Goal: Transaction & Acquisition: Purchase product/service

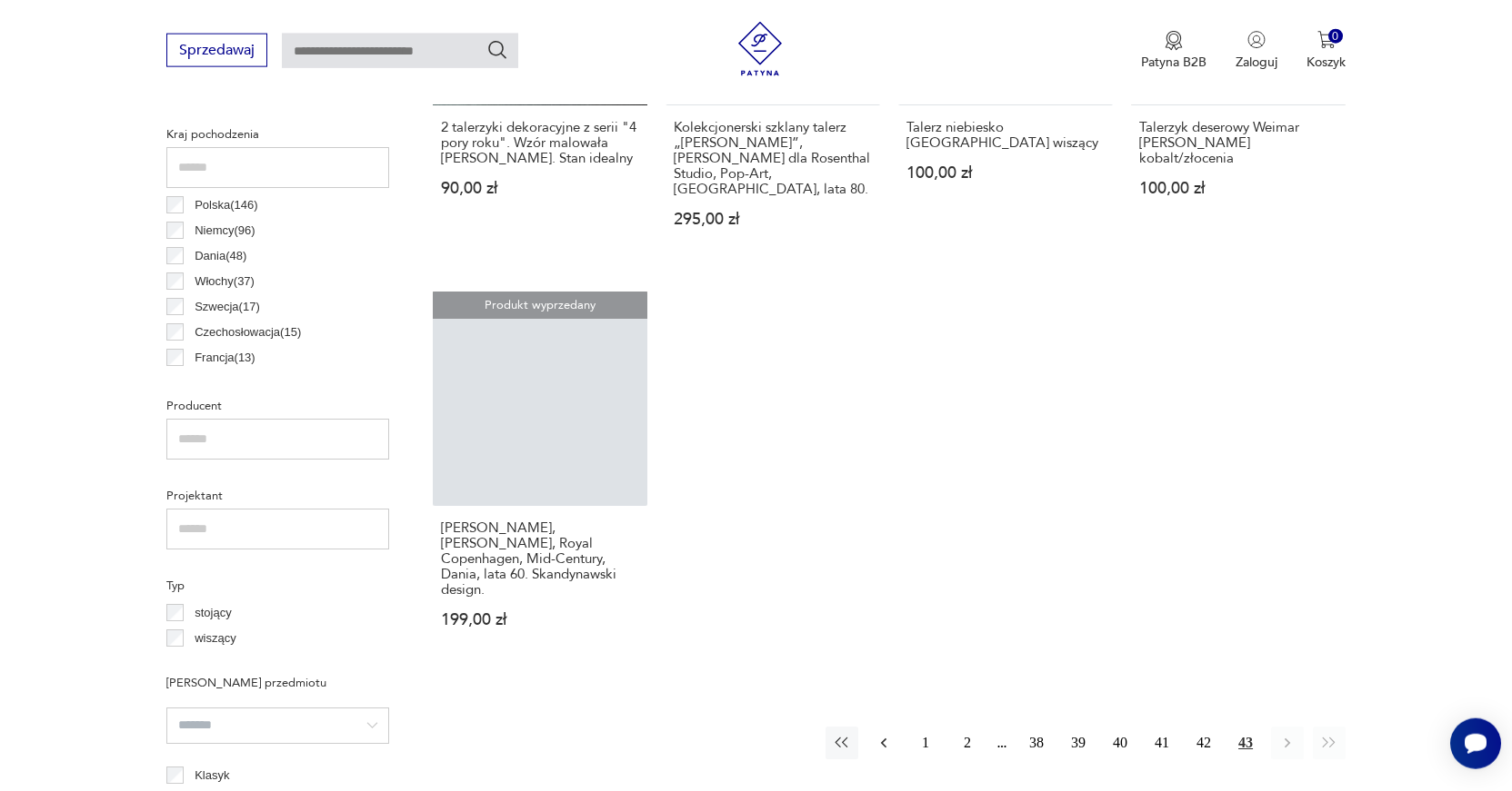
click at [877, 734] on icon "button" at bounding box center [884, 744] width 19 height 19
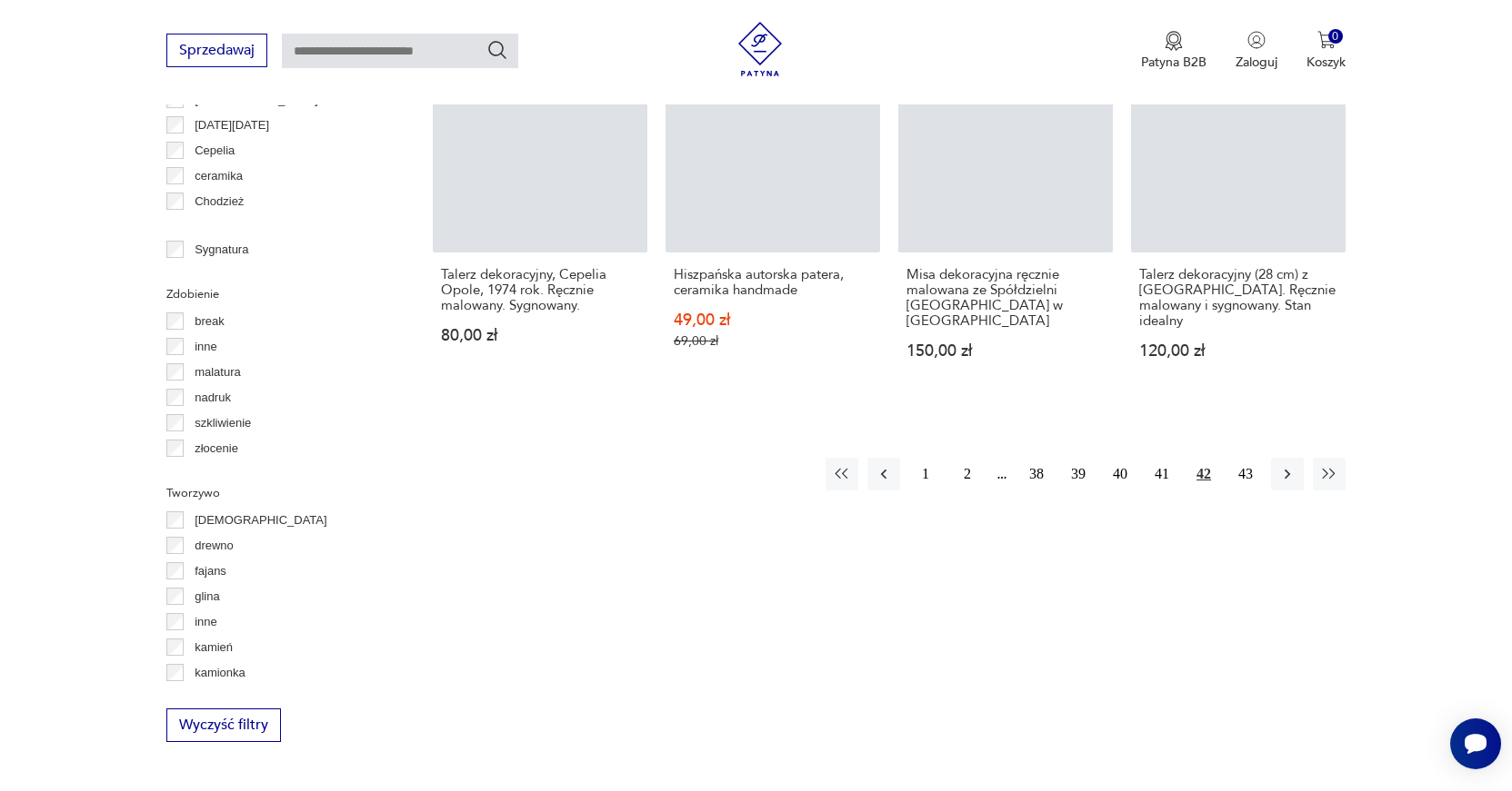
scroll to position [1932, 0]
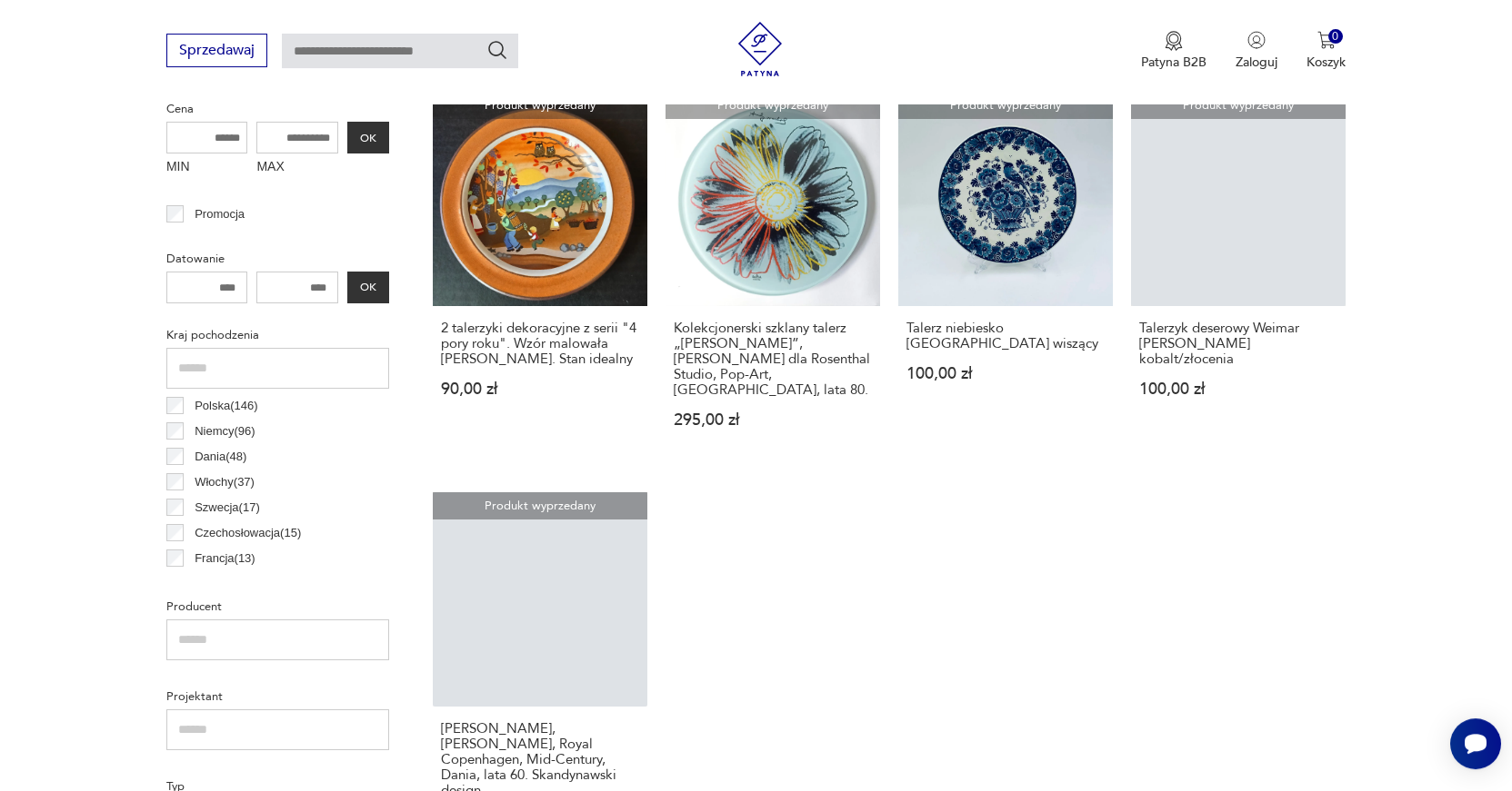
scroll to position [609, 0]
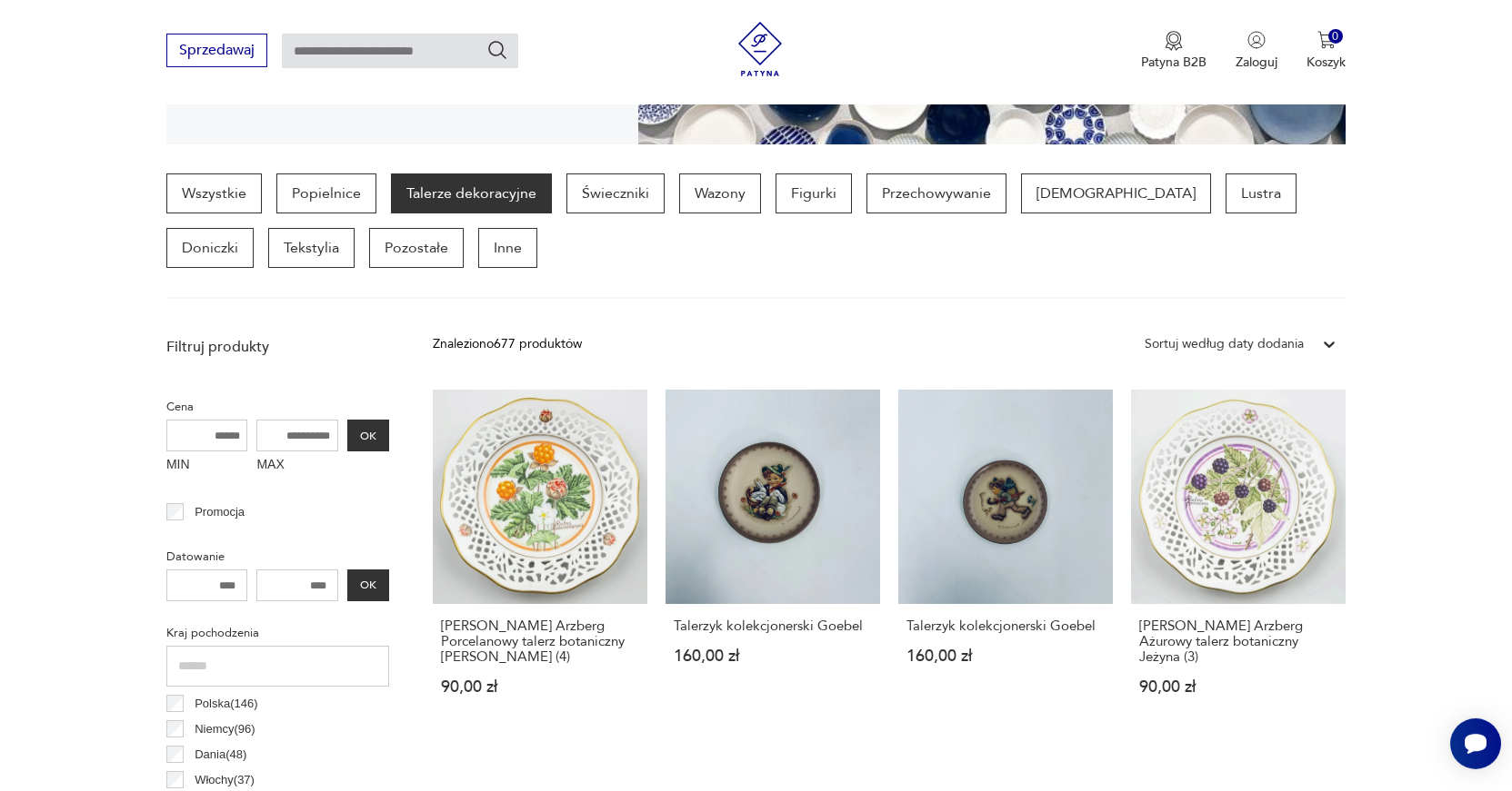
scroll to position [464, 0]
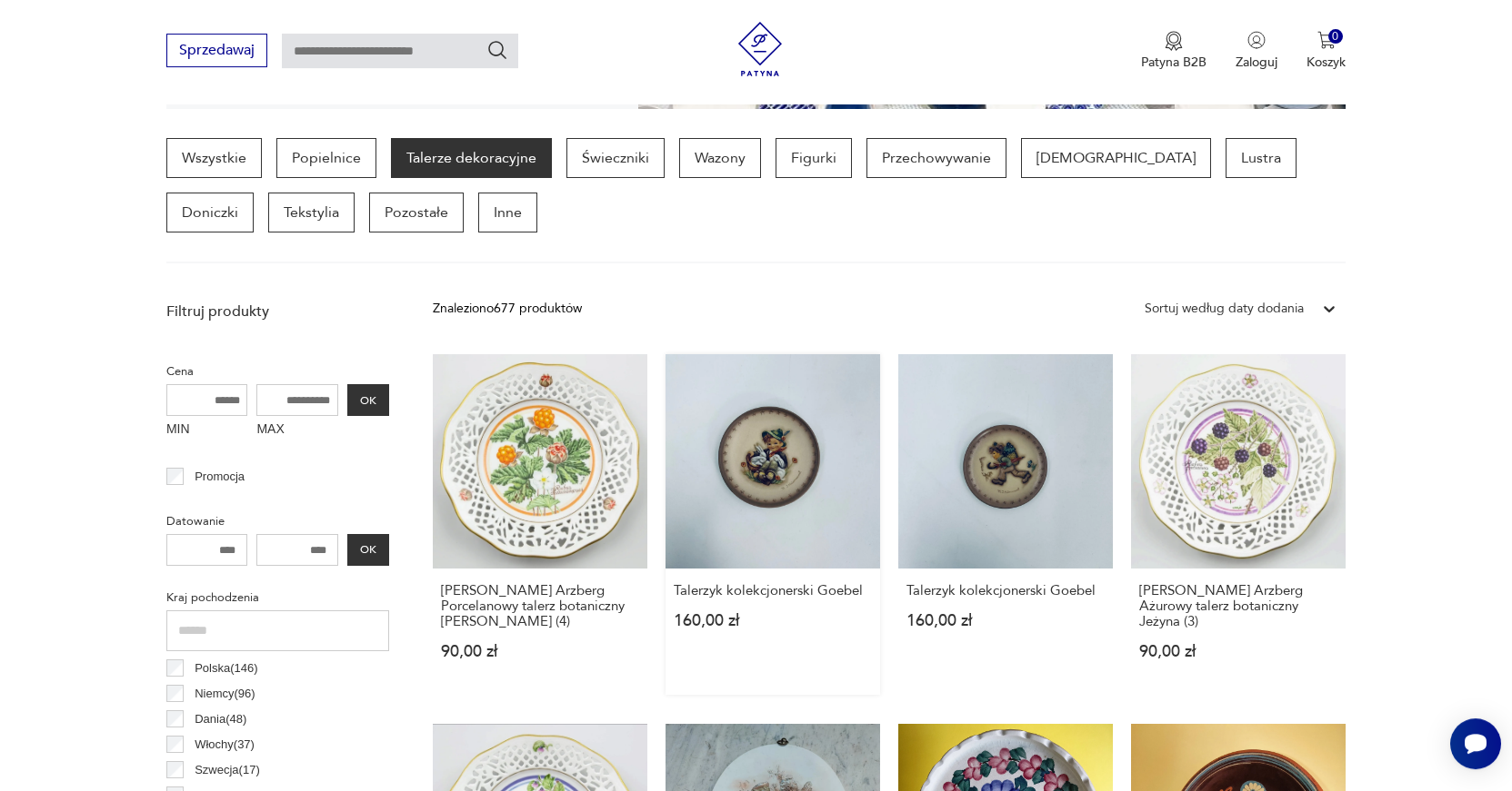
click at [773, 471] on link "Talerzyk kolekcjonerski Goebel 160,00 zł" at bounding box center [772, 524] width 214 height 340
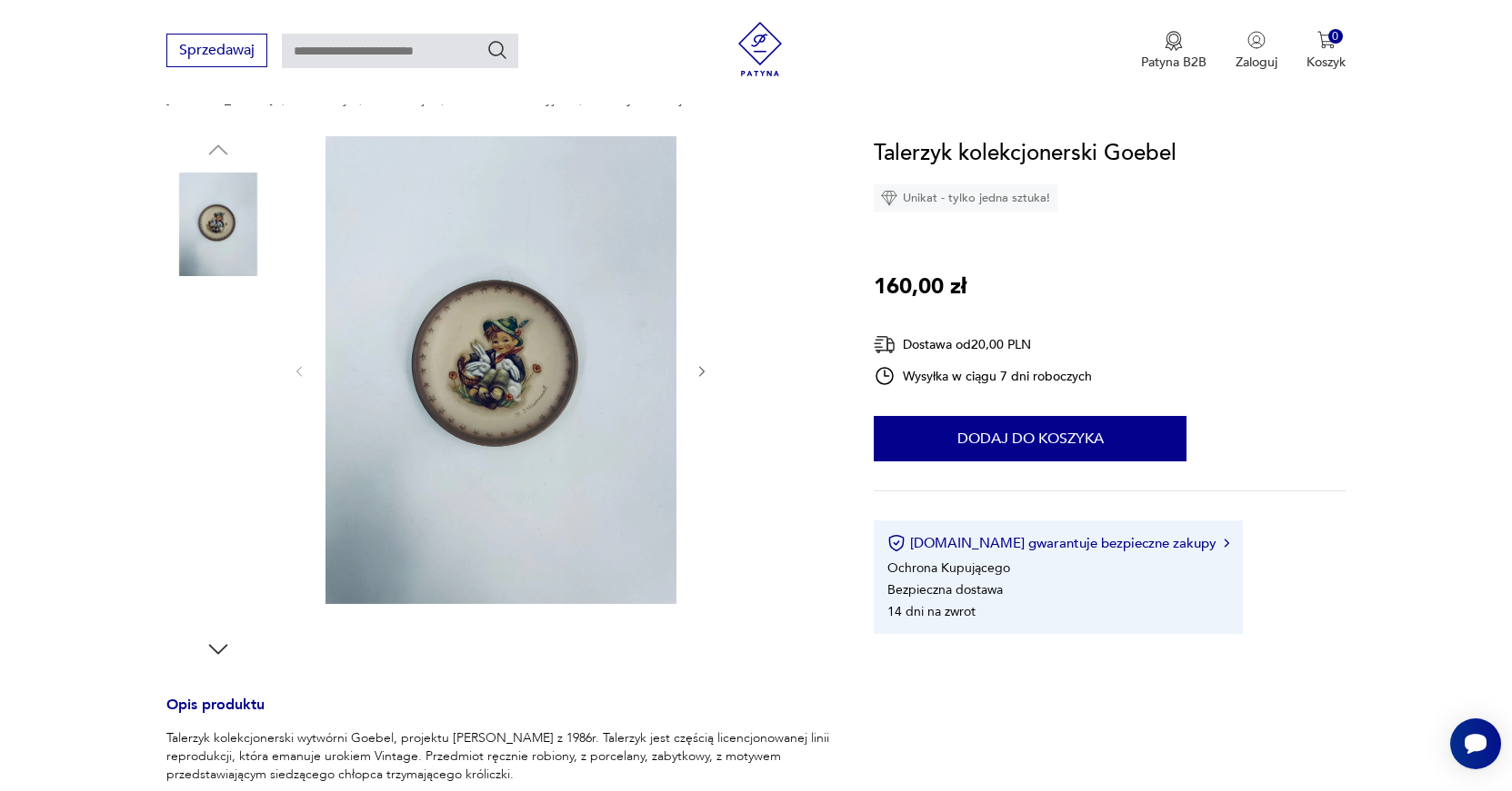
click at [488, 394] on img at bounding box center [501, 370] width 351 height 468
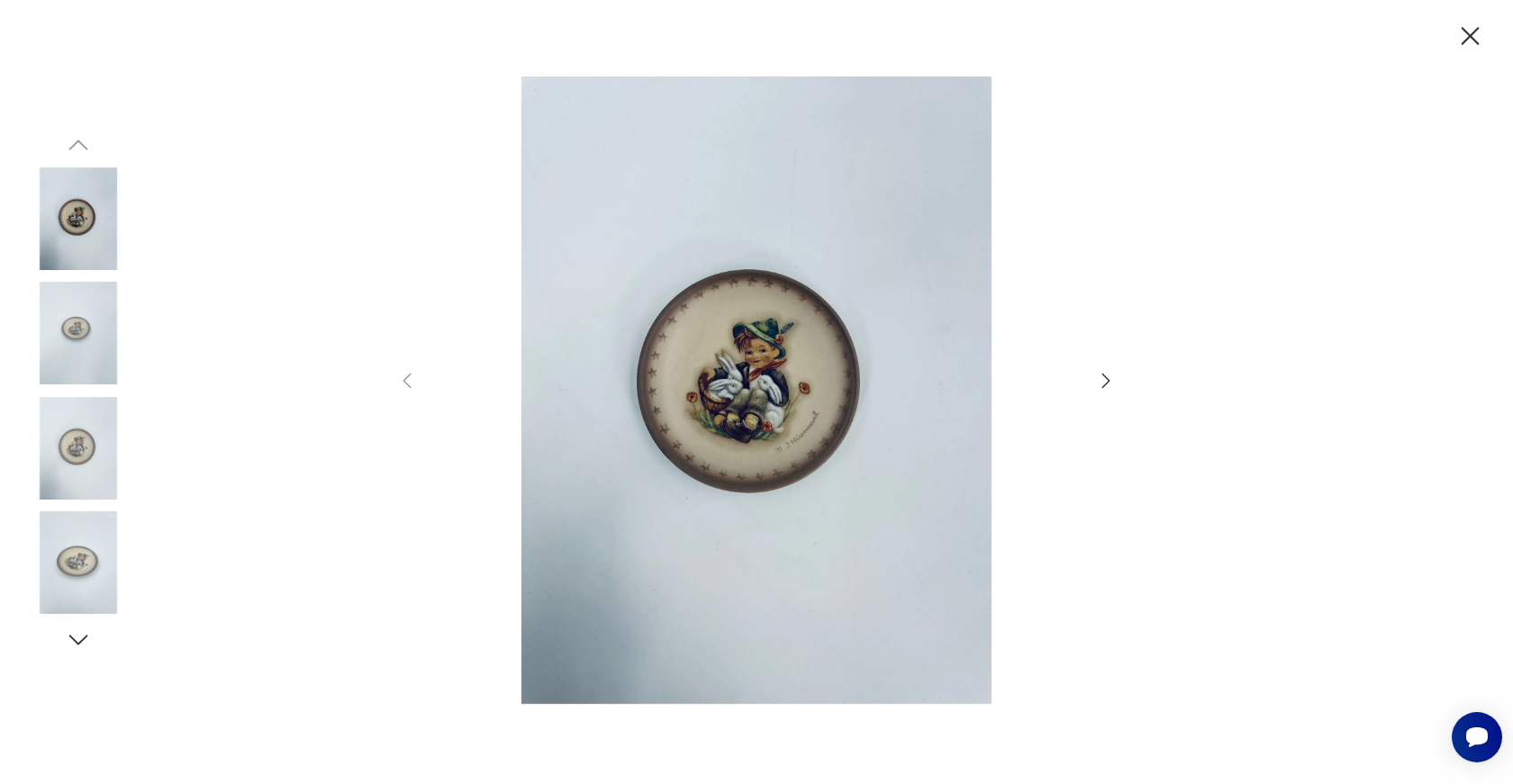
click at [729, 431] on img at bounding box center [756, 390] width 642 height 628
click at [750, 403] on img at bounding box center [756, 390] width 642 height 628
click at [750, 392] on img at bounding box center [756, 390] width 642 height 628
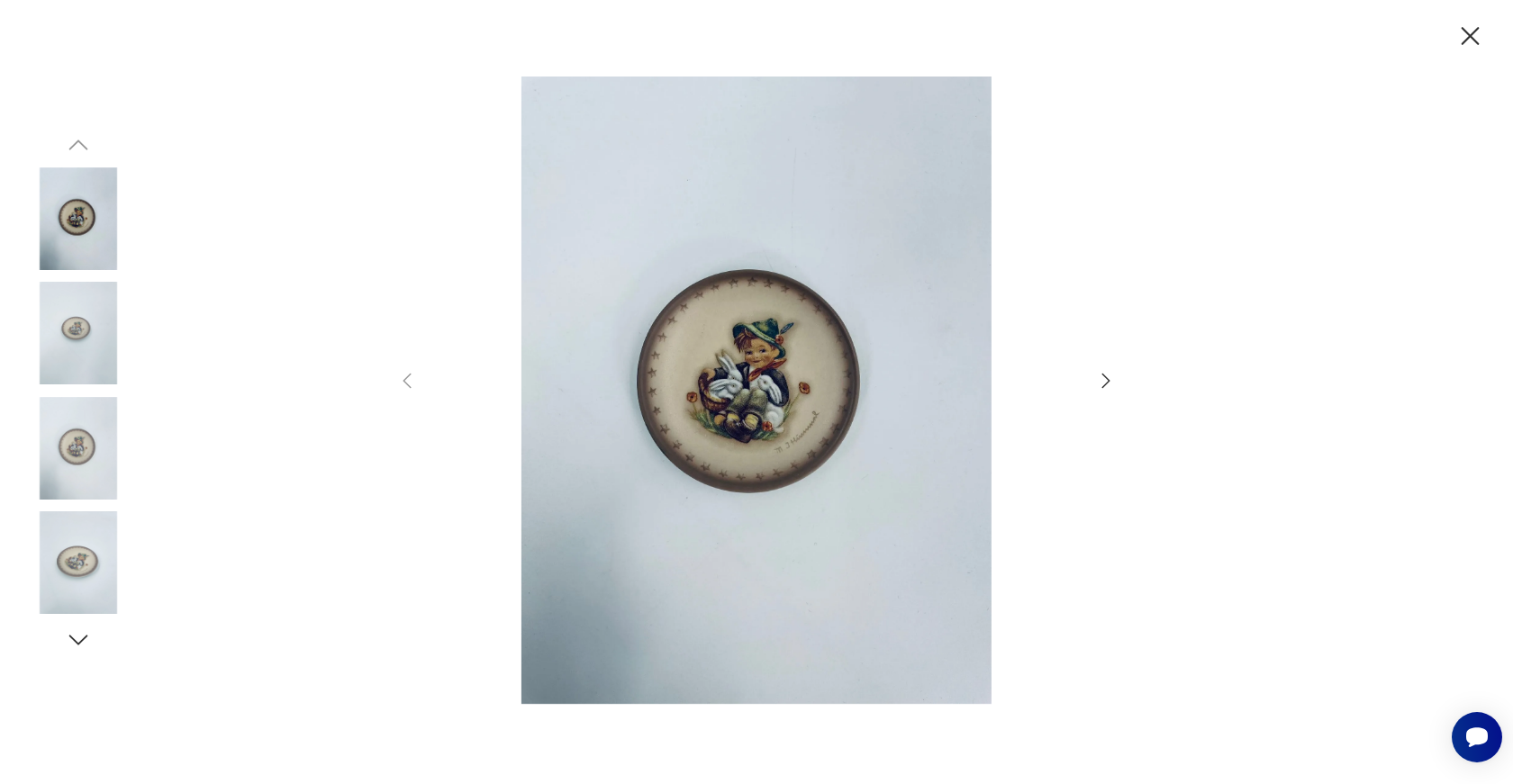
click at [750, 392] on img at bounding box center [756, 390] width 642 height 628
click at [1109, 376] on icon "button" at bounding box center [1107, 381] width 22 height 22
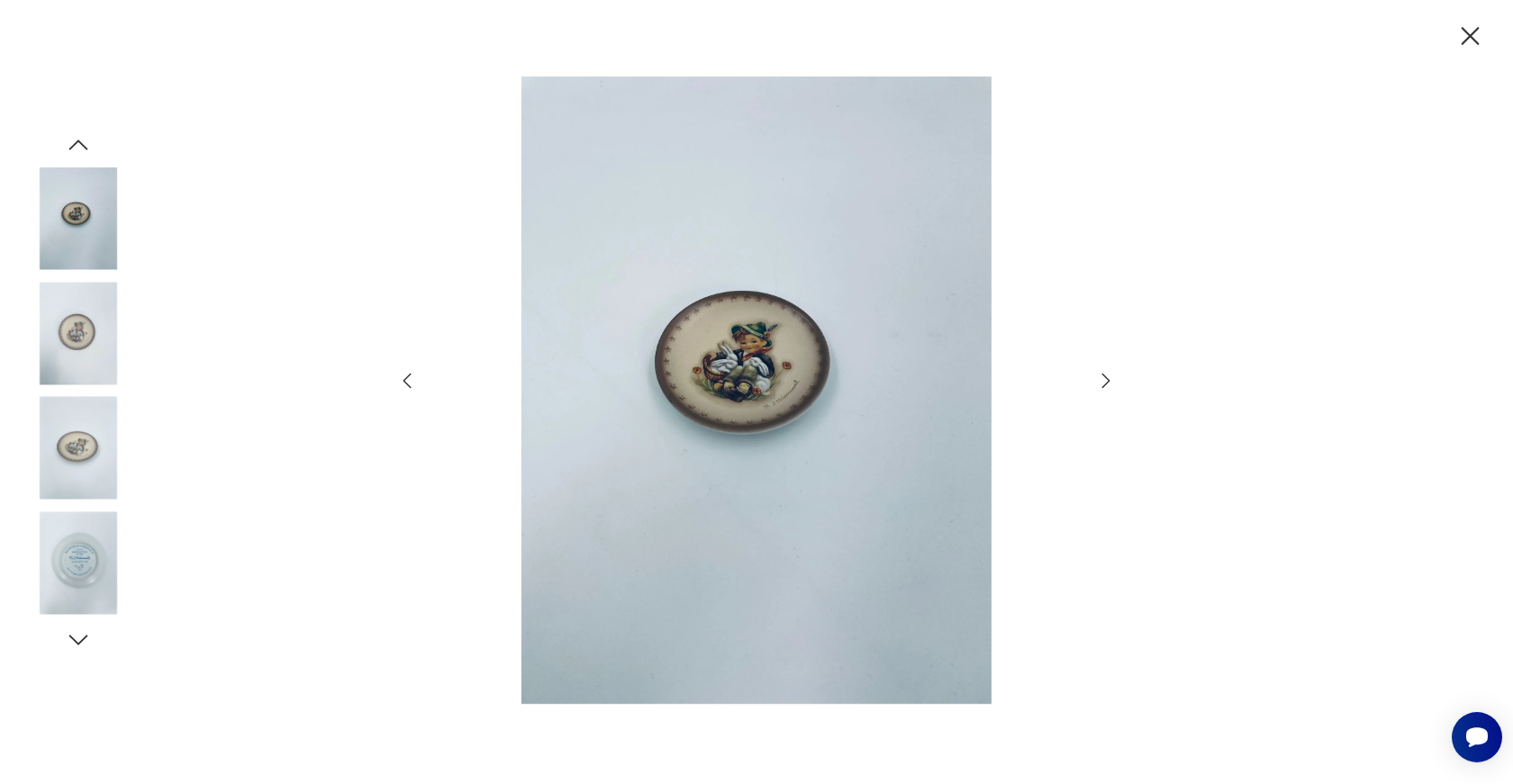
click at [1109, 376] on icon "button" at bounding box center [1107, 381] width 22 height 22
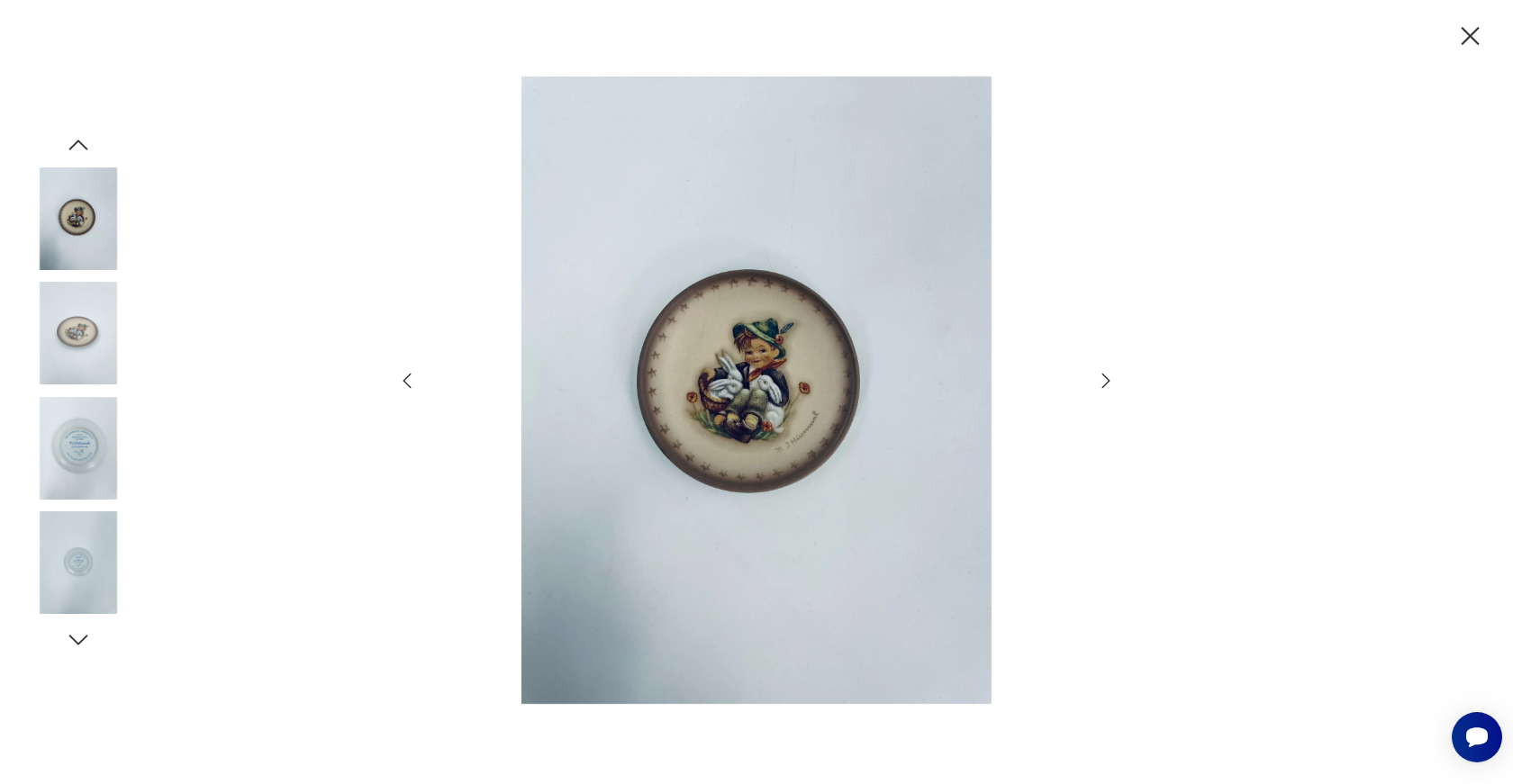
click at [1109, 376] on icon "button" at bounding box center [1107, 381] width 22 height 22
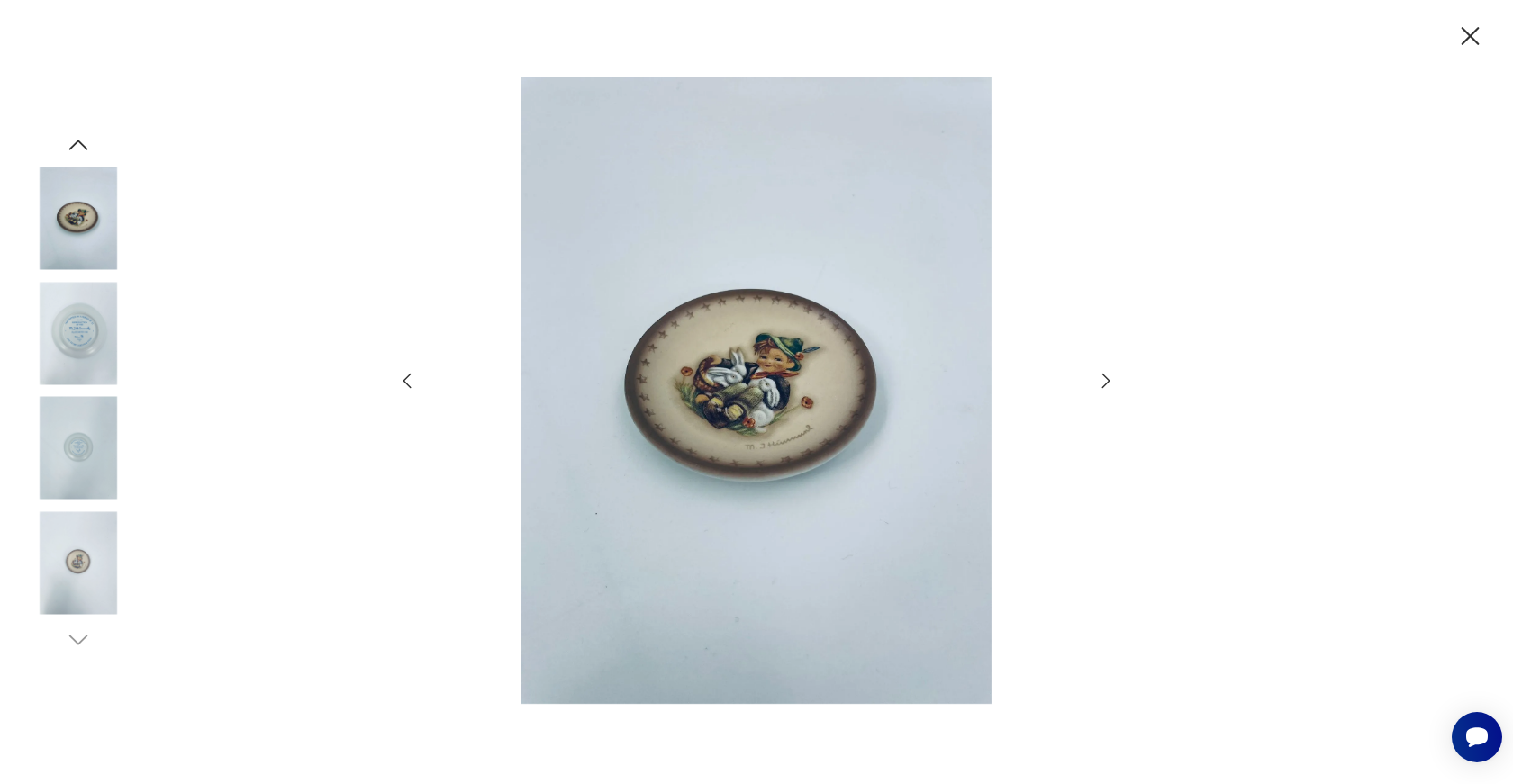
click at [1109, 376] on icon "button" at bounding box center [1107, 381] width 22 height 22
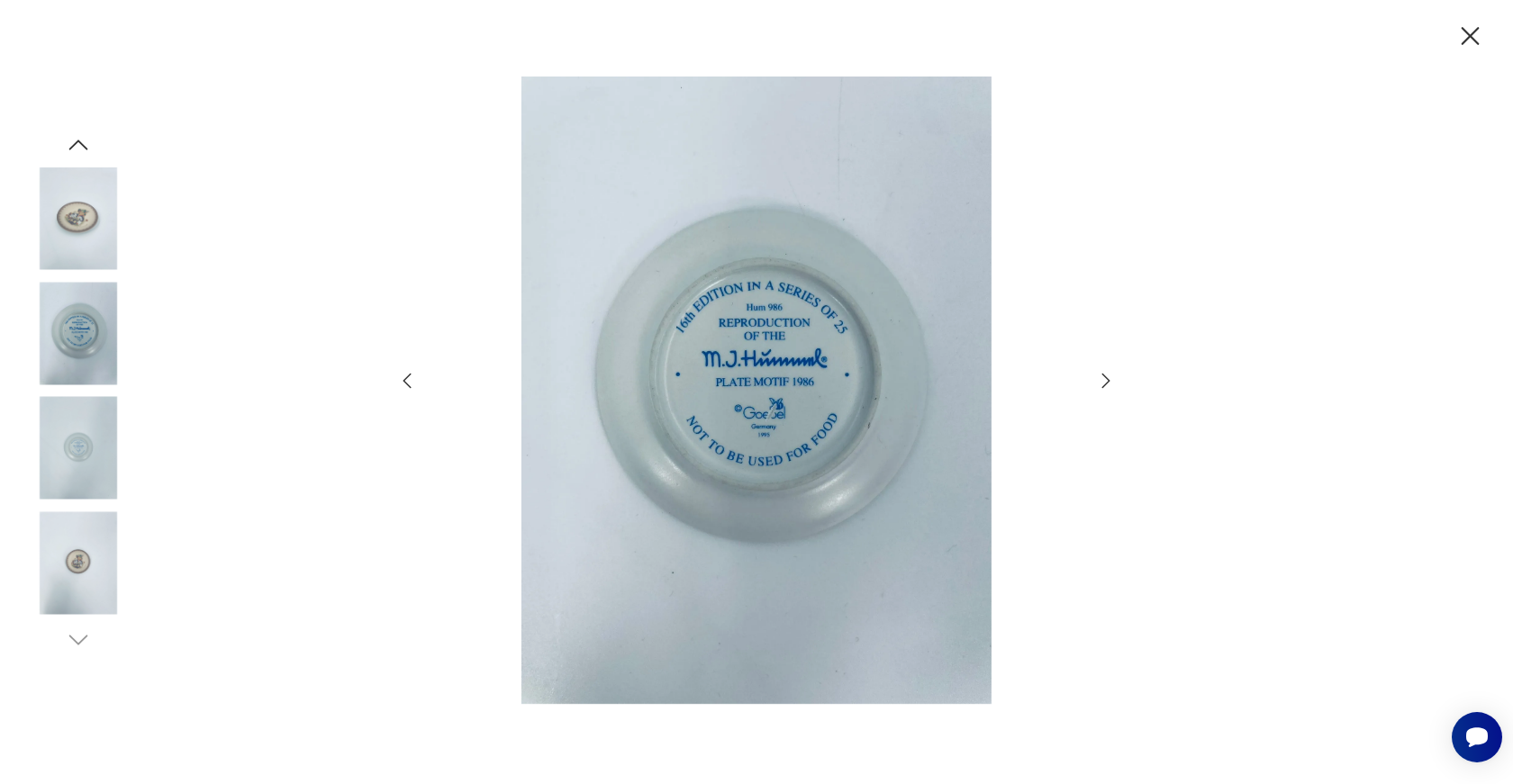
click at [1460, 34] on icon "button" at bounding box center [1470, 37] width 31 height 31
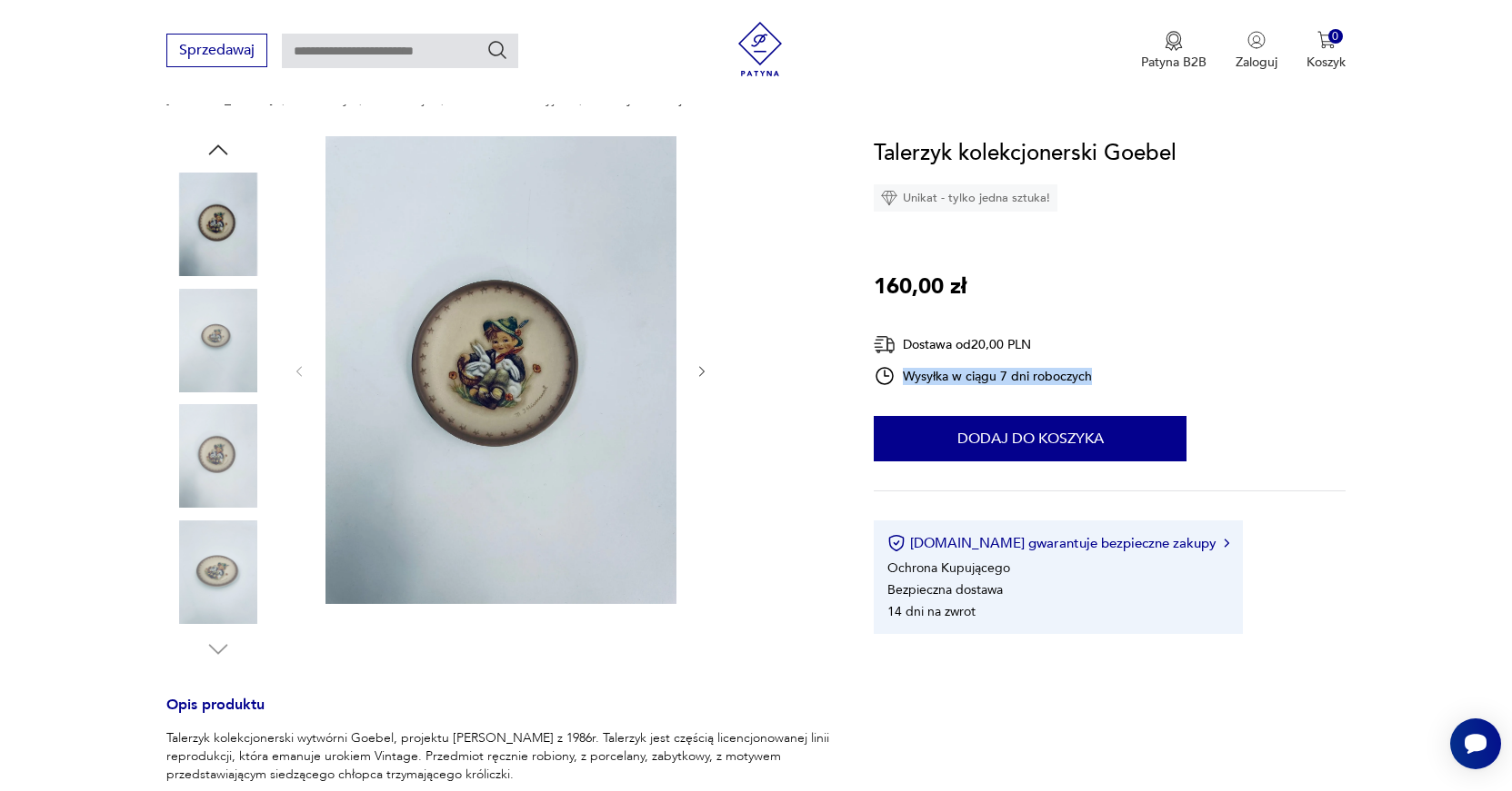
drag, startPoint x: 1506, startPoint y: 74, endPoint x: 1511, endPoint y: 176, distance: 102.1
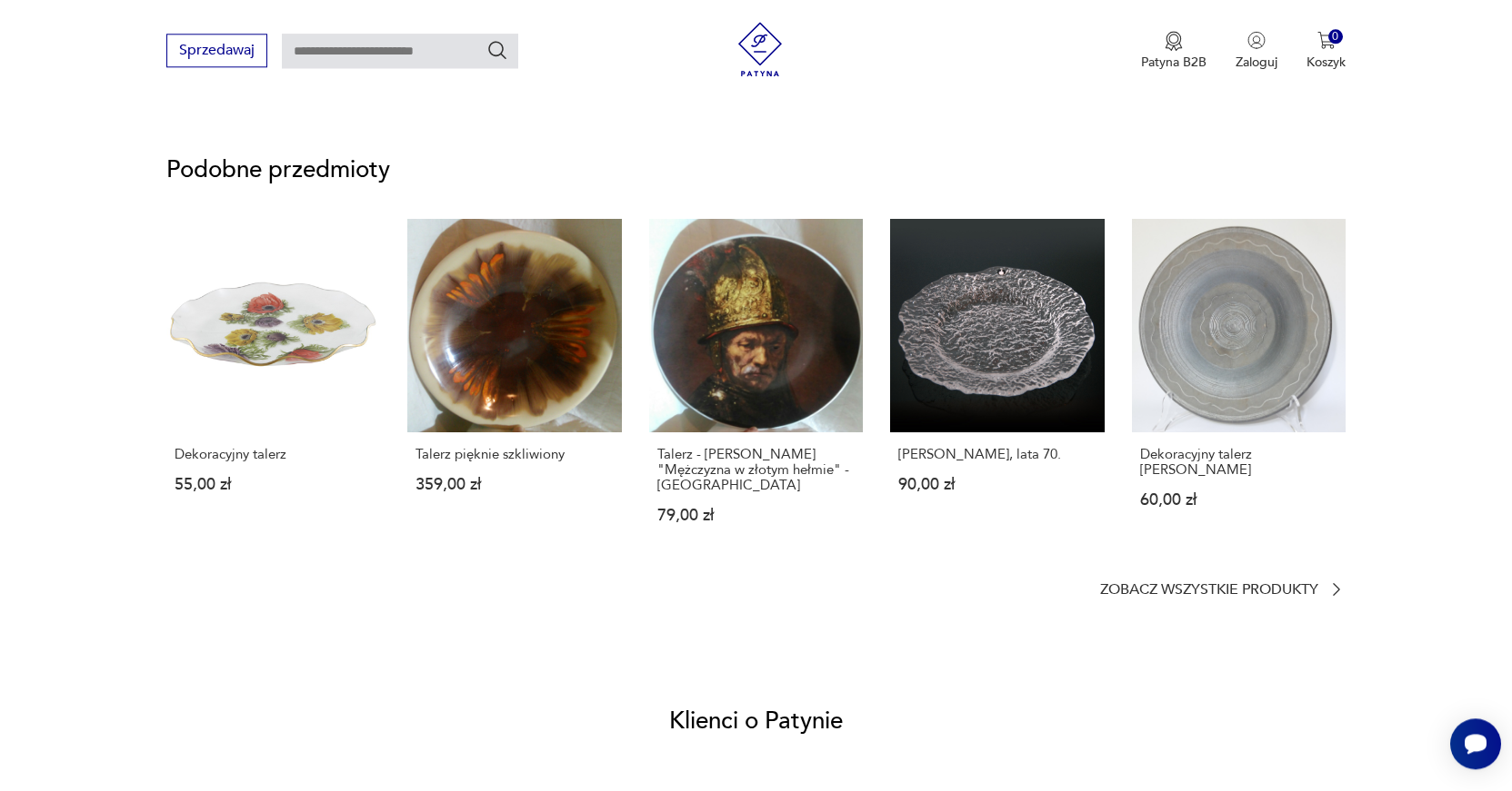
scroll to position [1405, 0]
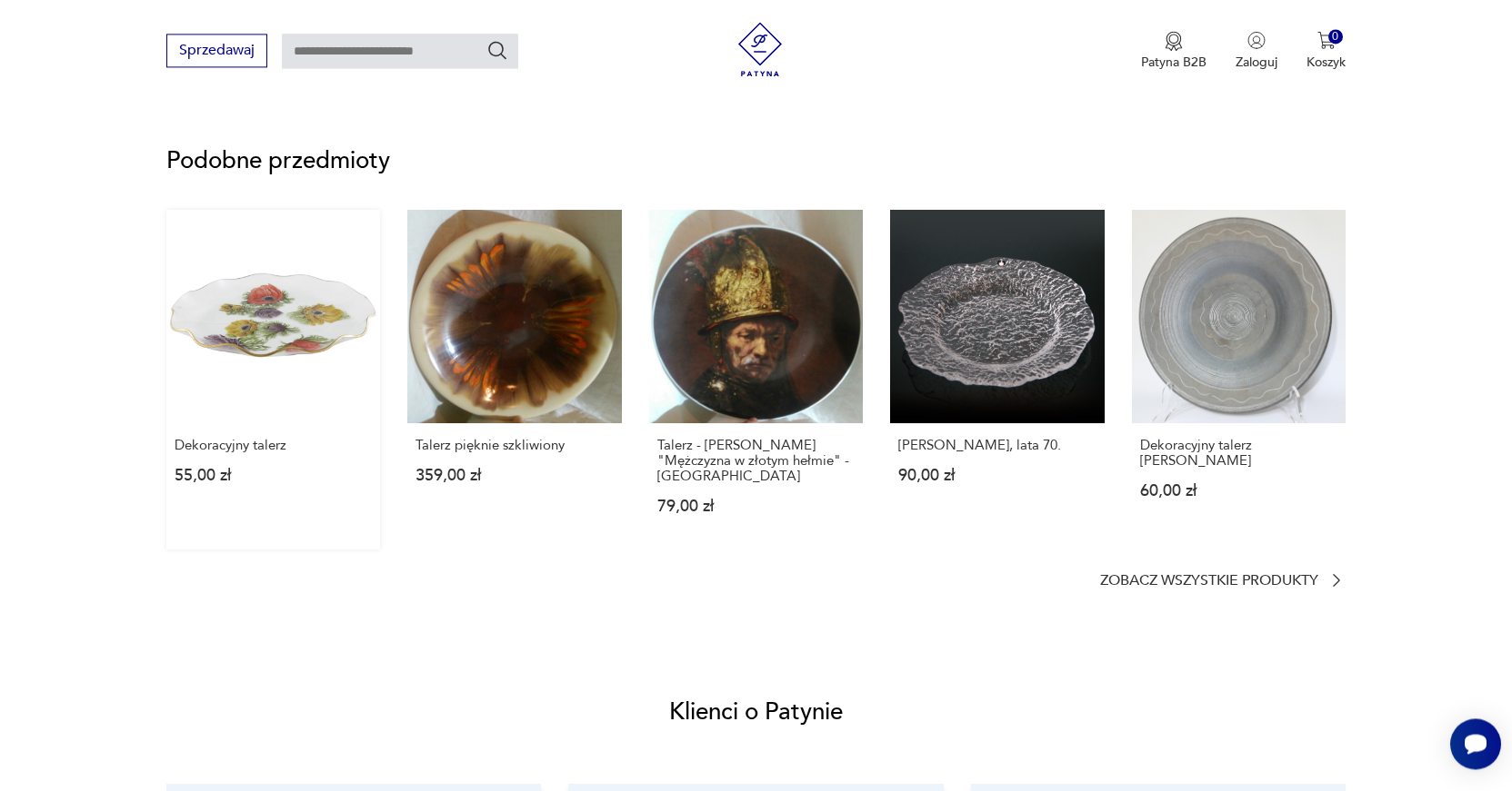
click at [265, 297] on link "Dekoracyjny talerz 55,00 zł" at bounding box center [273, 379] width 213 height 339
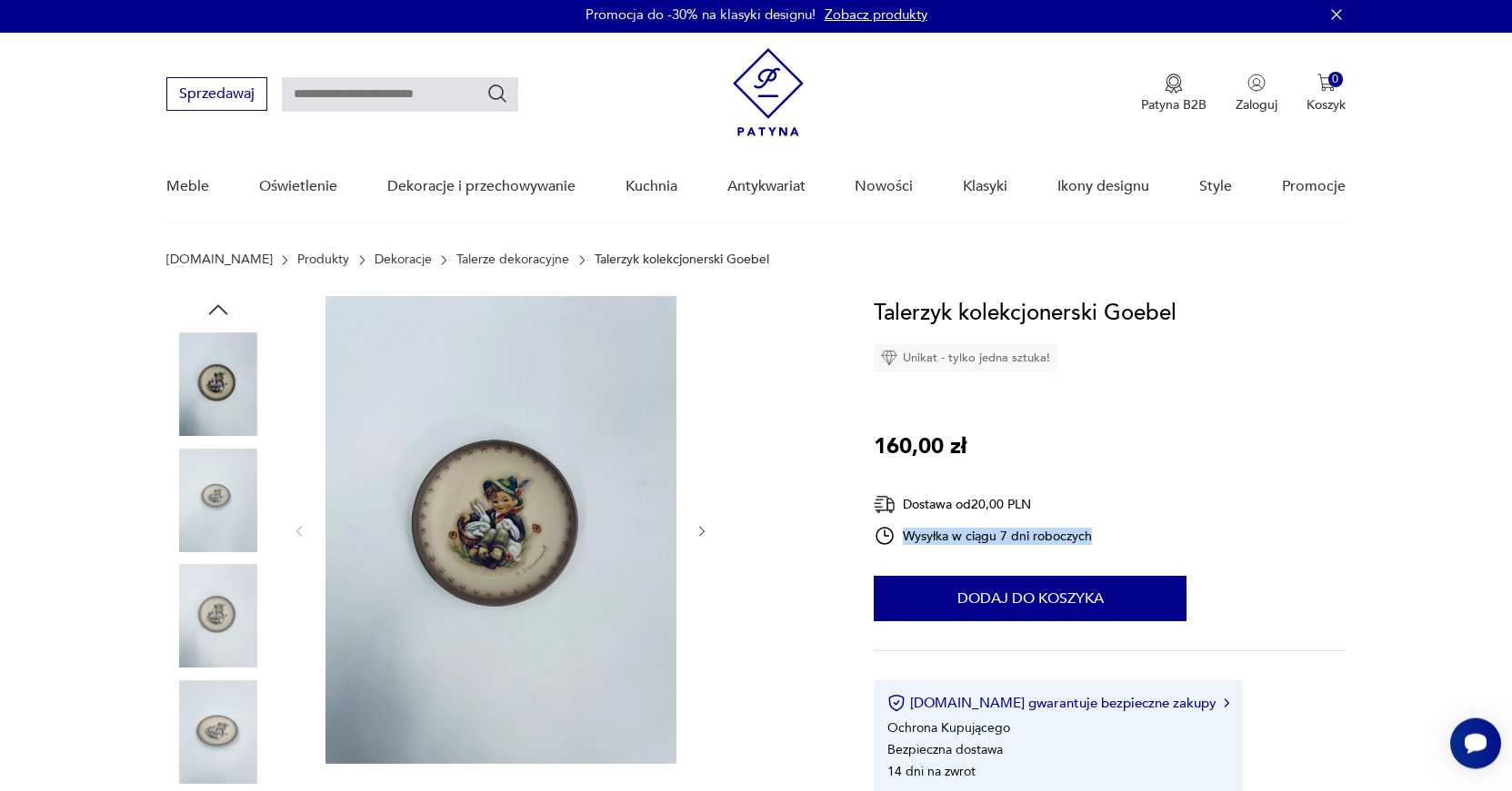
scroll to position [2, 0]
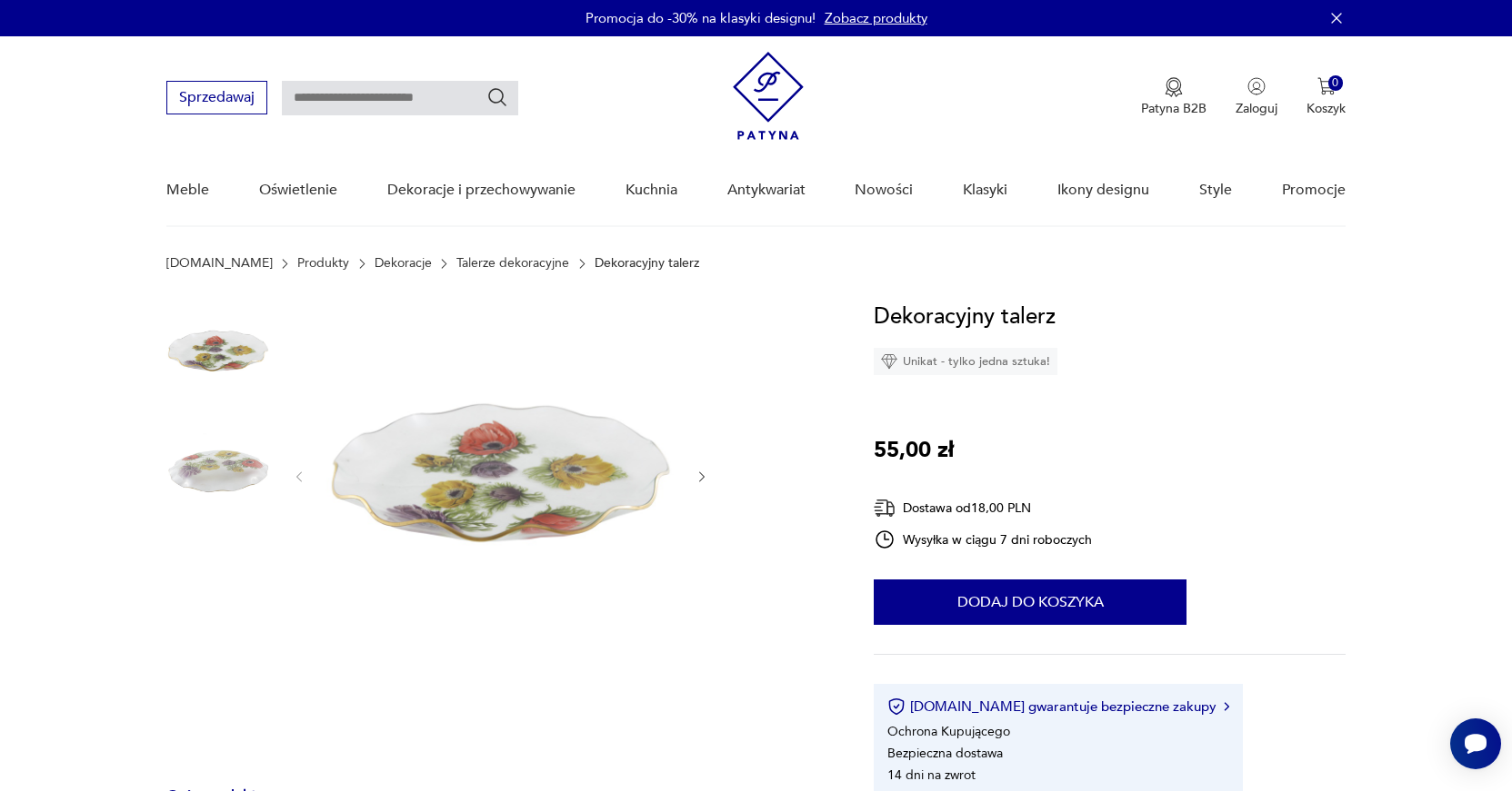
click at [701, 478] on icon "button" at bounding box center [702, 478] width 6 height 11
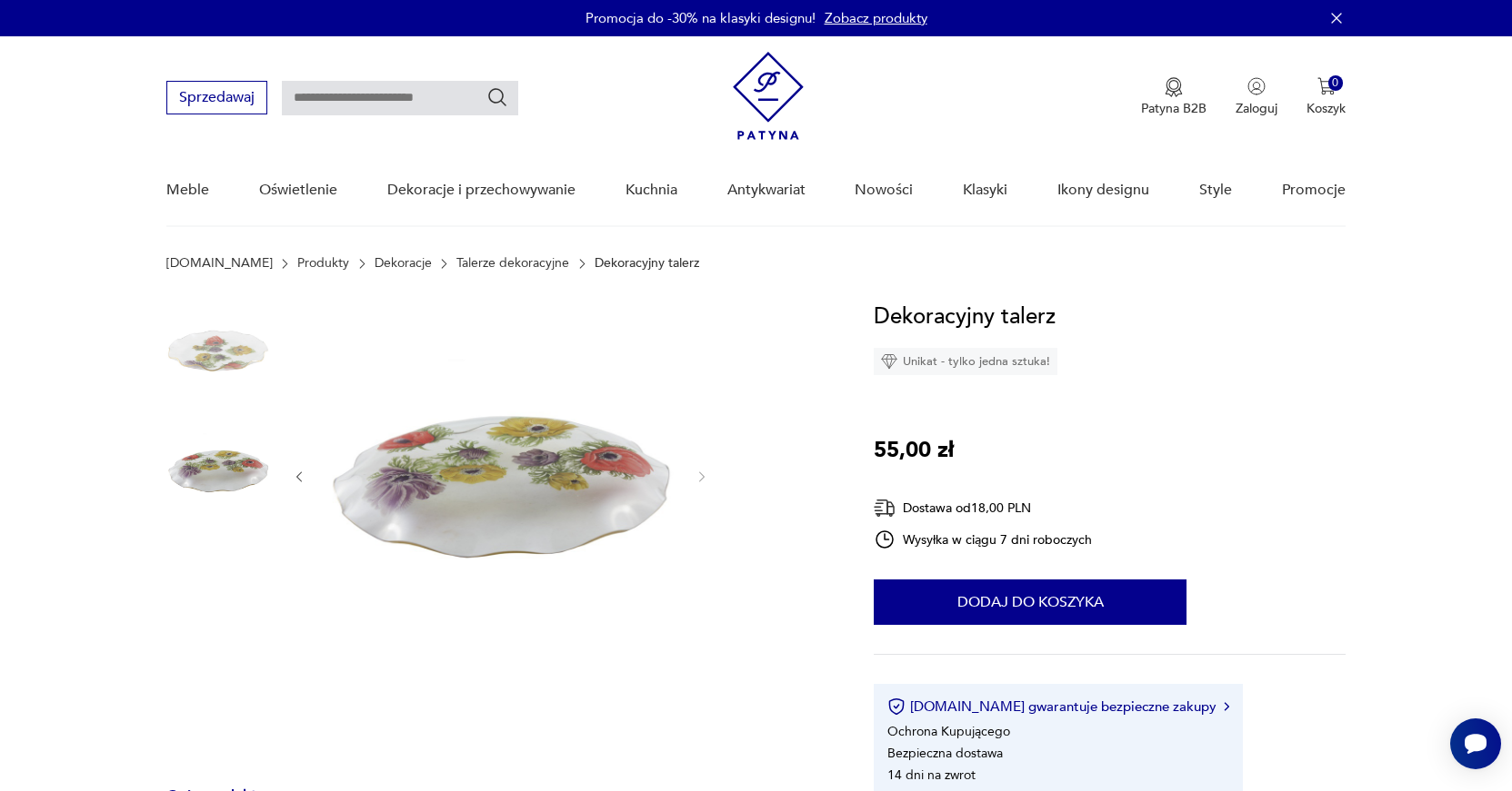
click at [456, 262] on link "Talerze dekoracyjne" at bounding box center [513, 263] width 113 height 15
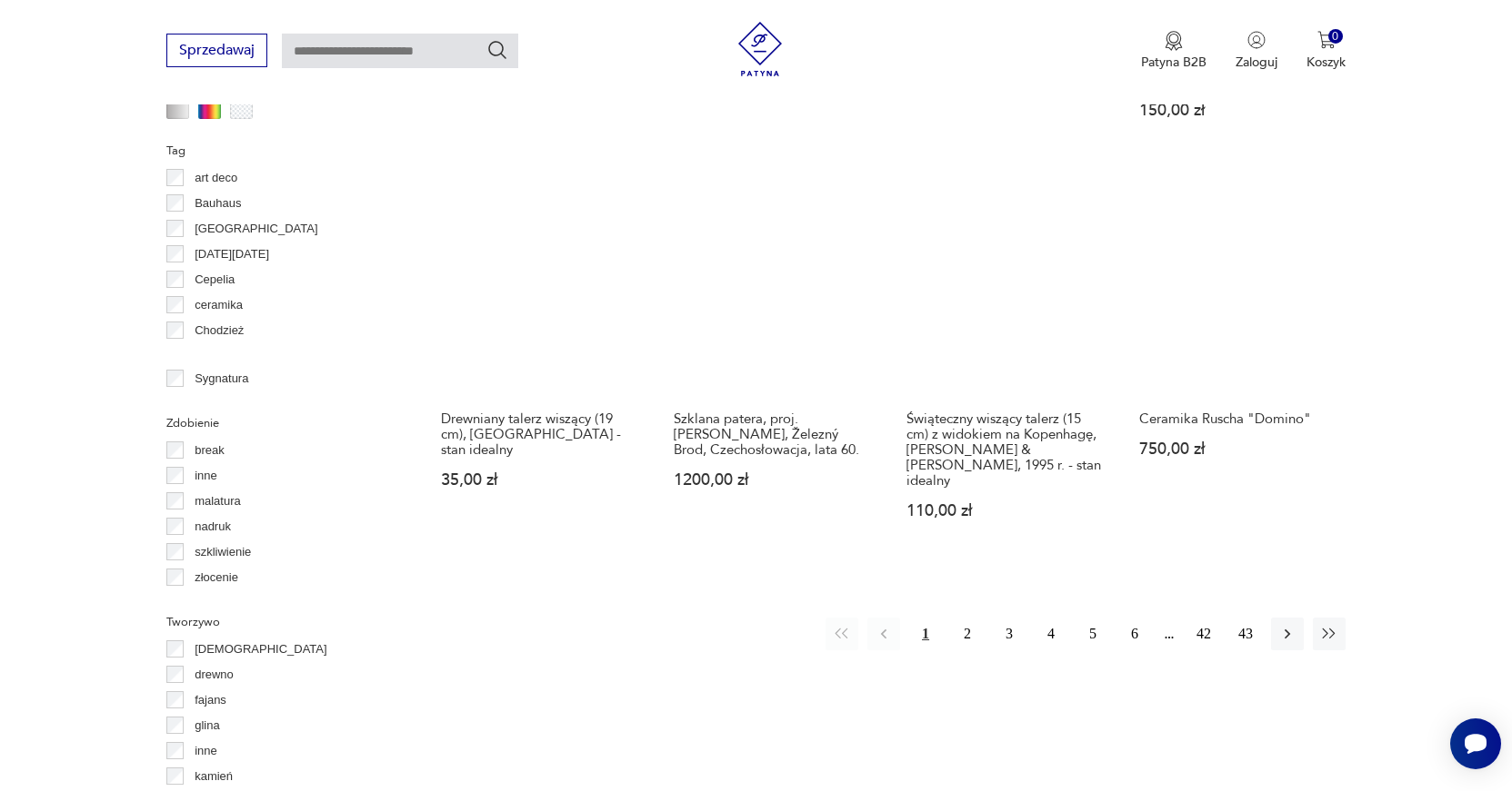
scroll to position [1927, 0]
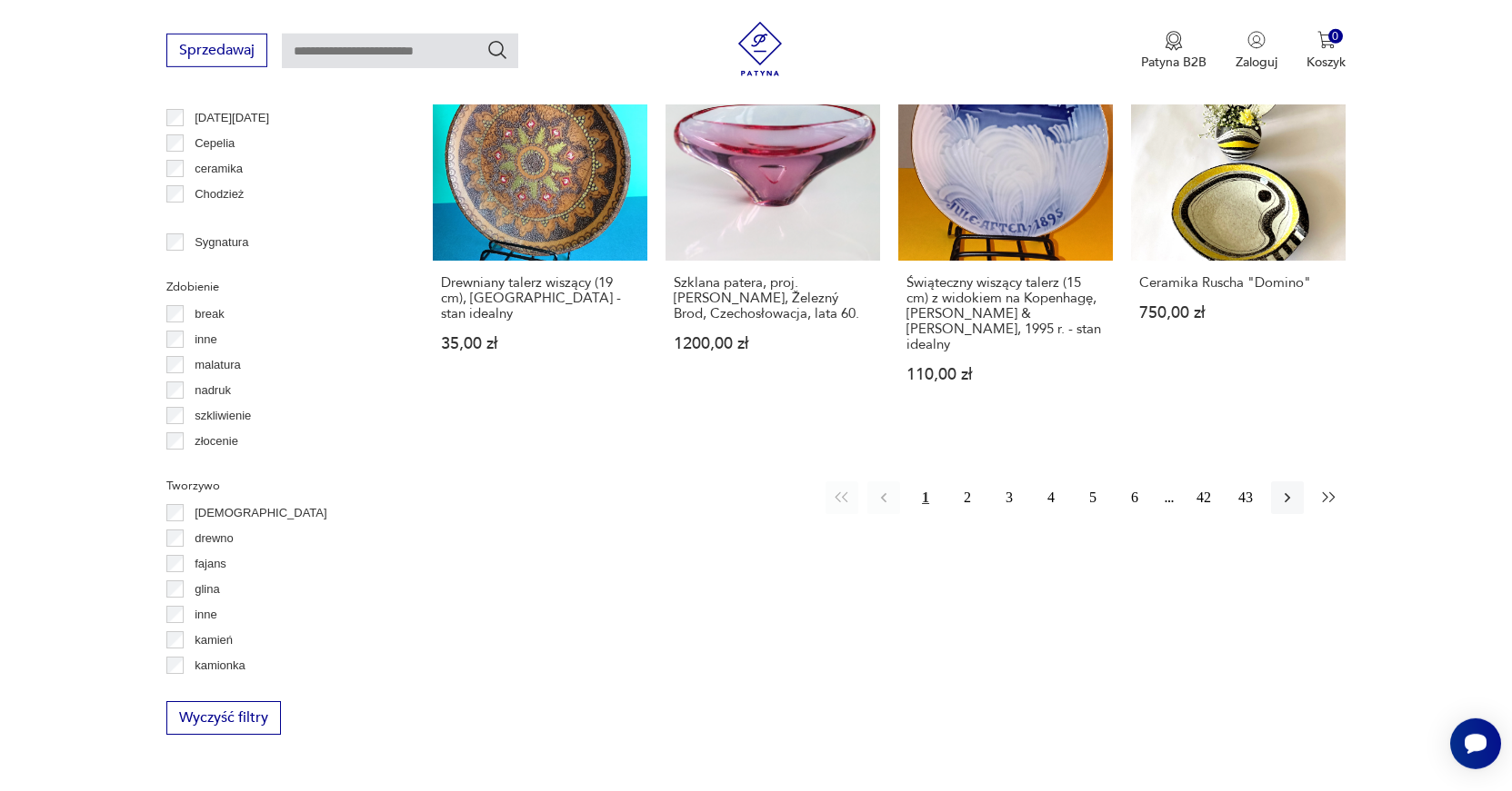
click at [1332, 489] on icon "button" at bounding box center [1329, 498] width 19 height 19
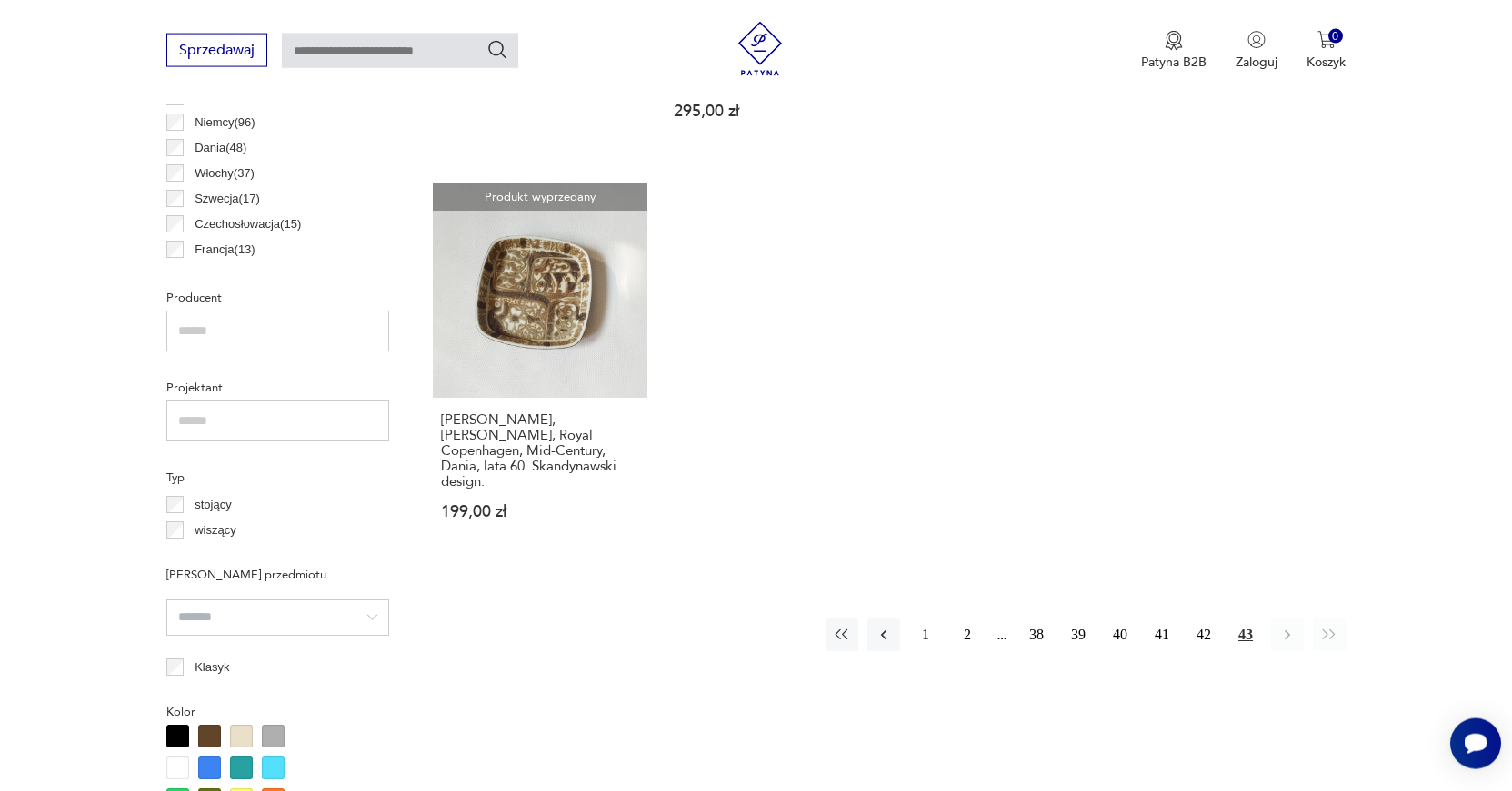
scroll to position [1074, 0]
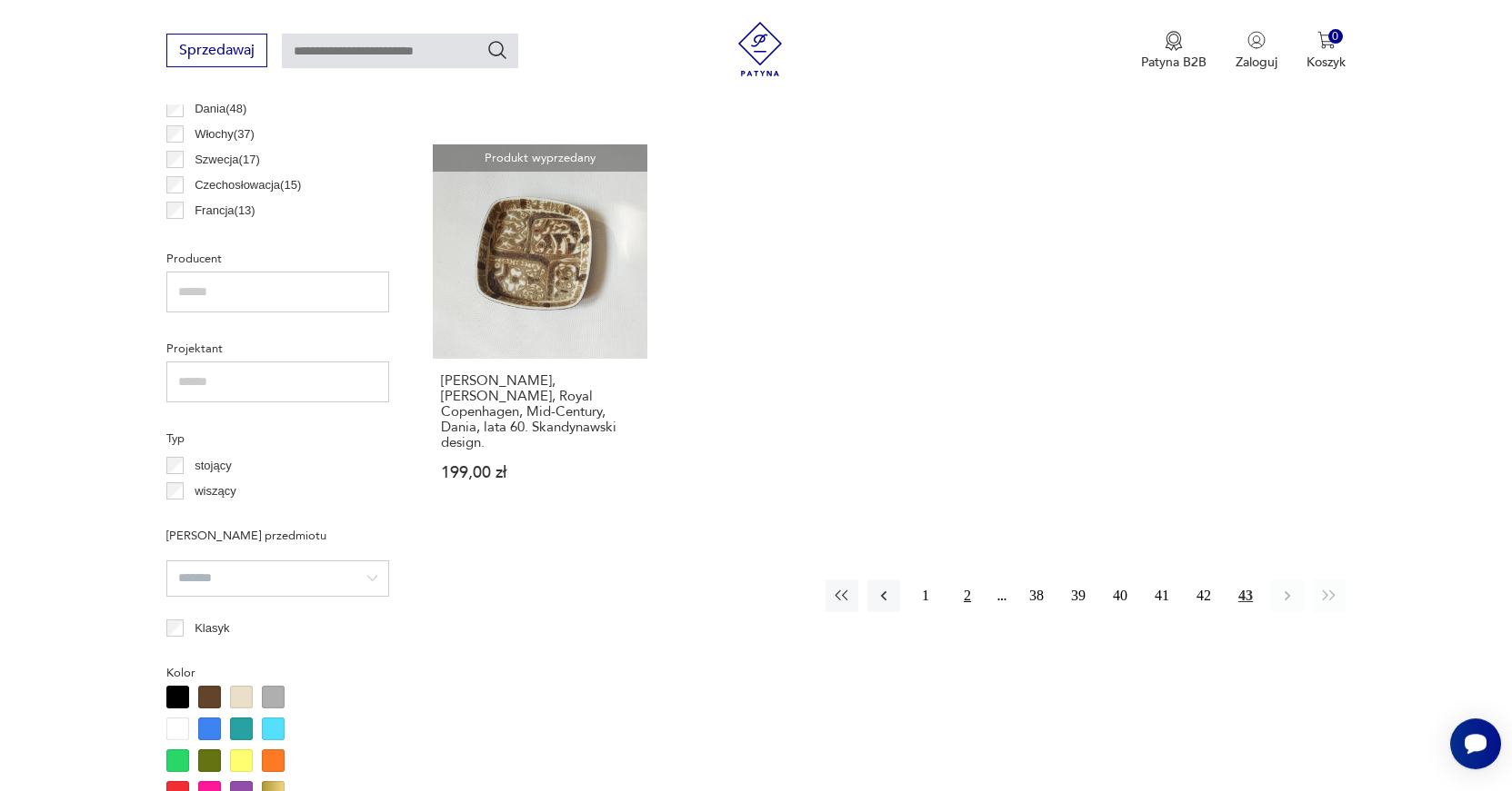
click at [965, 580] on button "2" at bounding box center [967, 595] width 32 height 32
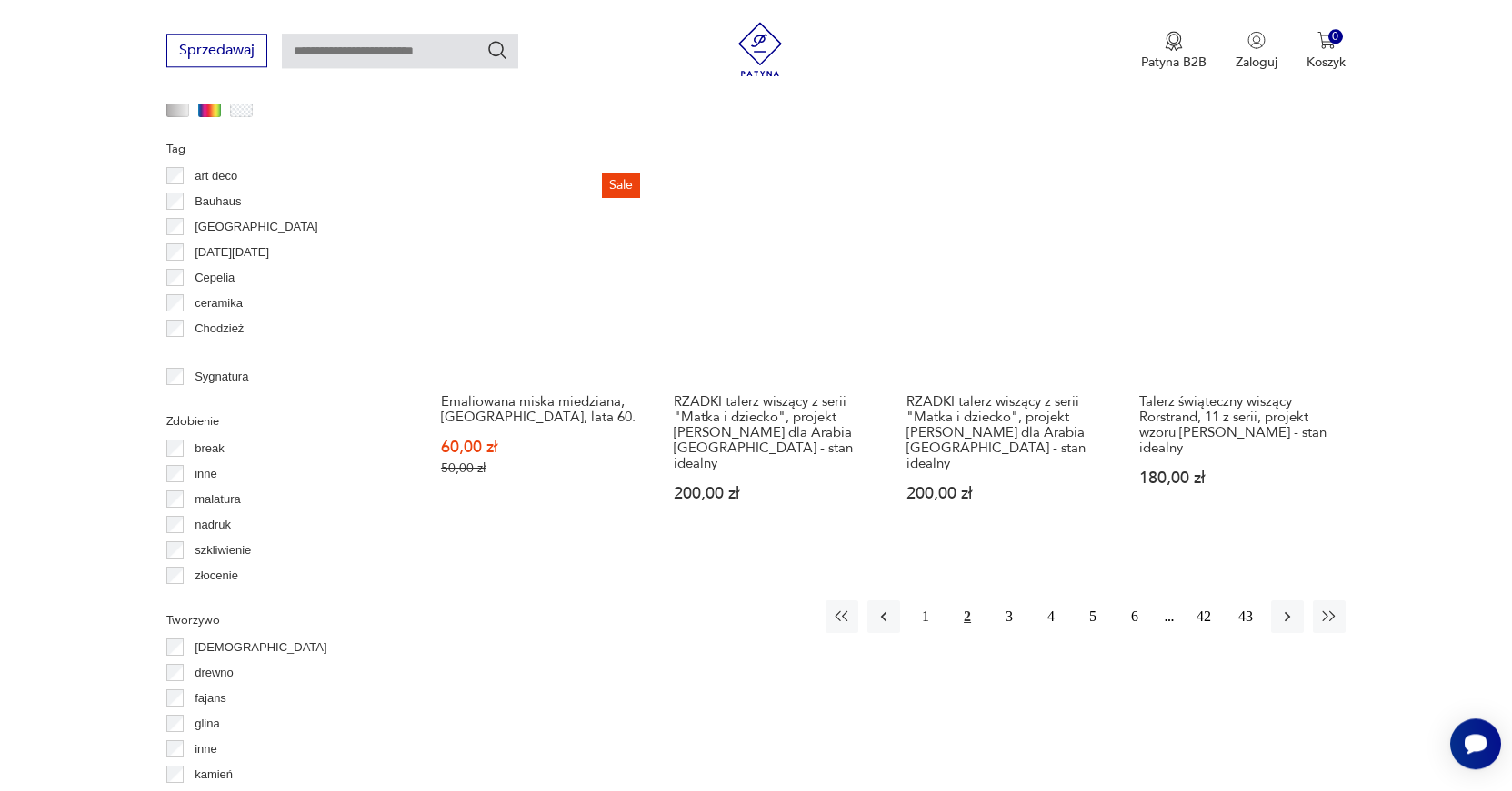
scroll to position [1834, 0]
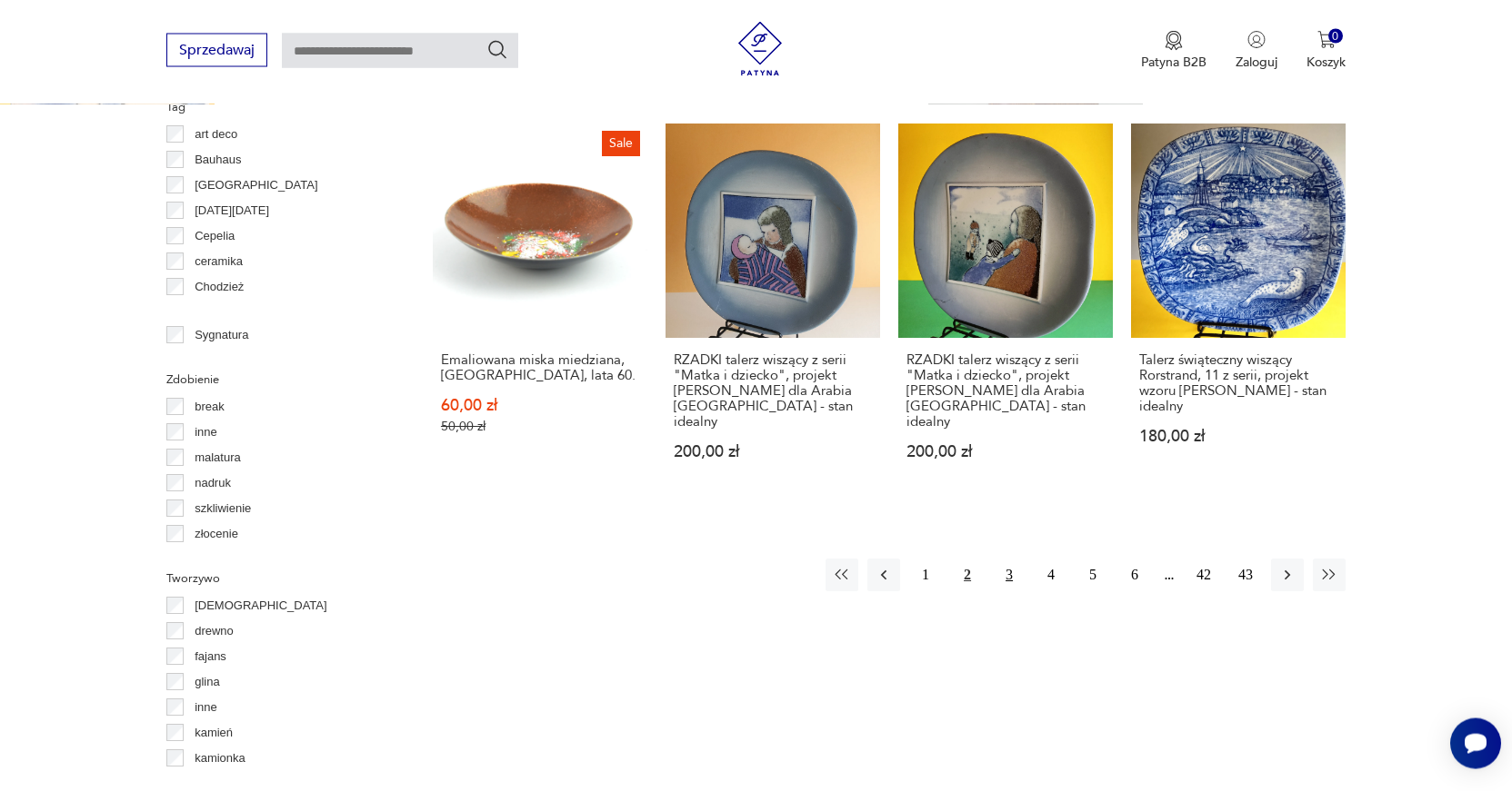
click at [1000, 559] on button "3" at bounding box center [1008, 575] width 32 height 32
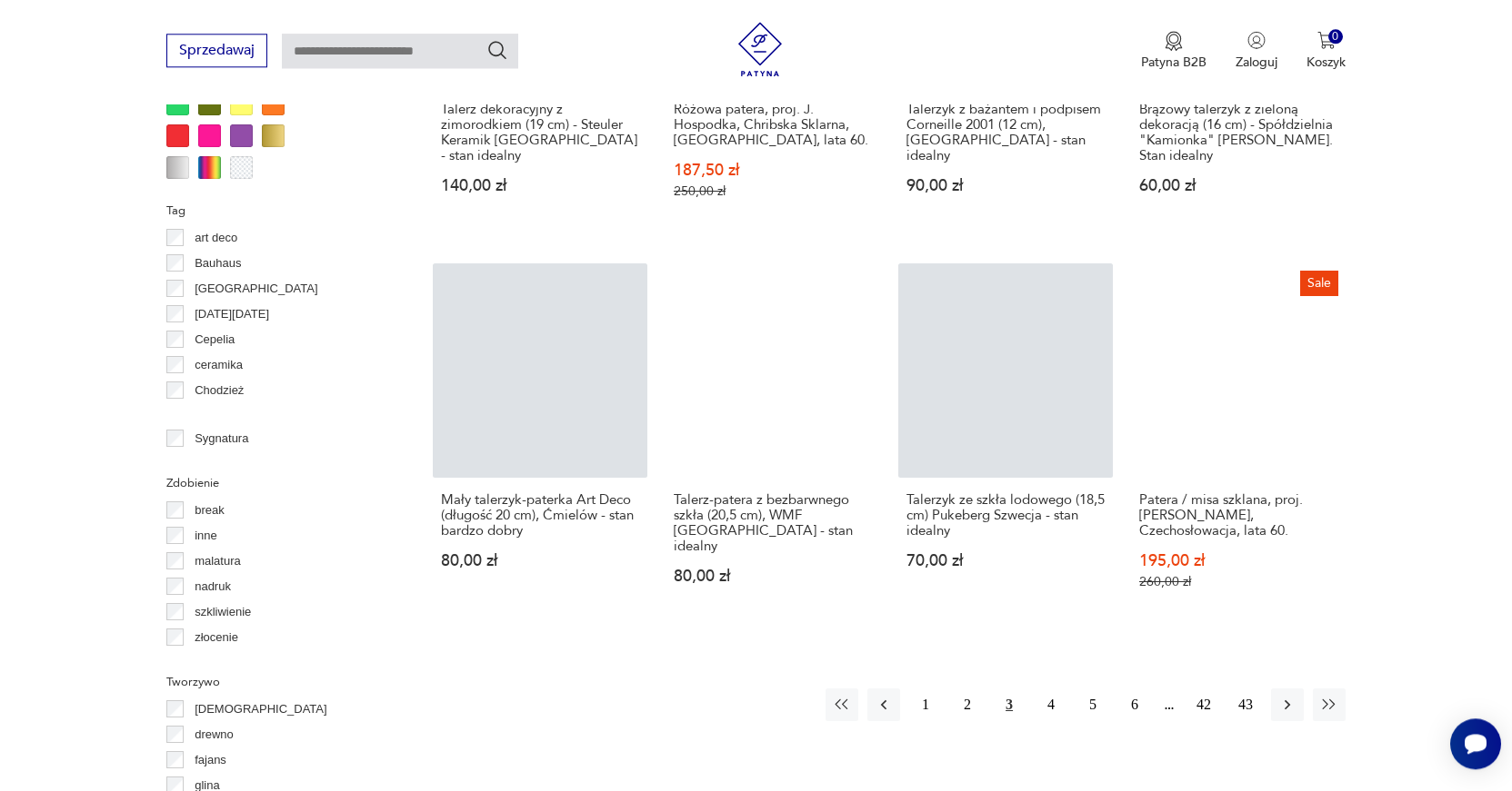
scroll to position [1735, 0]
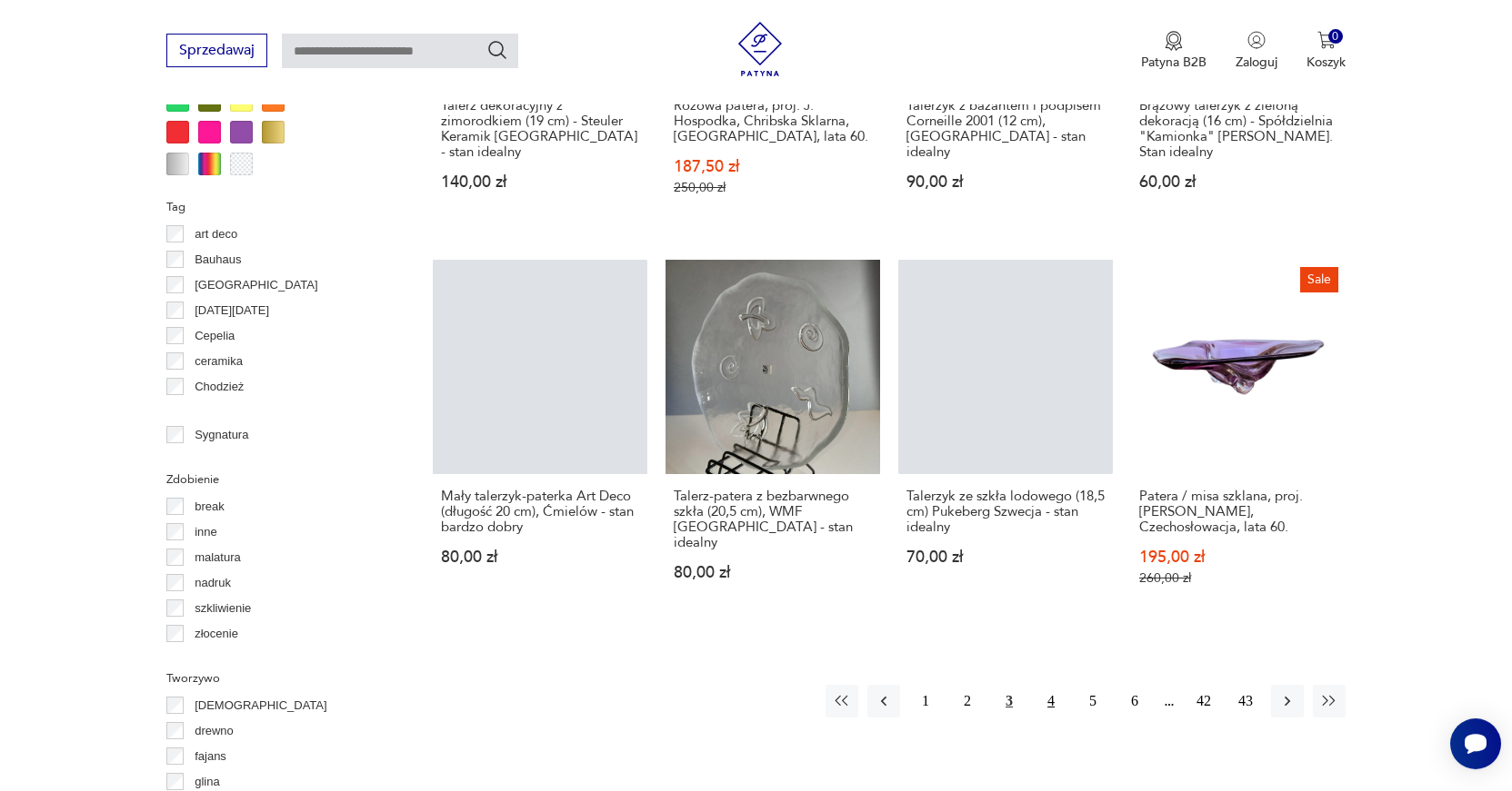
click at [1050, 685] on button "4" at bounding box center [1050, 701] width 32 height 32
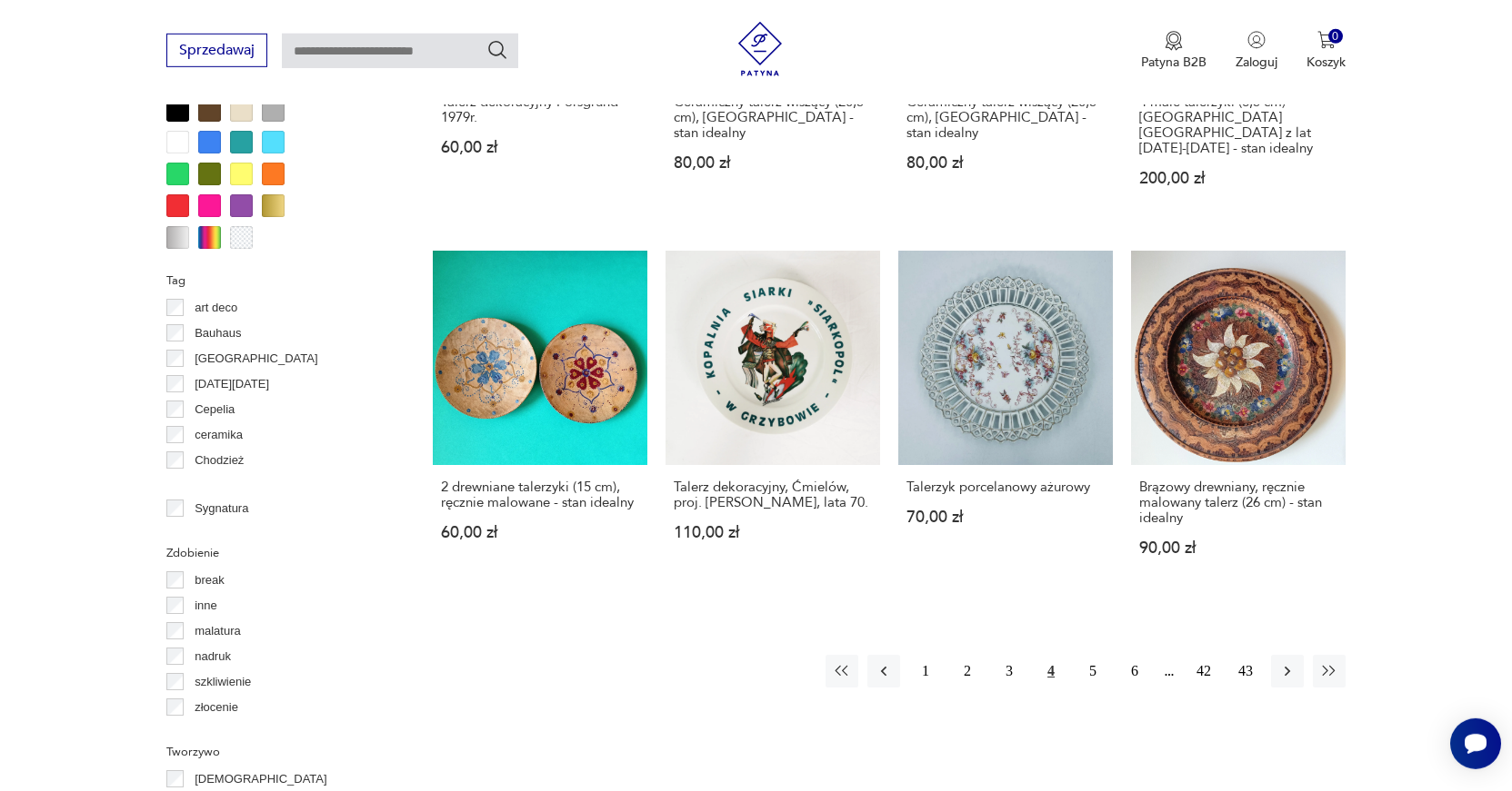
scroll to position [1727, 0]
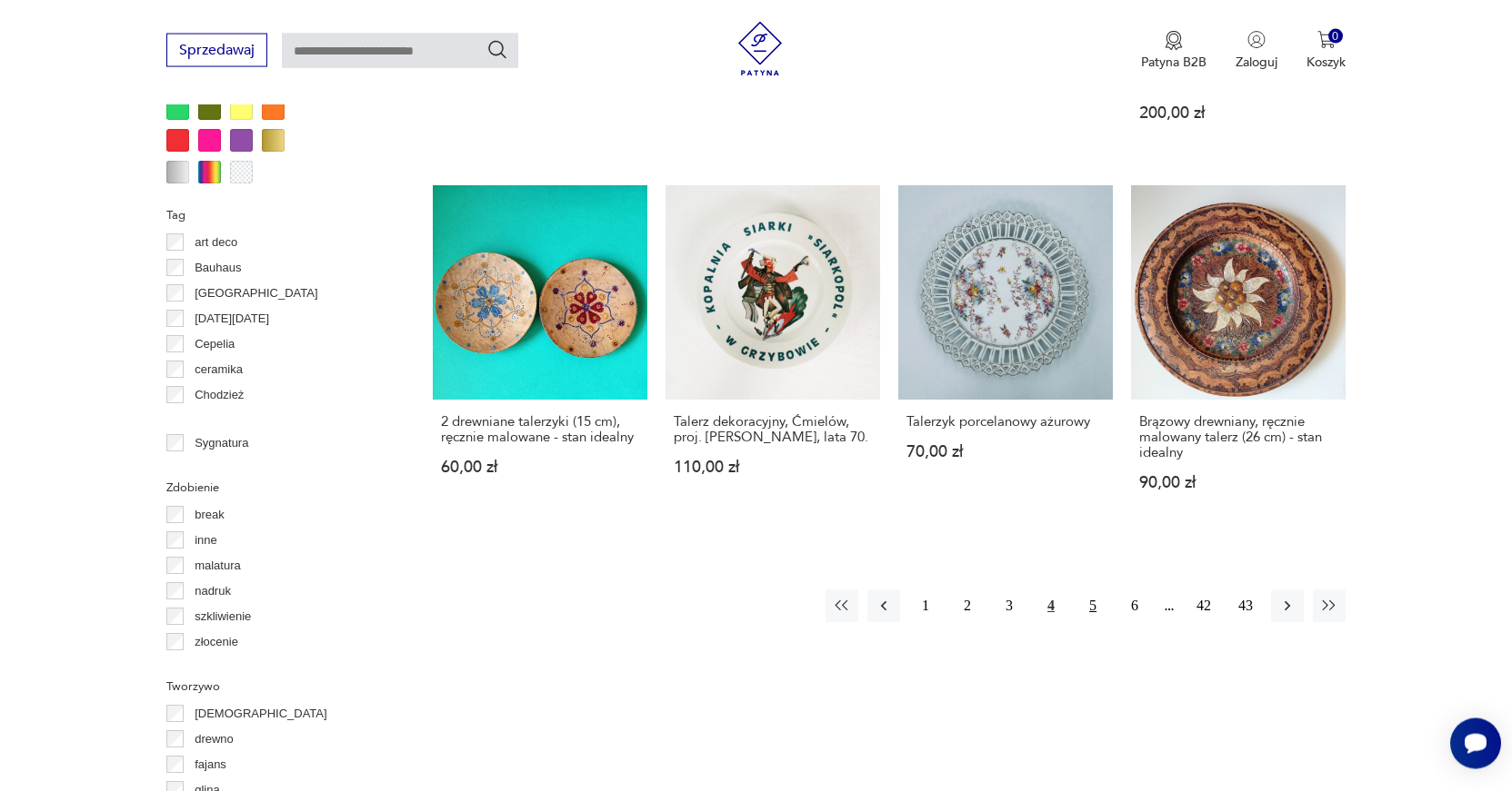
click at [1093, 593] on button "5" at bounding box center [1092, 606] width 32 height 32
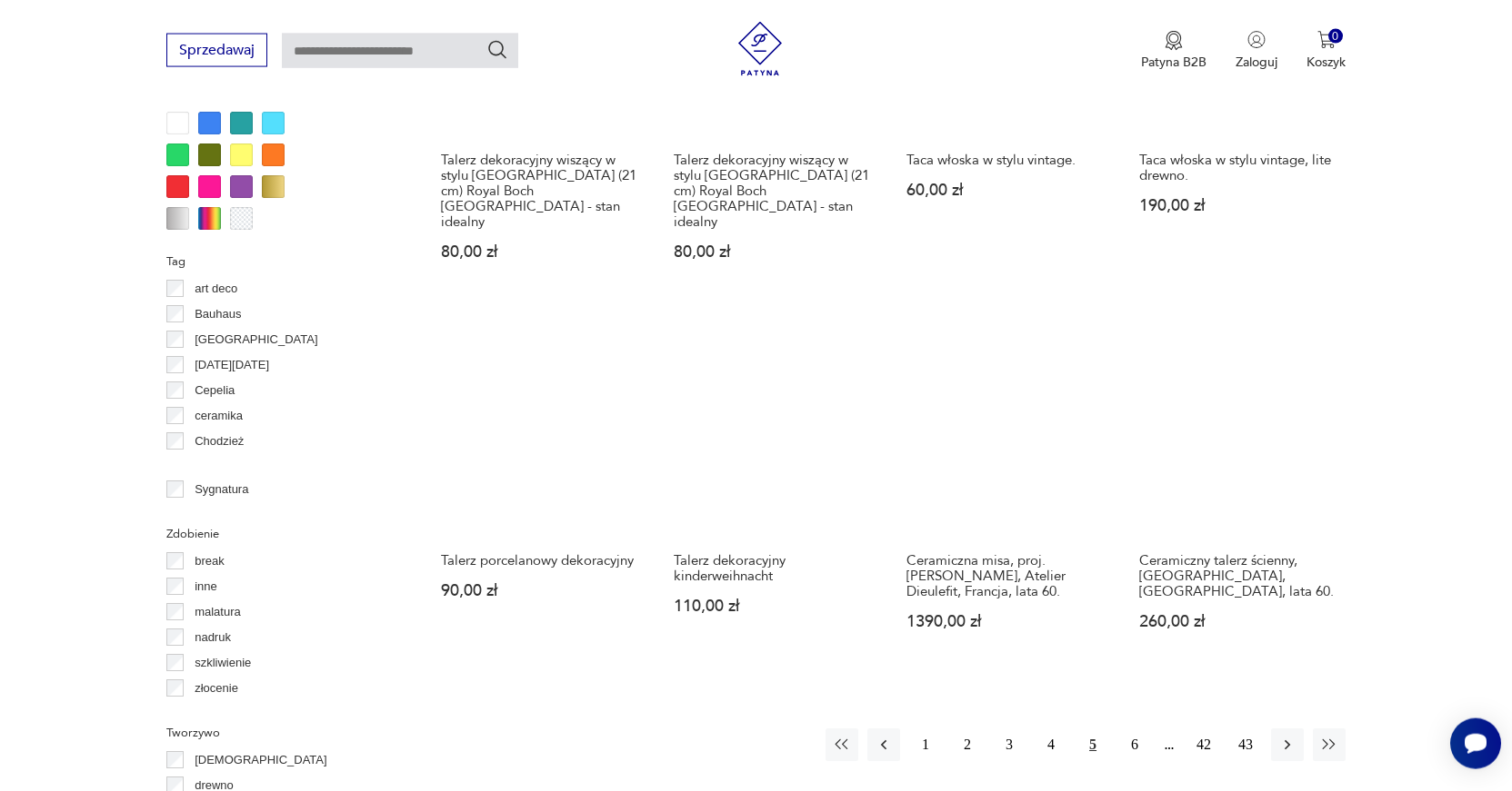
scroll to position [1867, 0]
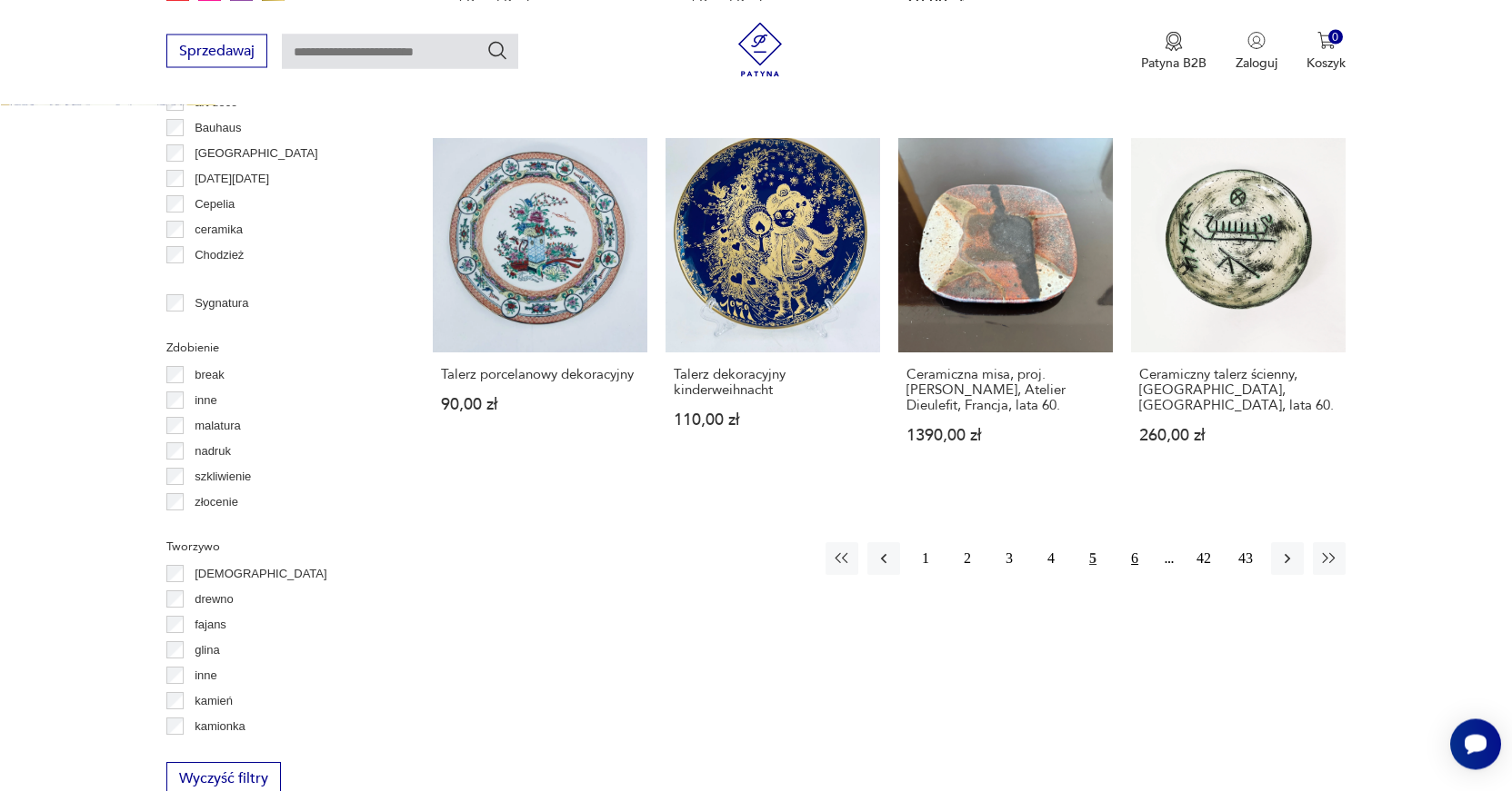
click at [1132, 542] on button "6" at bounding box center [1134, 558] width 32 height 32
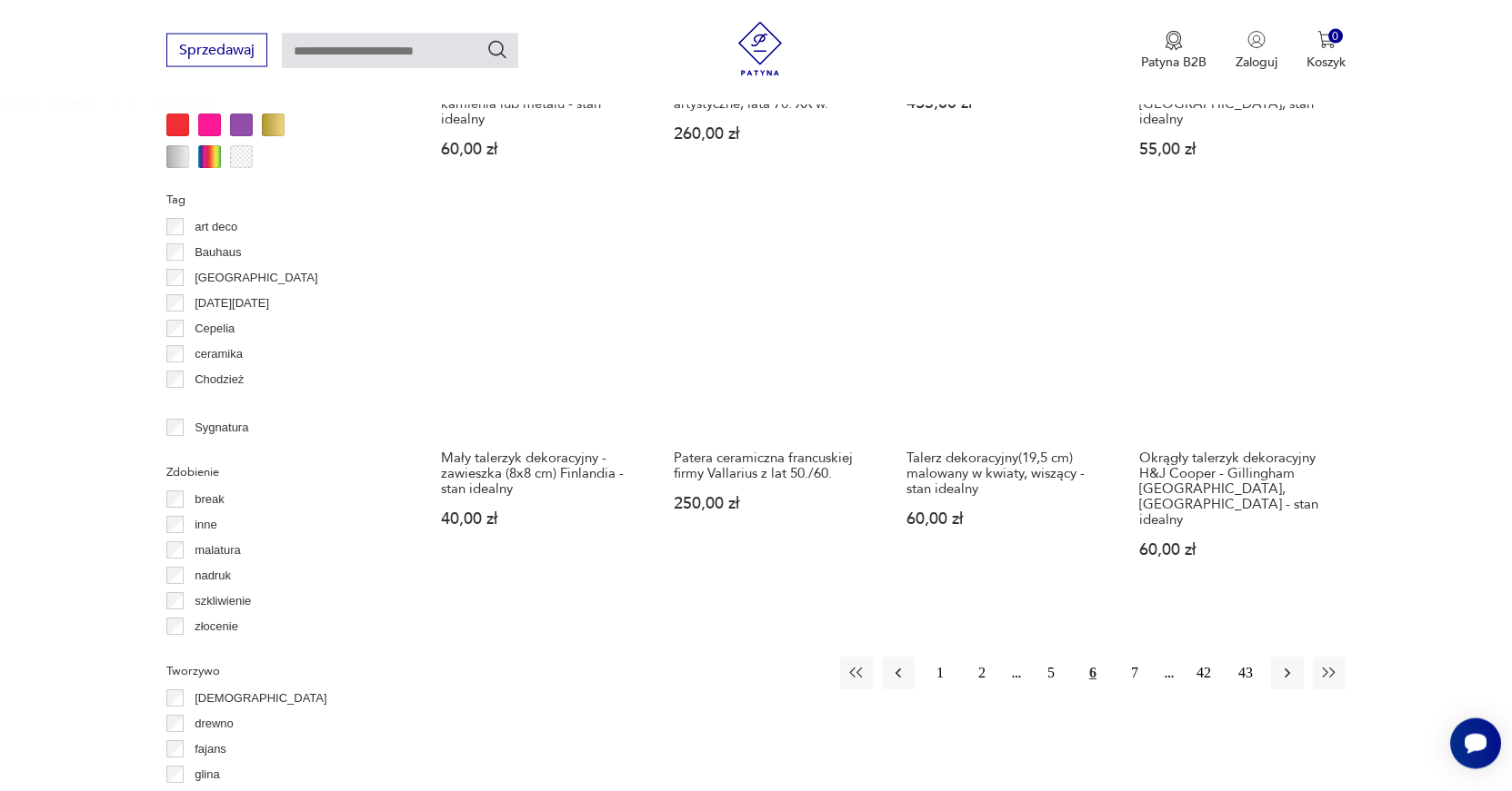
scroll to position [1750, 0]
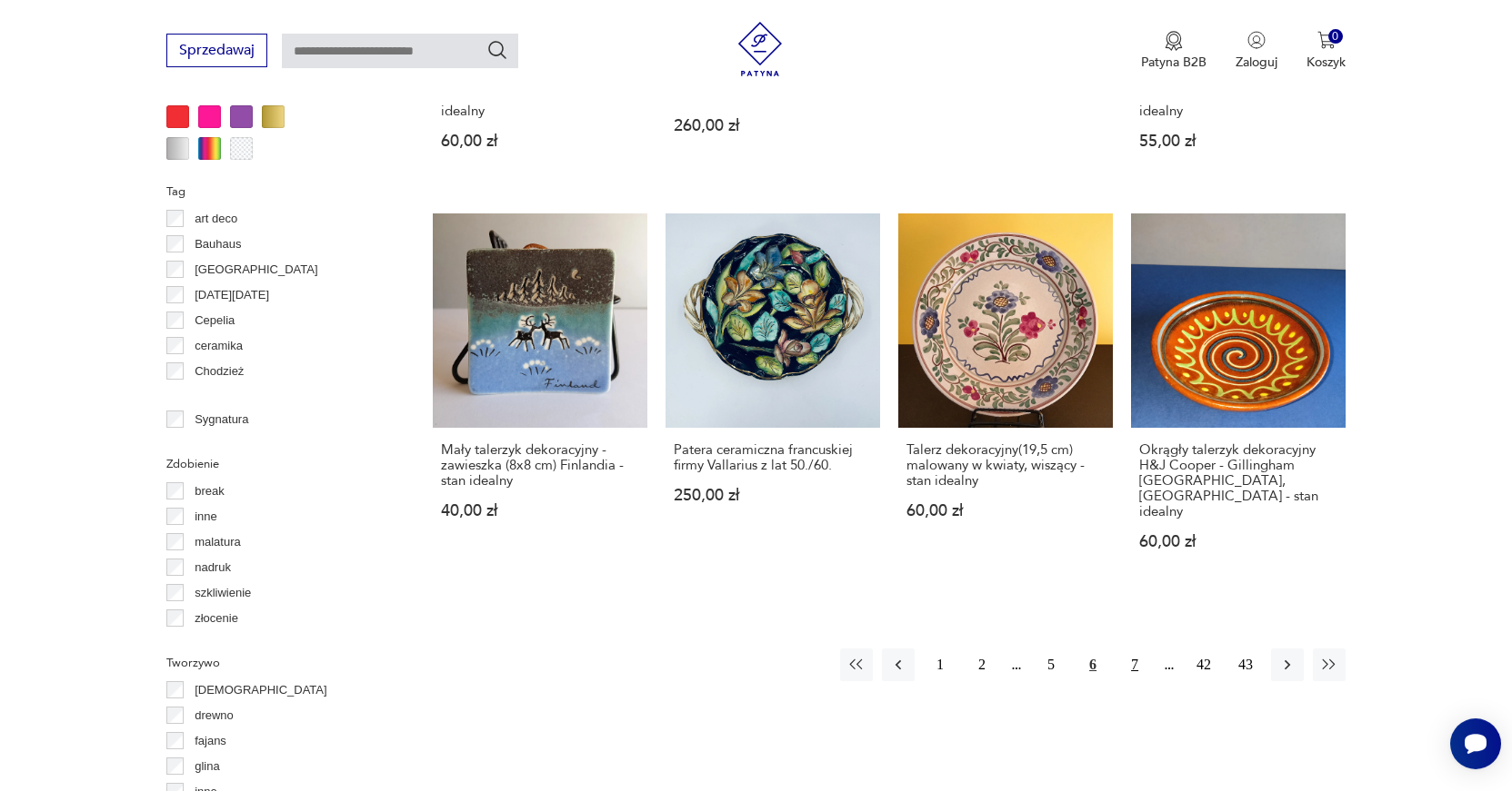
click at [1129, 649] on button "7" at bounding box center [1134, 665] width 32 height 32
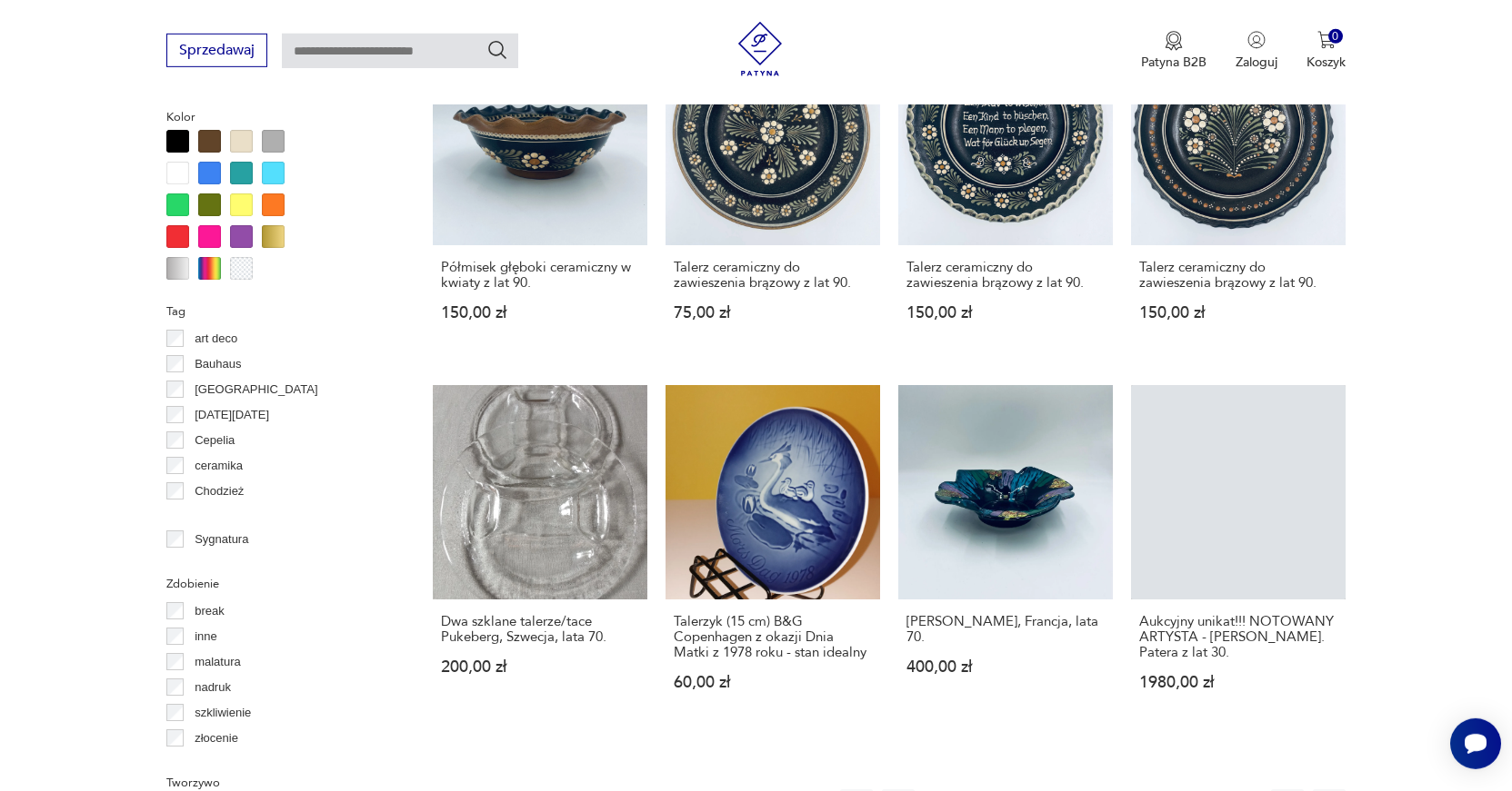
scroll to position [1905, 0]
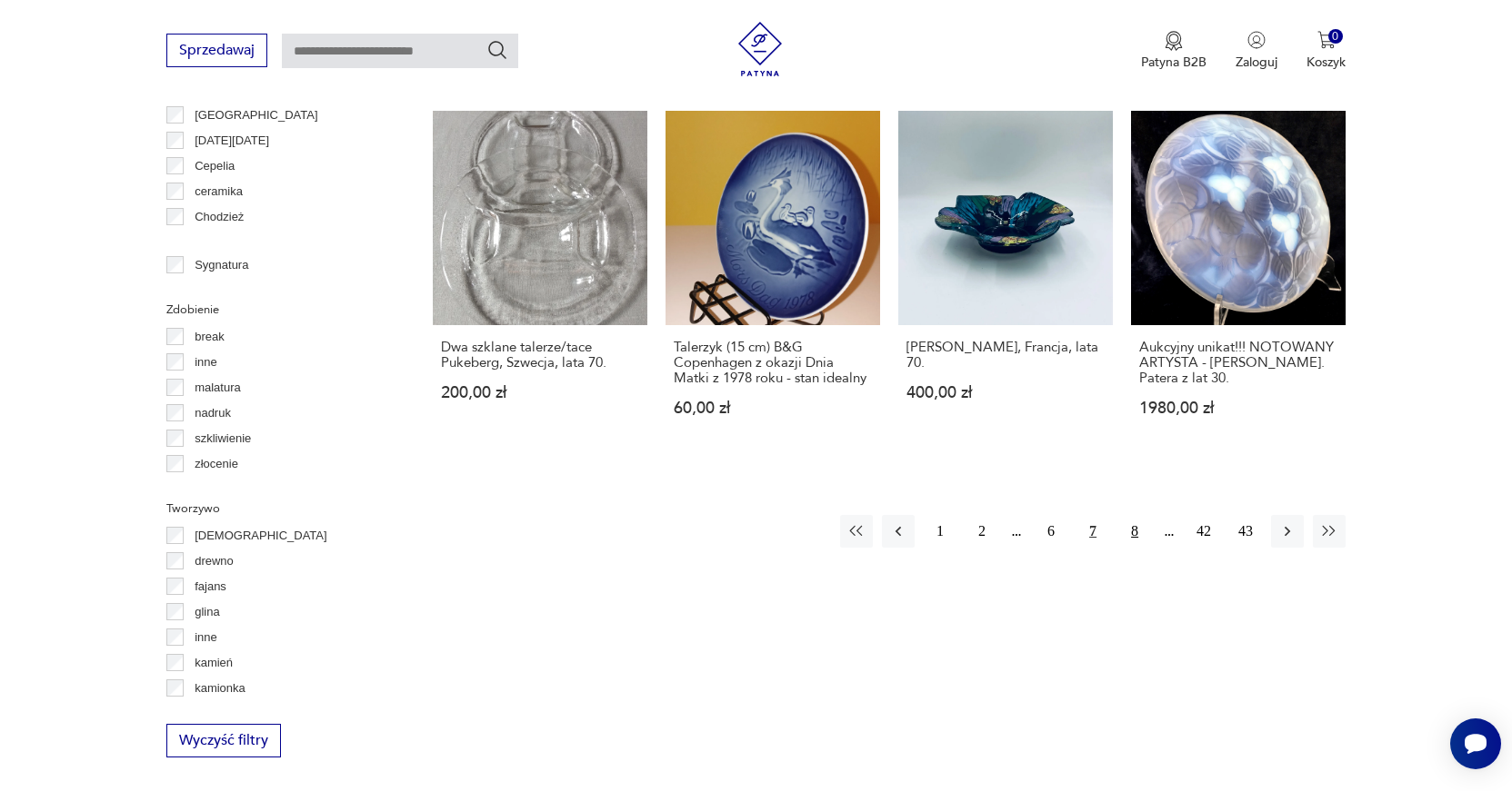
click at [1130, 516] on button "8" at bounding box center [1134, 531] width 32 height 32
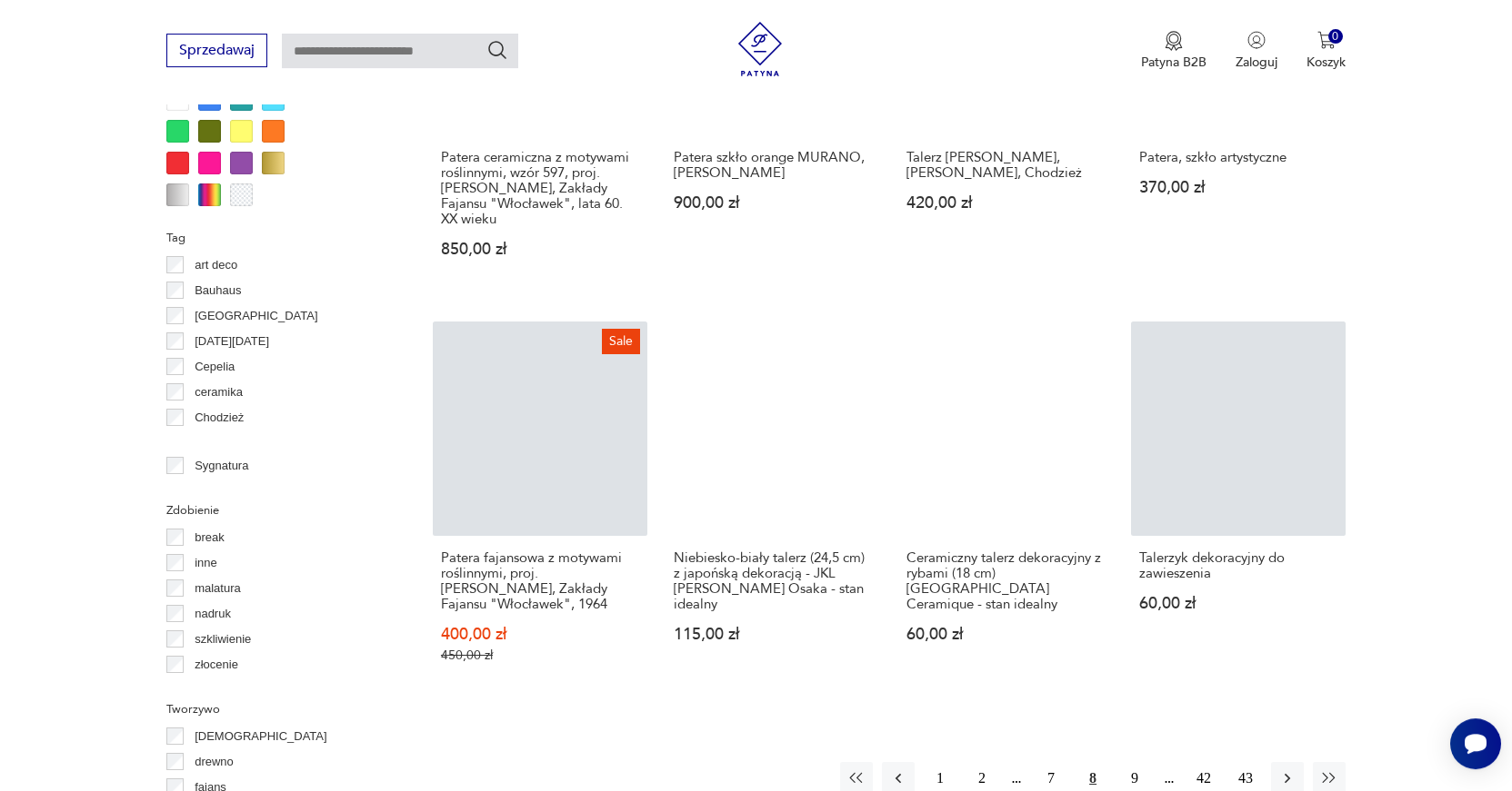
scroll to position [1762, 0]
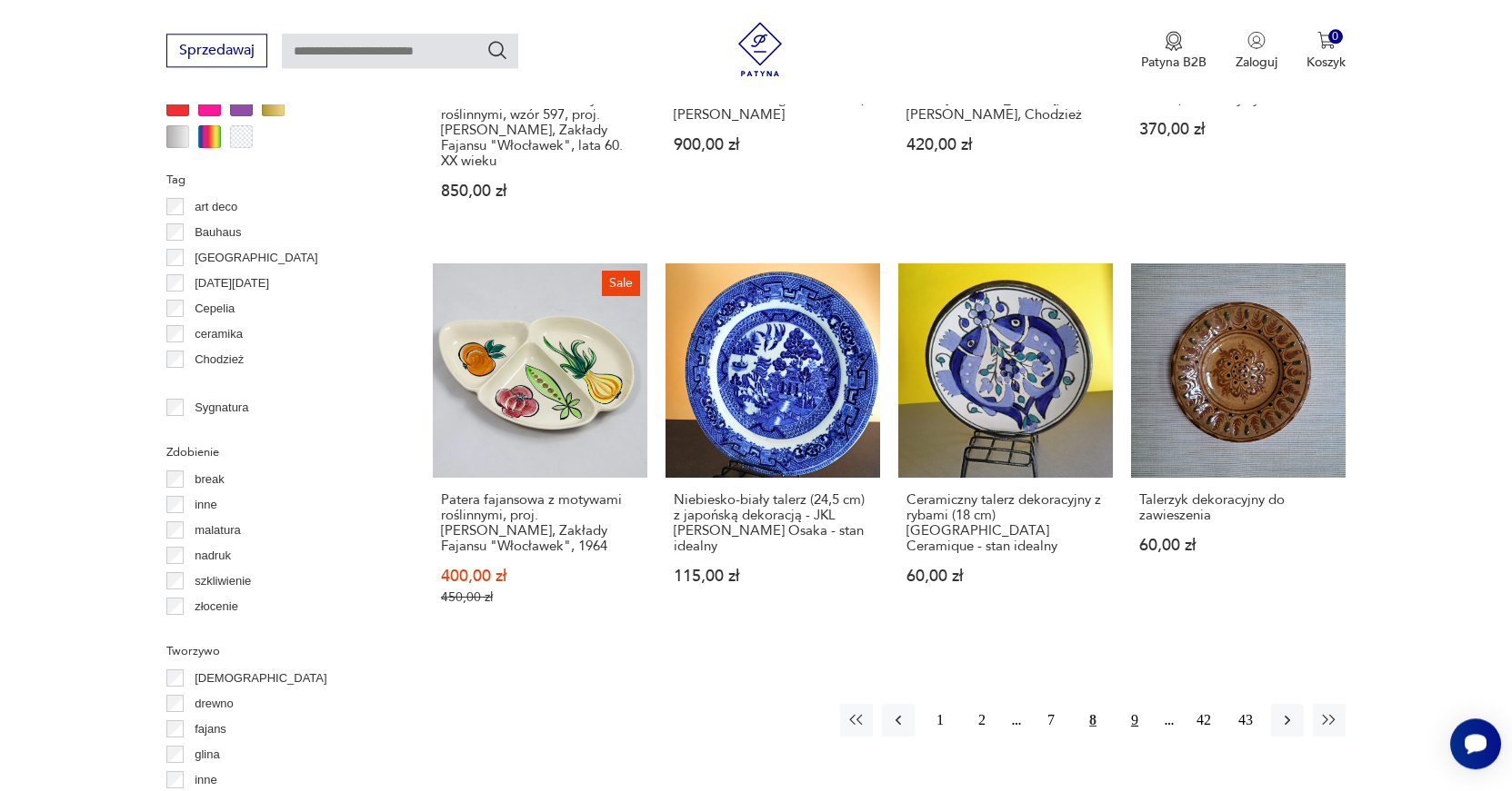
click at [1136, 704] on button "9" at bounding box center [1134, 720] width 32 height 32
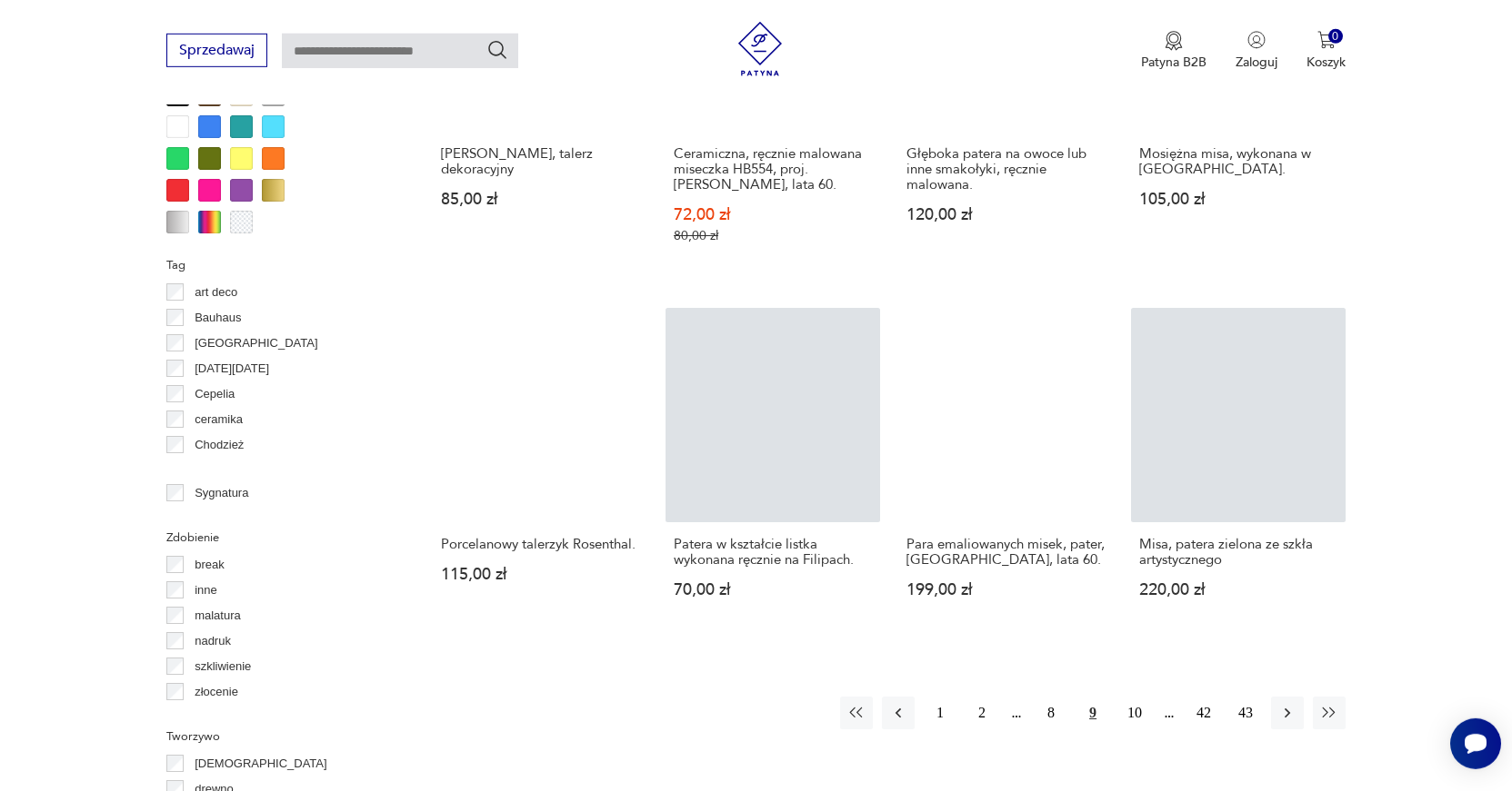
scroll to position [1754, 0]
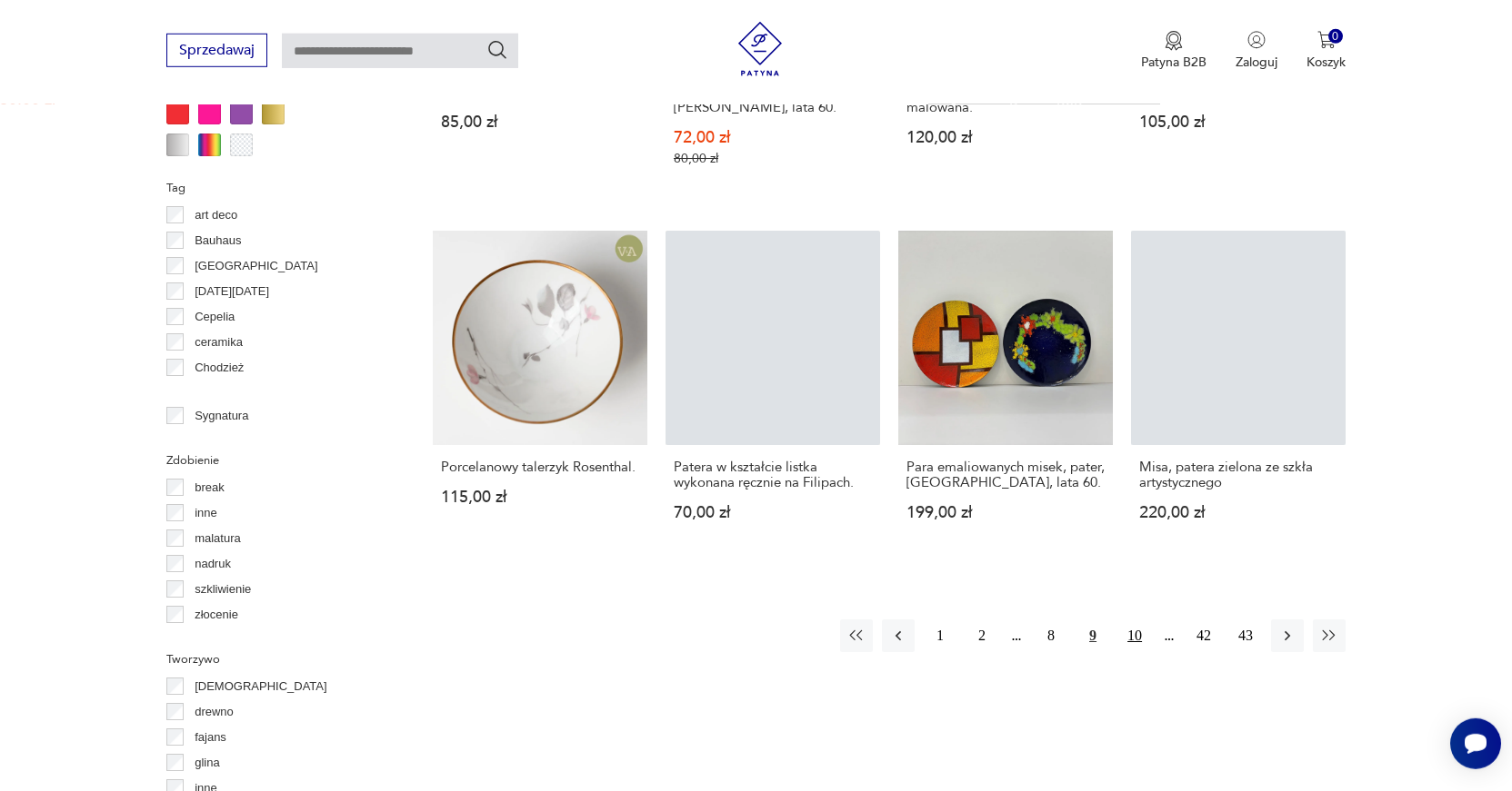
click at [1134, 630] on button "10" at bounding box center [1134, 635] width 32 height 32
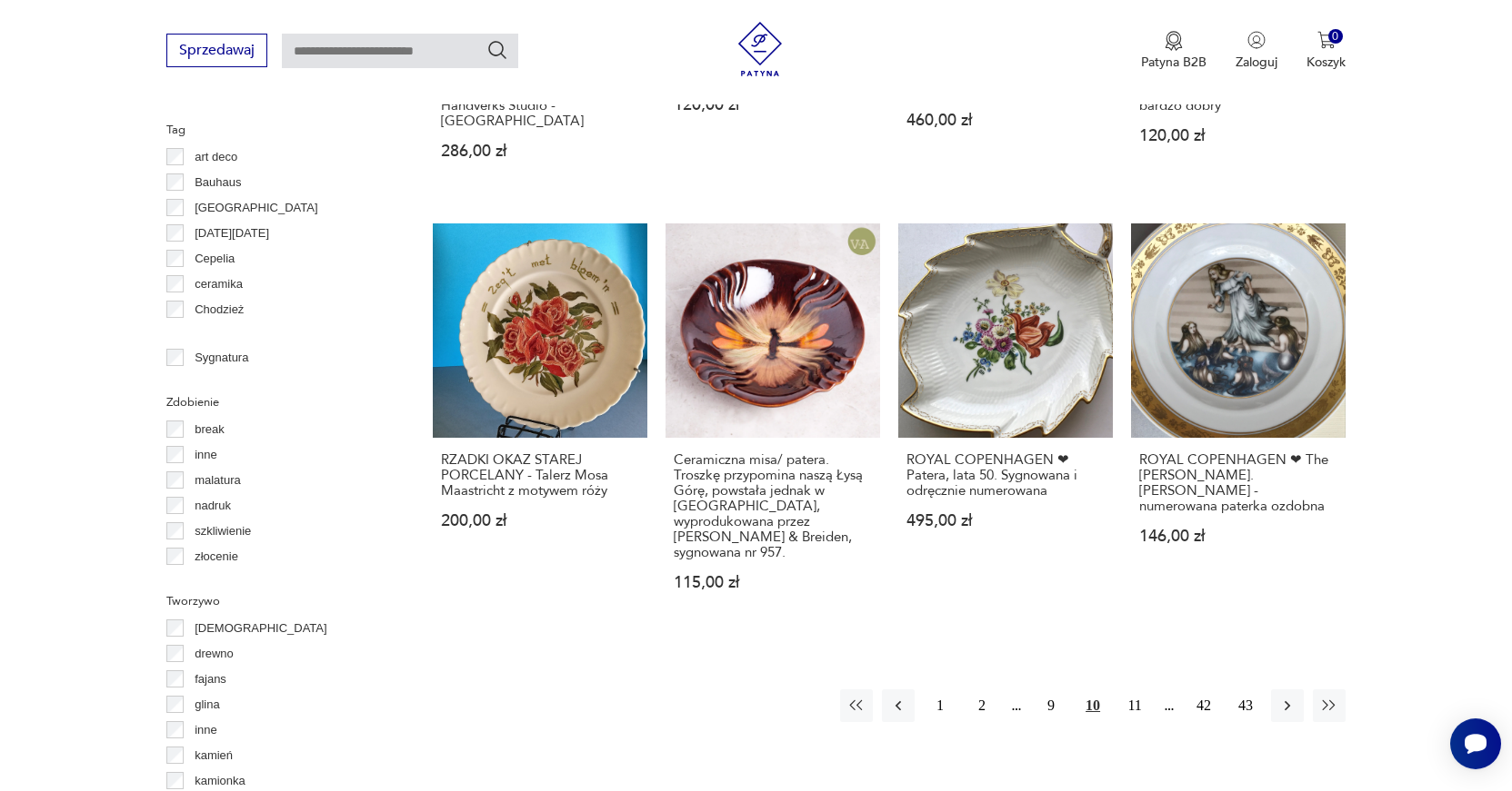
scroll to position [1843, 0]
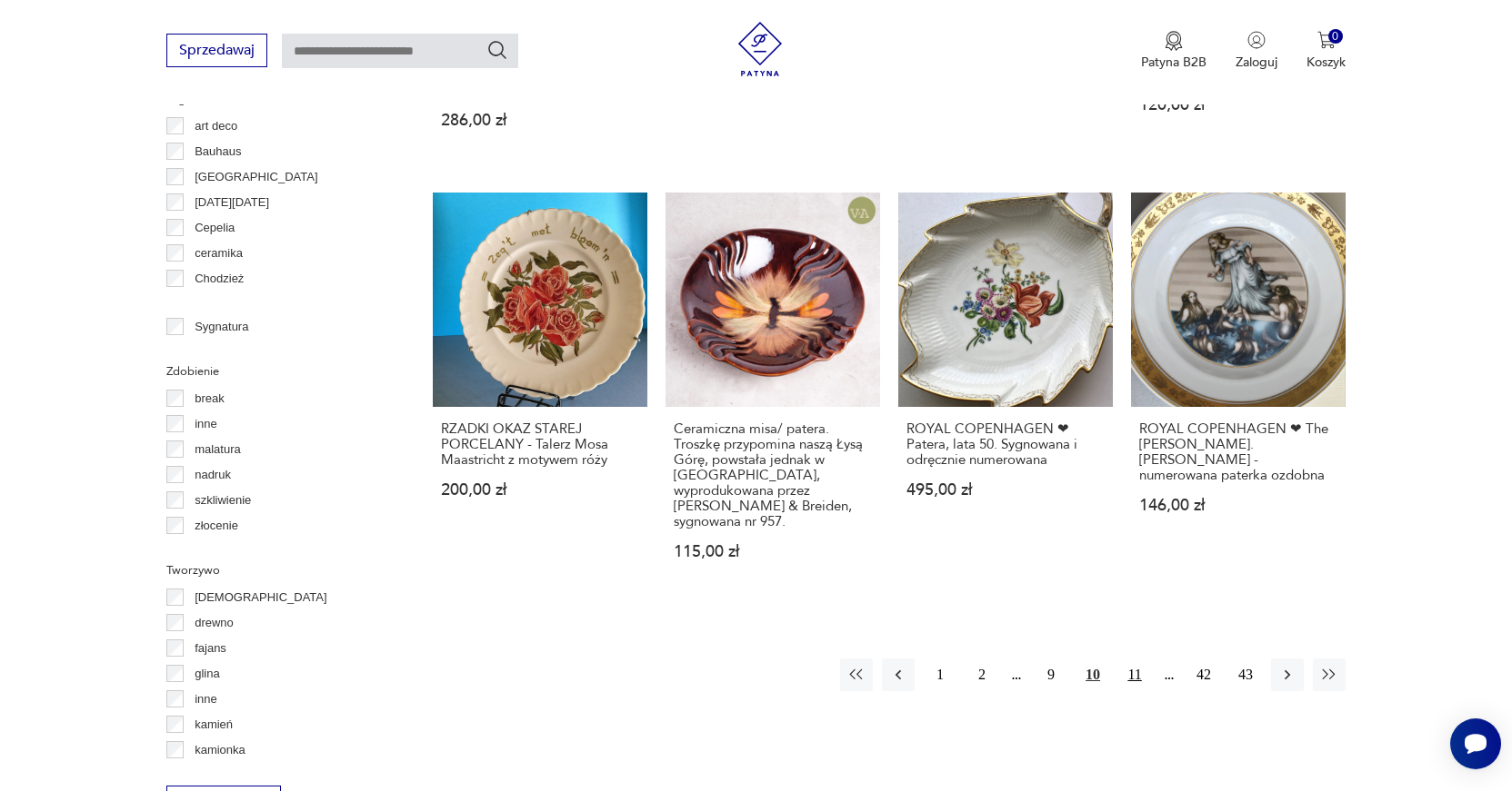
click at [1136, 658] on button "11" at bounding box center [1134, 674] width 32 height 32
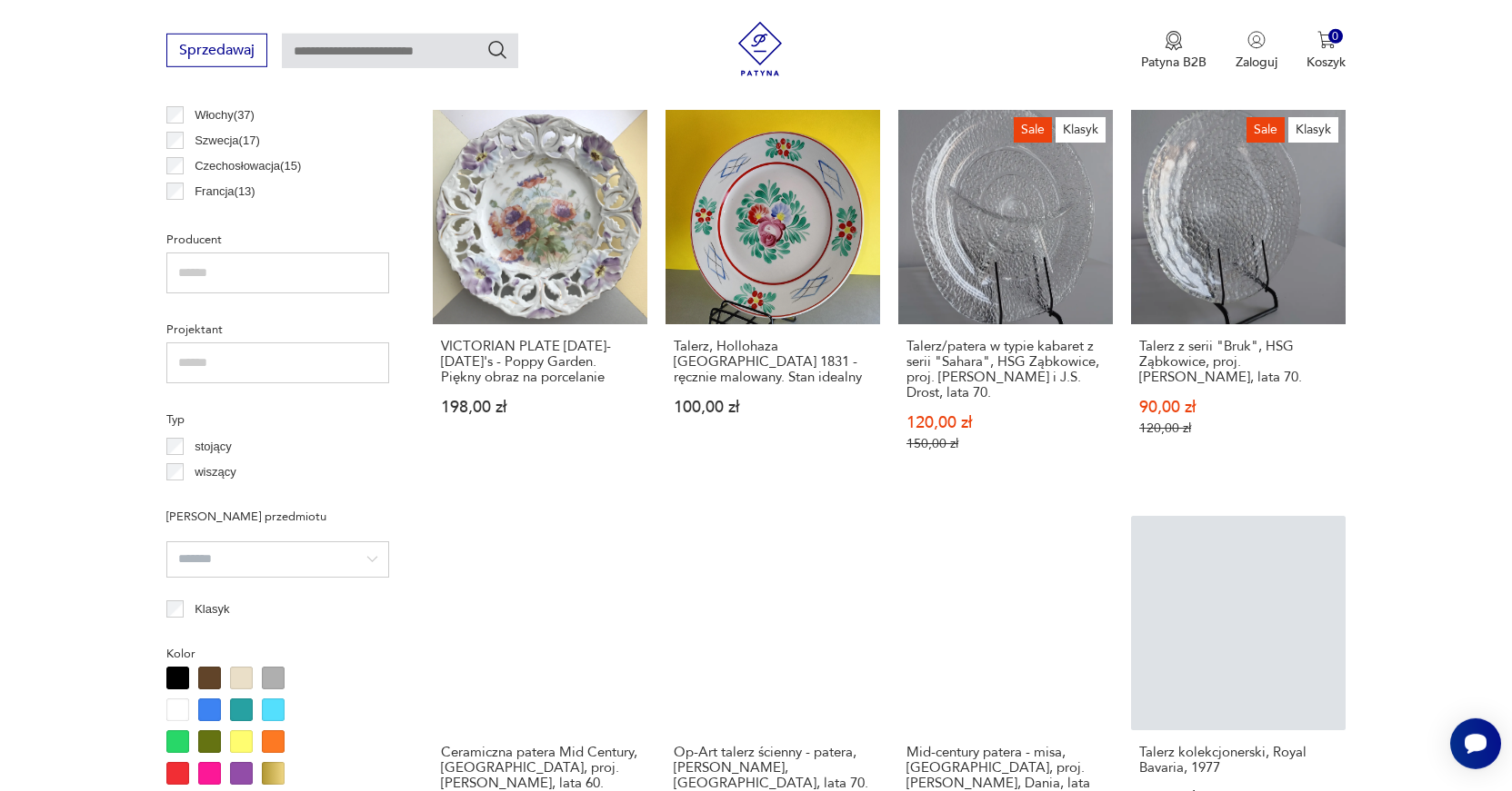
scroll to position [861, 0]
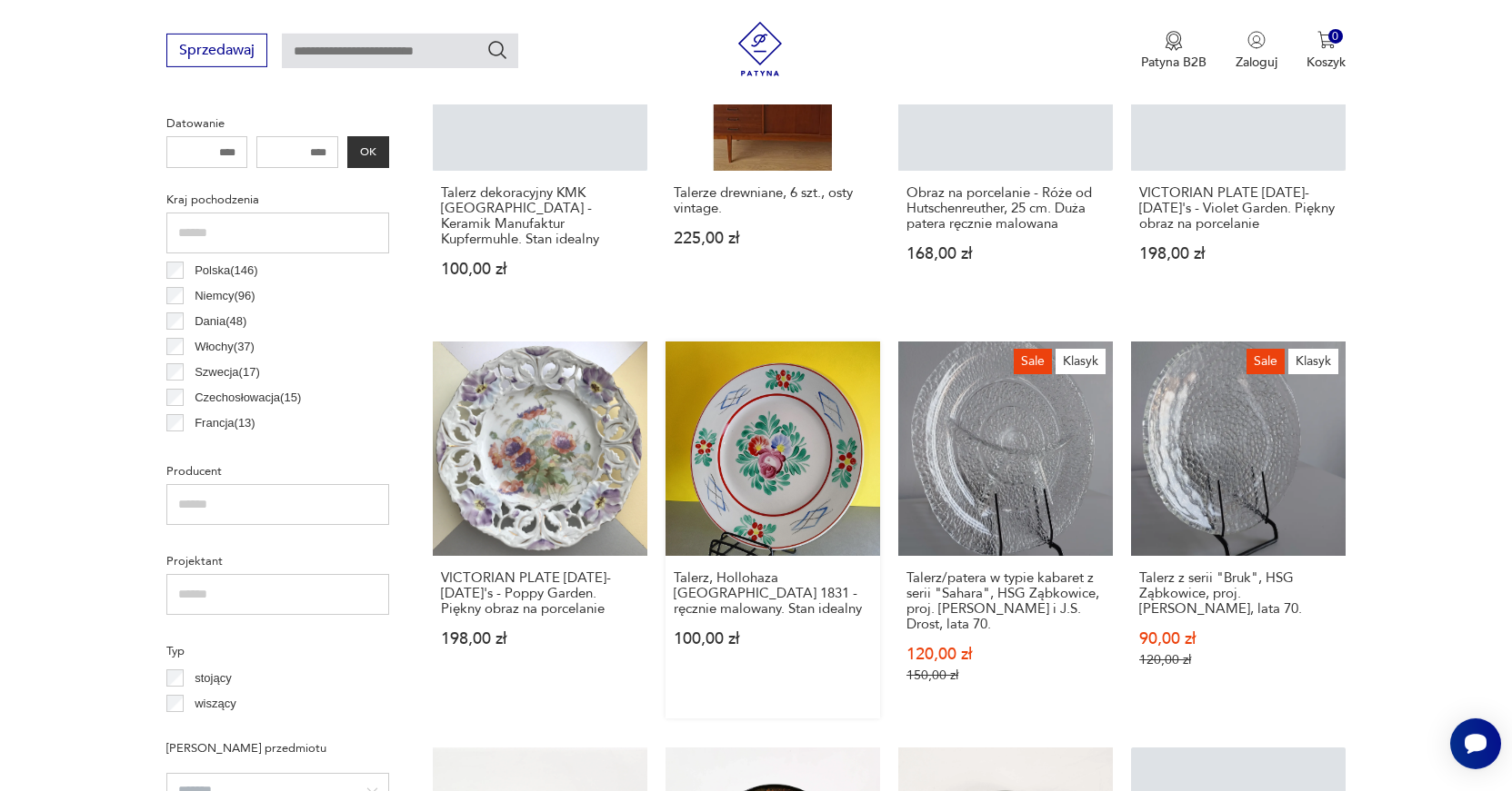
click at [724, 479] on link "Talerz, Hollohaza [GEOGRAPHIC_DATA] 1831 - ręcznie malowany. Stan idealny 100,0…" at bounding box center [772, 529] width 214 height 377
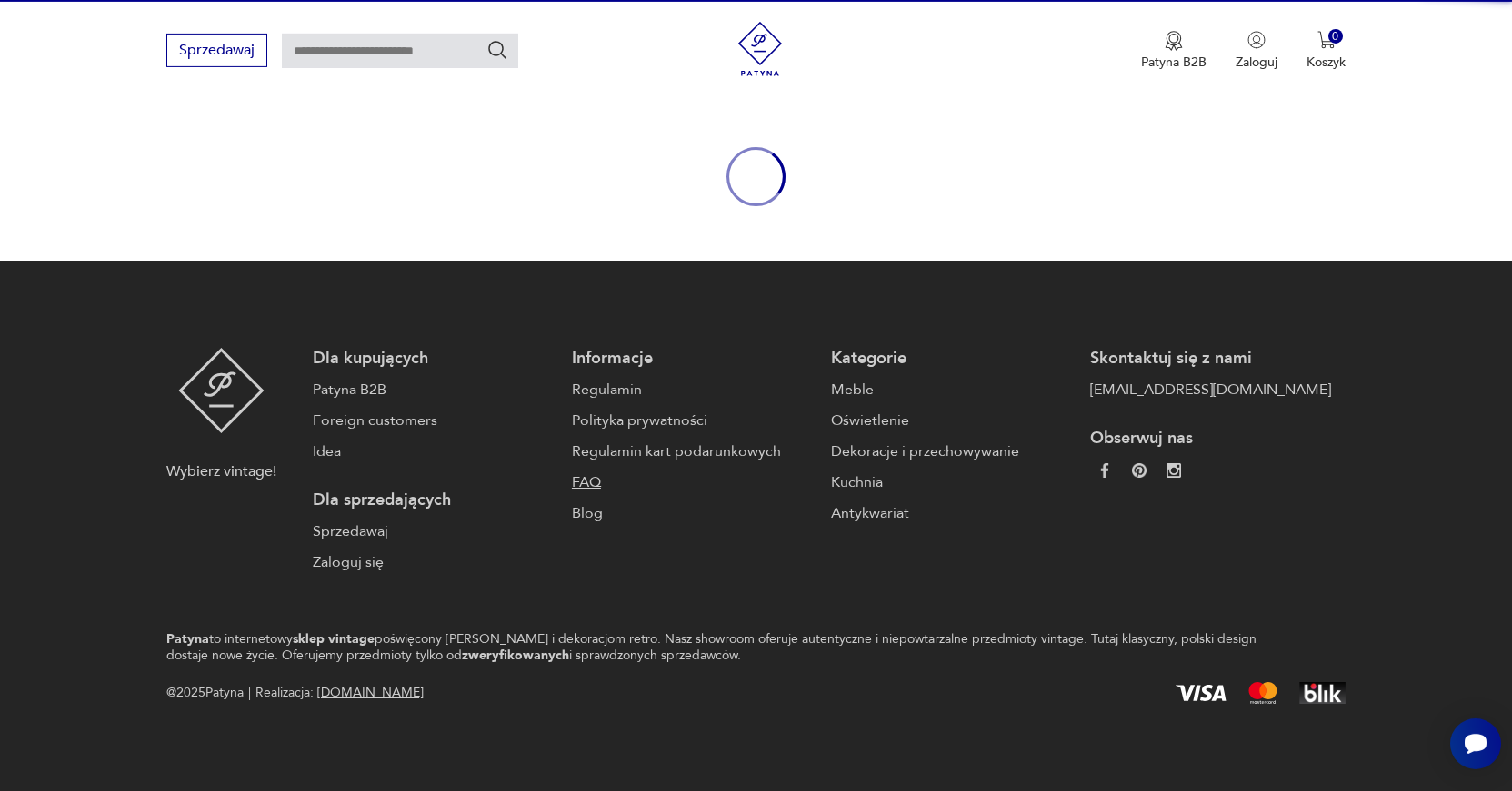
scroll to position [163, 0]
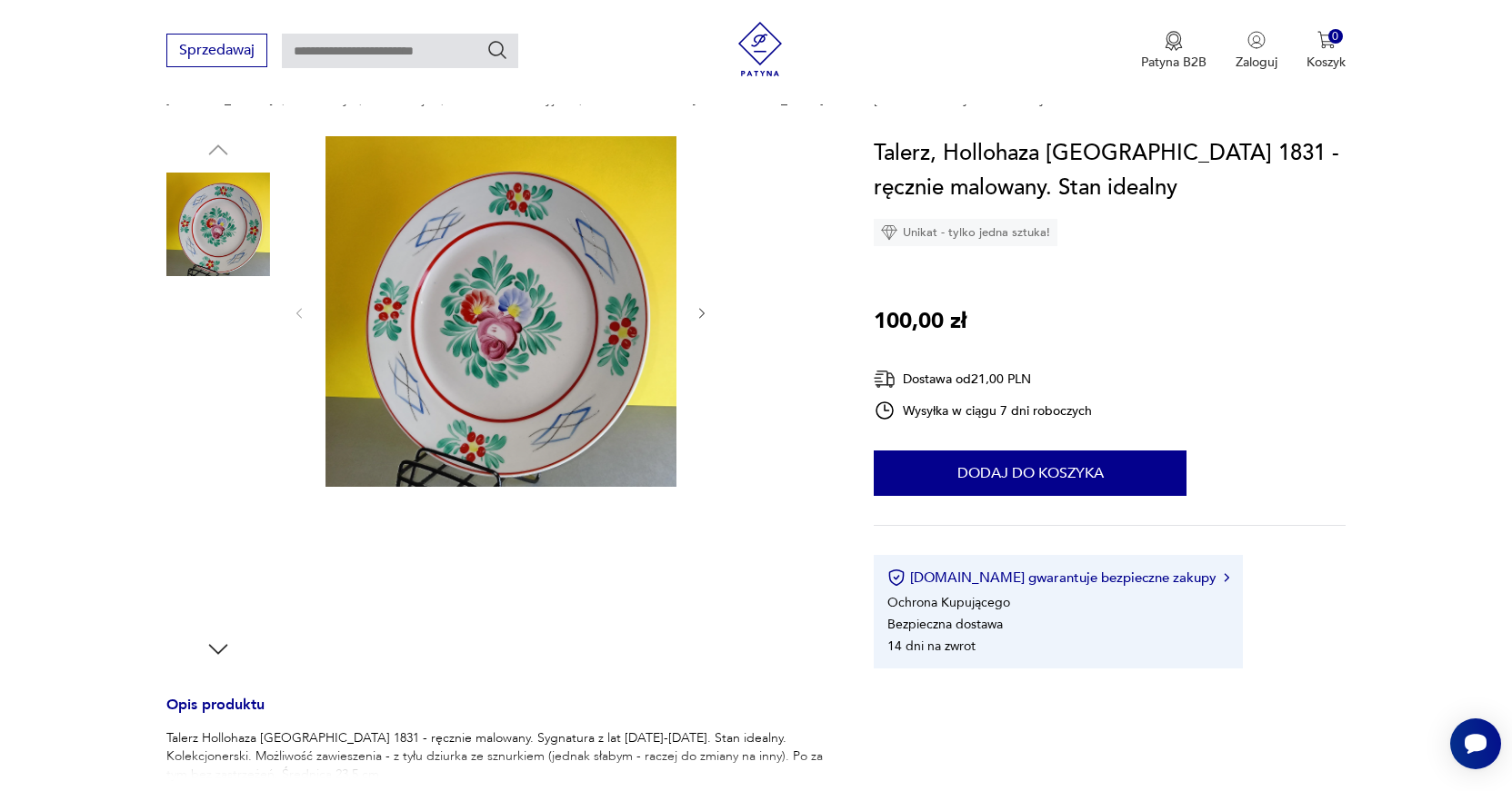
click at [597, 351] on img at bounding box center [501, 312] width 351 height 351
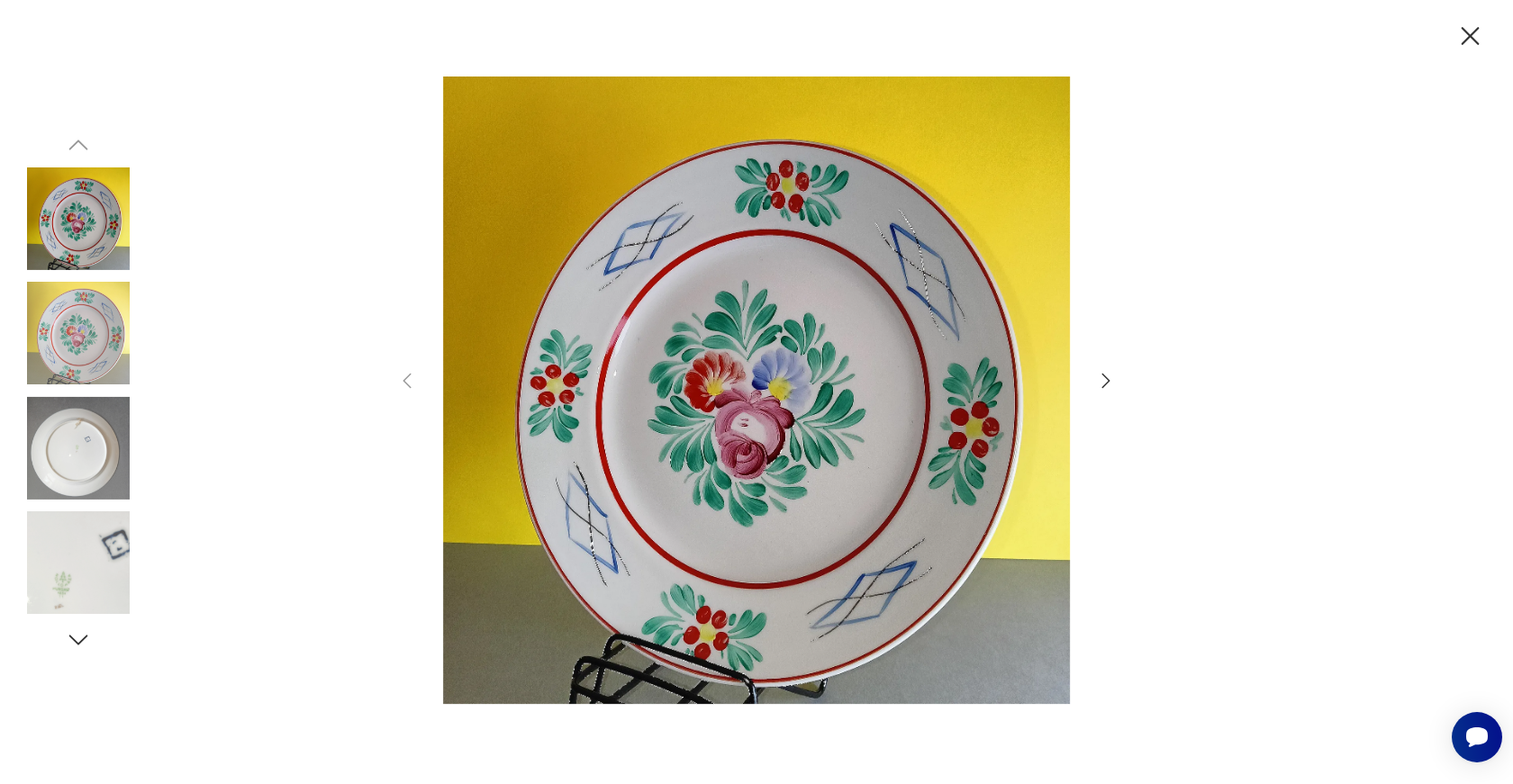
click at [1098, 381] on icon "button" at bounding box center [1107, 381] width 22 height 22
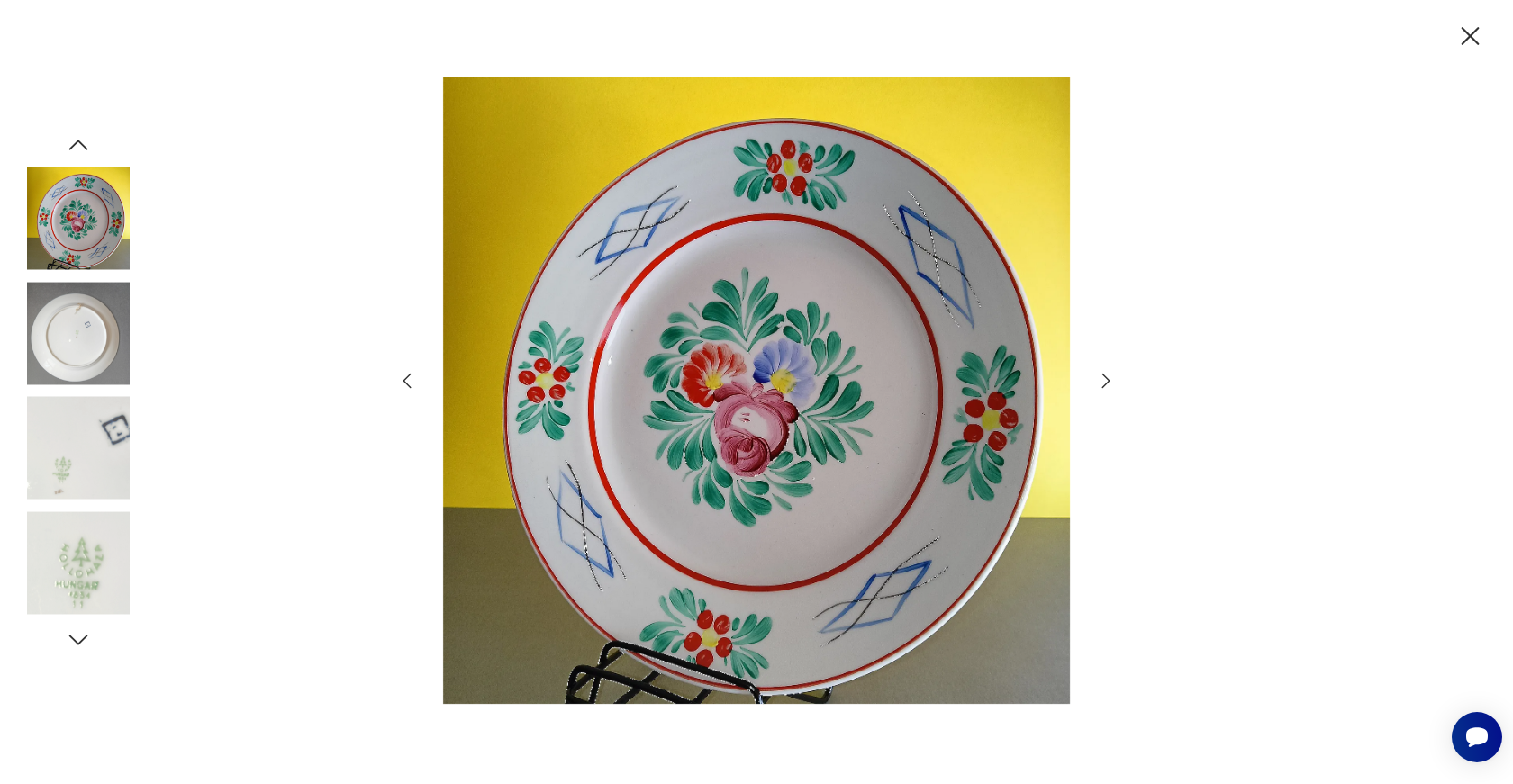
click at [1098, 381] on icon "button" at bounding box center [1107, 381] width 22 height 22
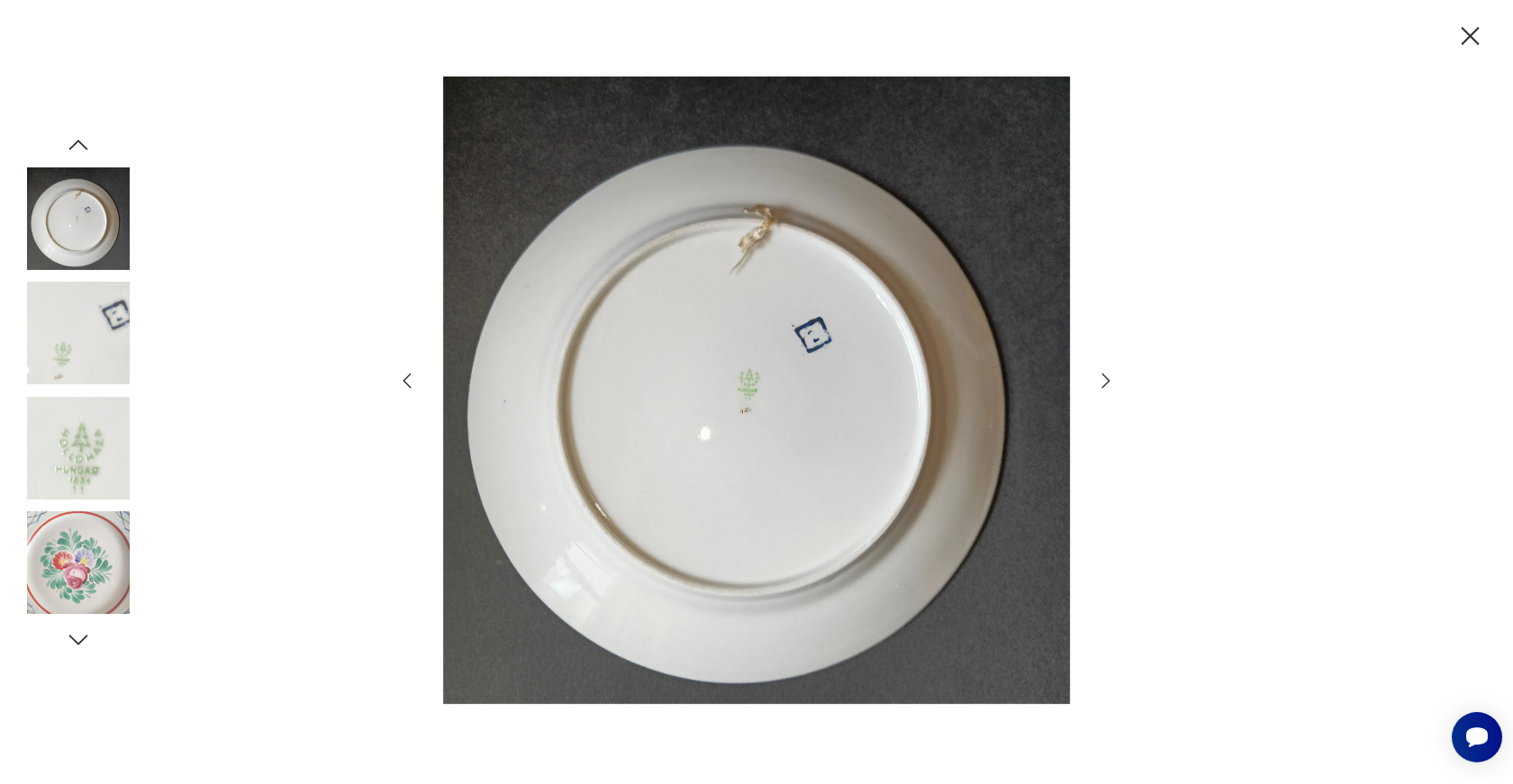
click at [1098, 381] on icon "button" at bounding box center [1107, 381] width 22 height 22
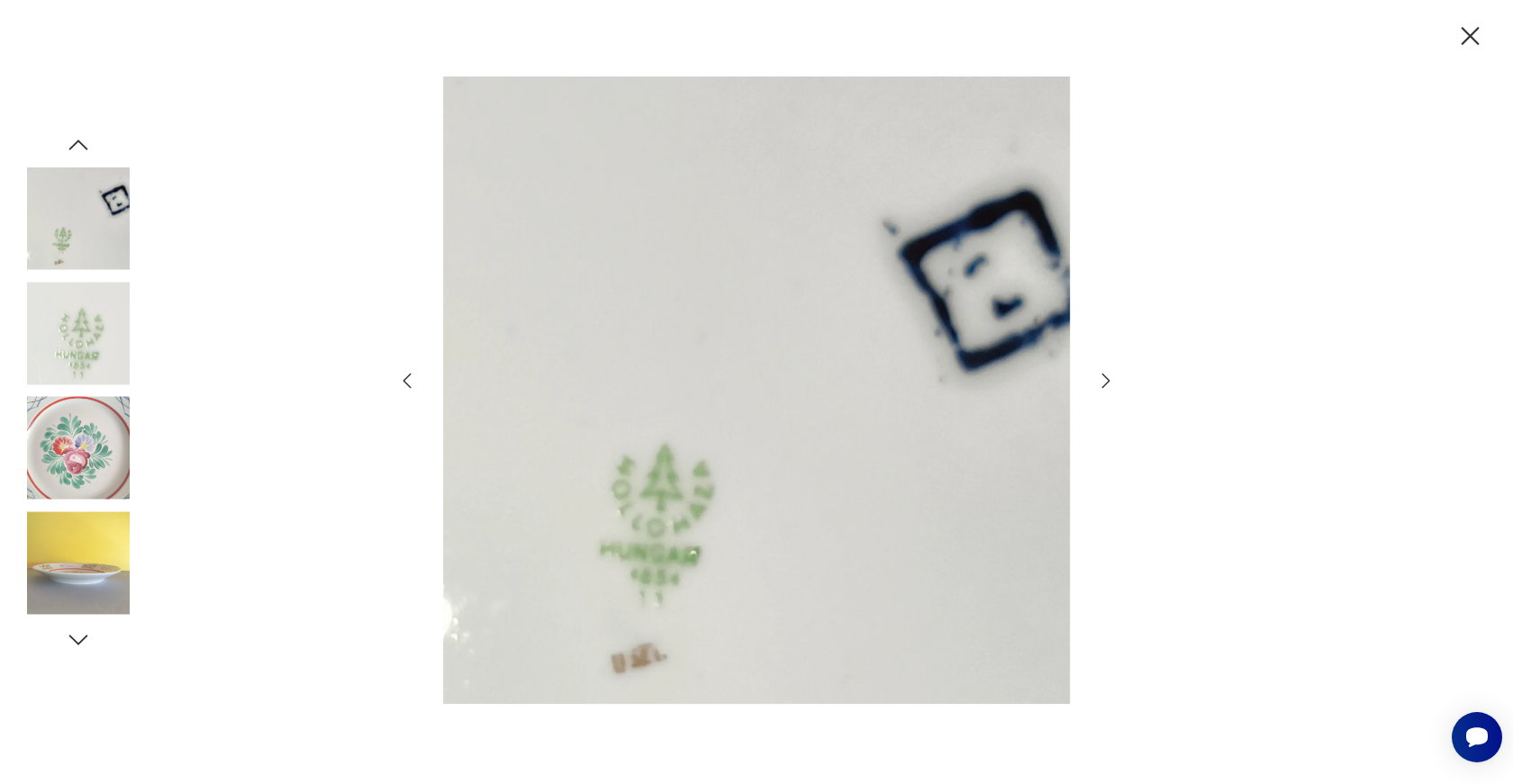
click at [1098, 381] on icon "button" at bounding box center [1107, 381] width 22 height 22
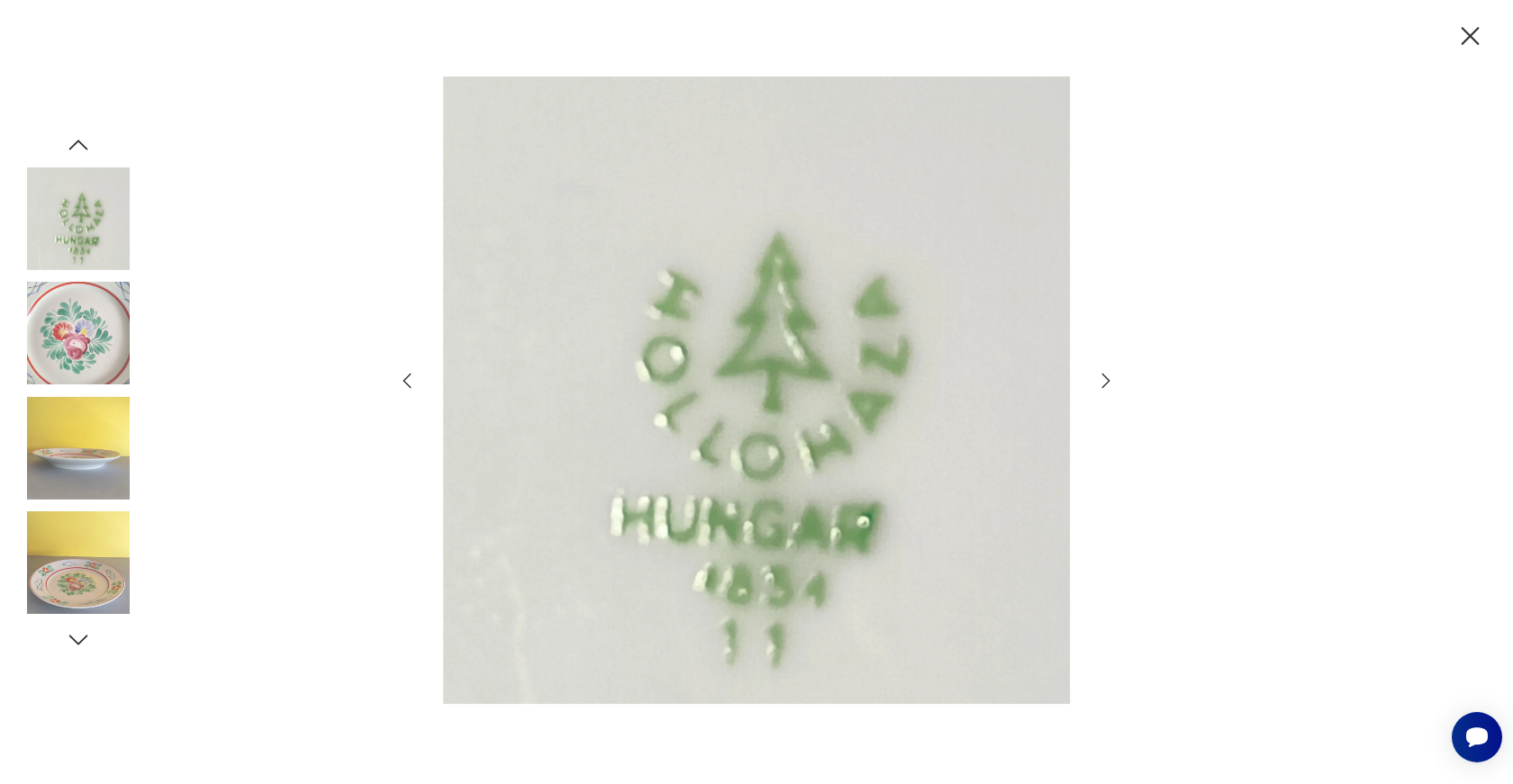
click at [1469, 37] on icon "button" at bounding box center [1471, 36] width 18 height 18
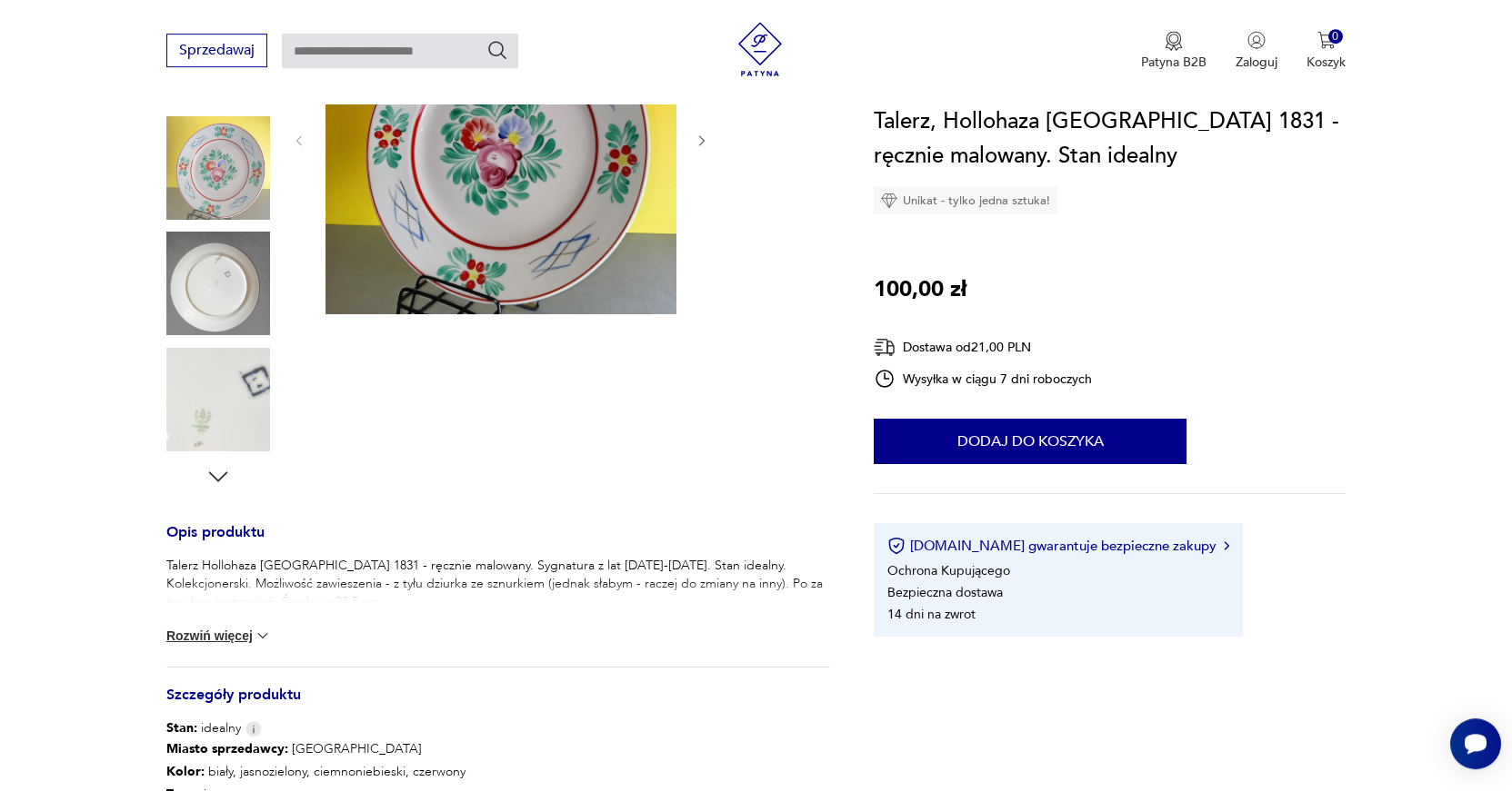
scroll to position [442, 0]
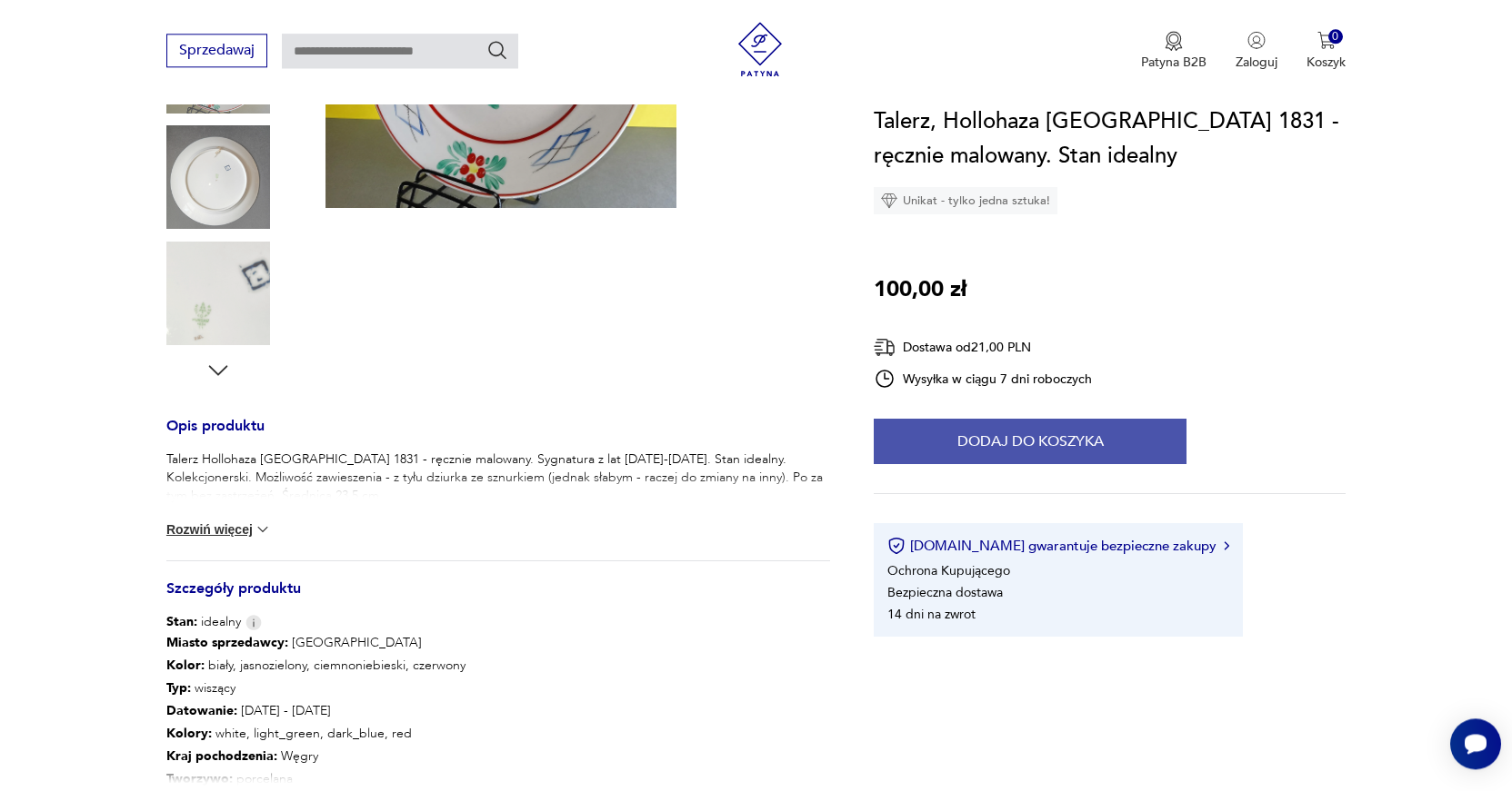
click at [1024, 435] on button "Dodaj do koszyka" at bounding box center [1030, 441] width 313 height 45
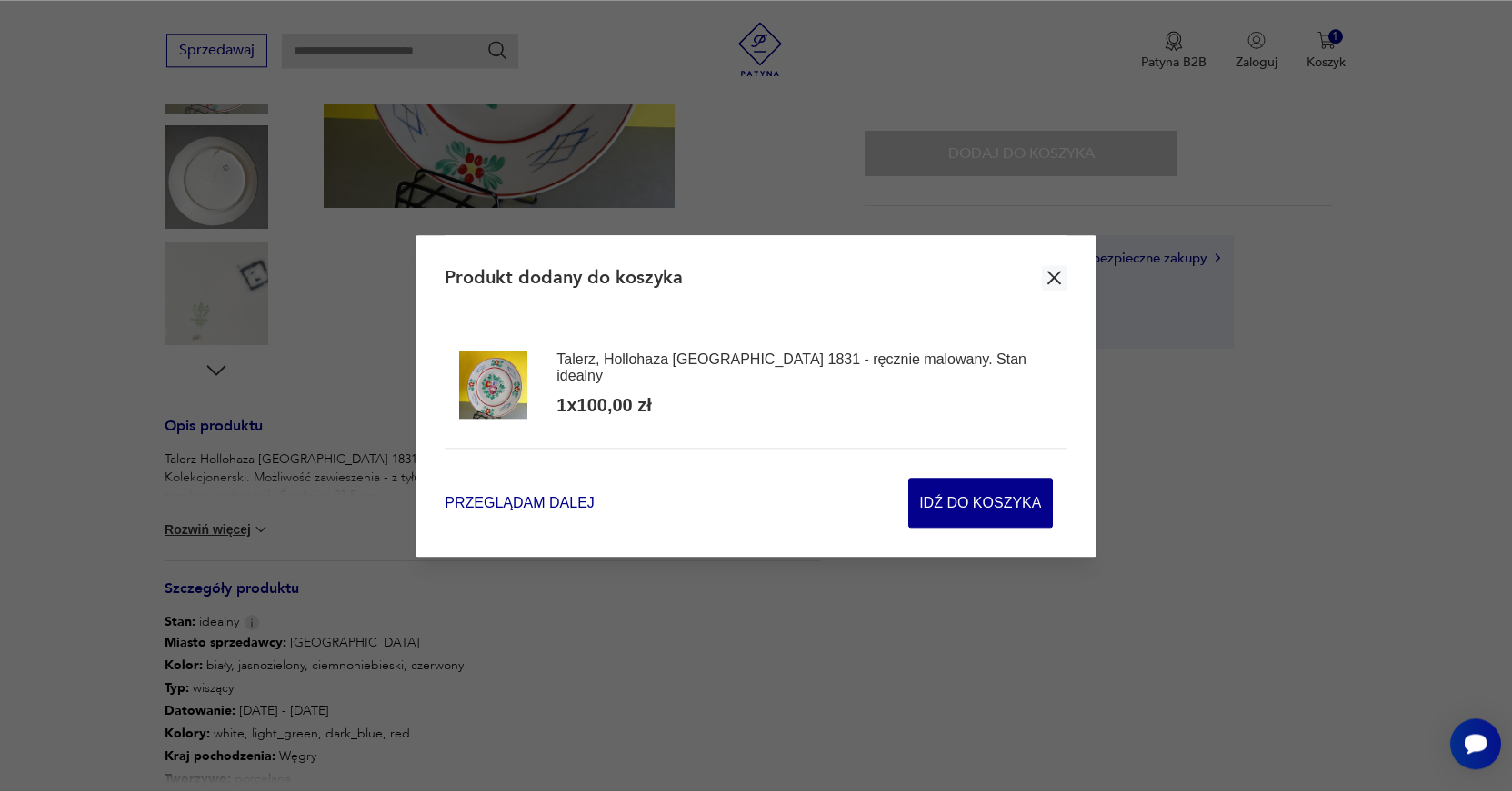
click at [517, 502] on span "Przeglądam dalej" at bounding box center [519, 503] width 149 height 21
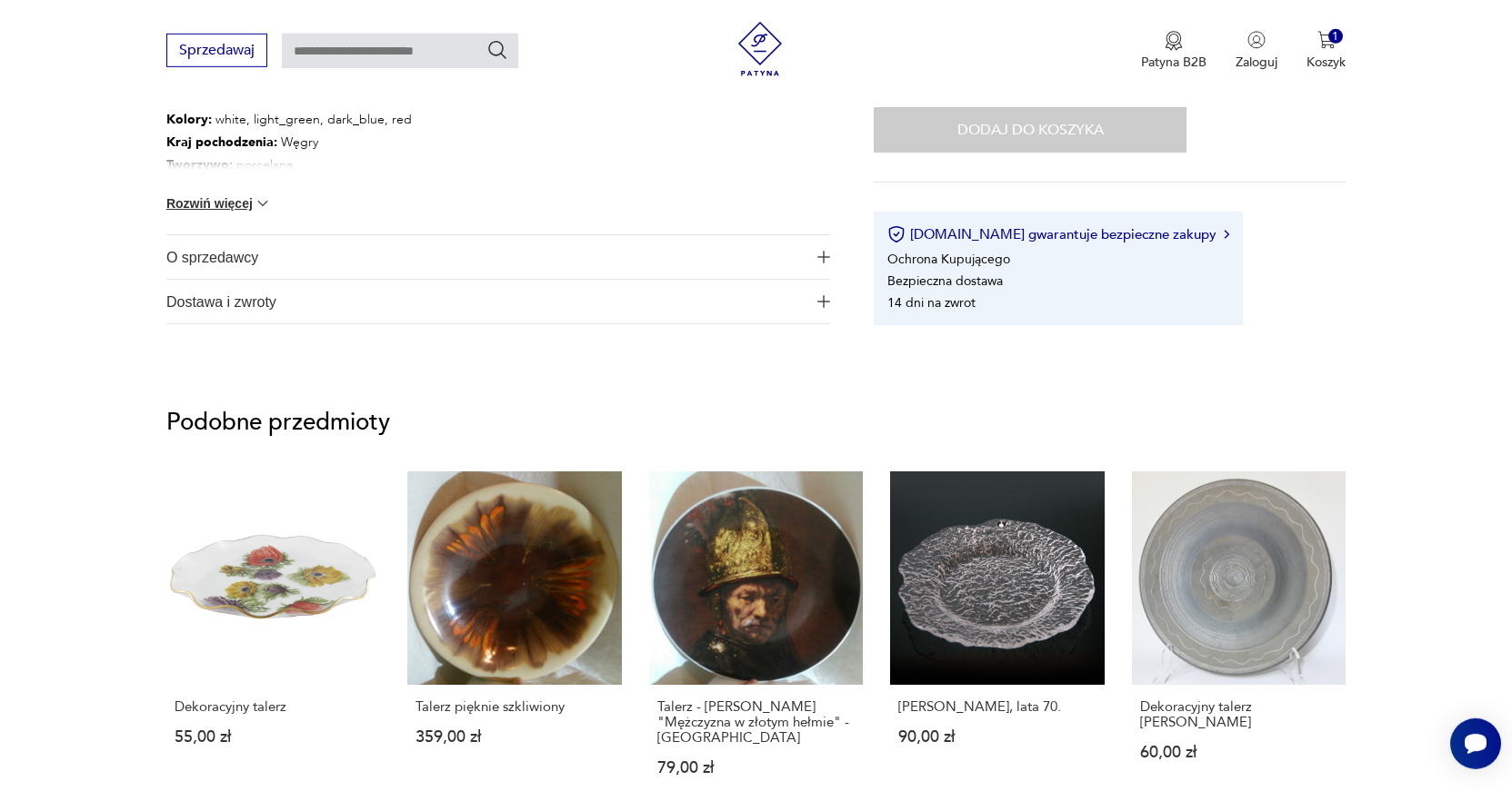
scroll to position [1000, 0]
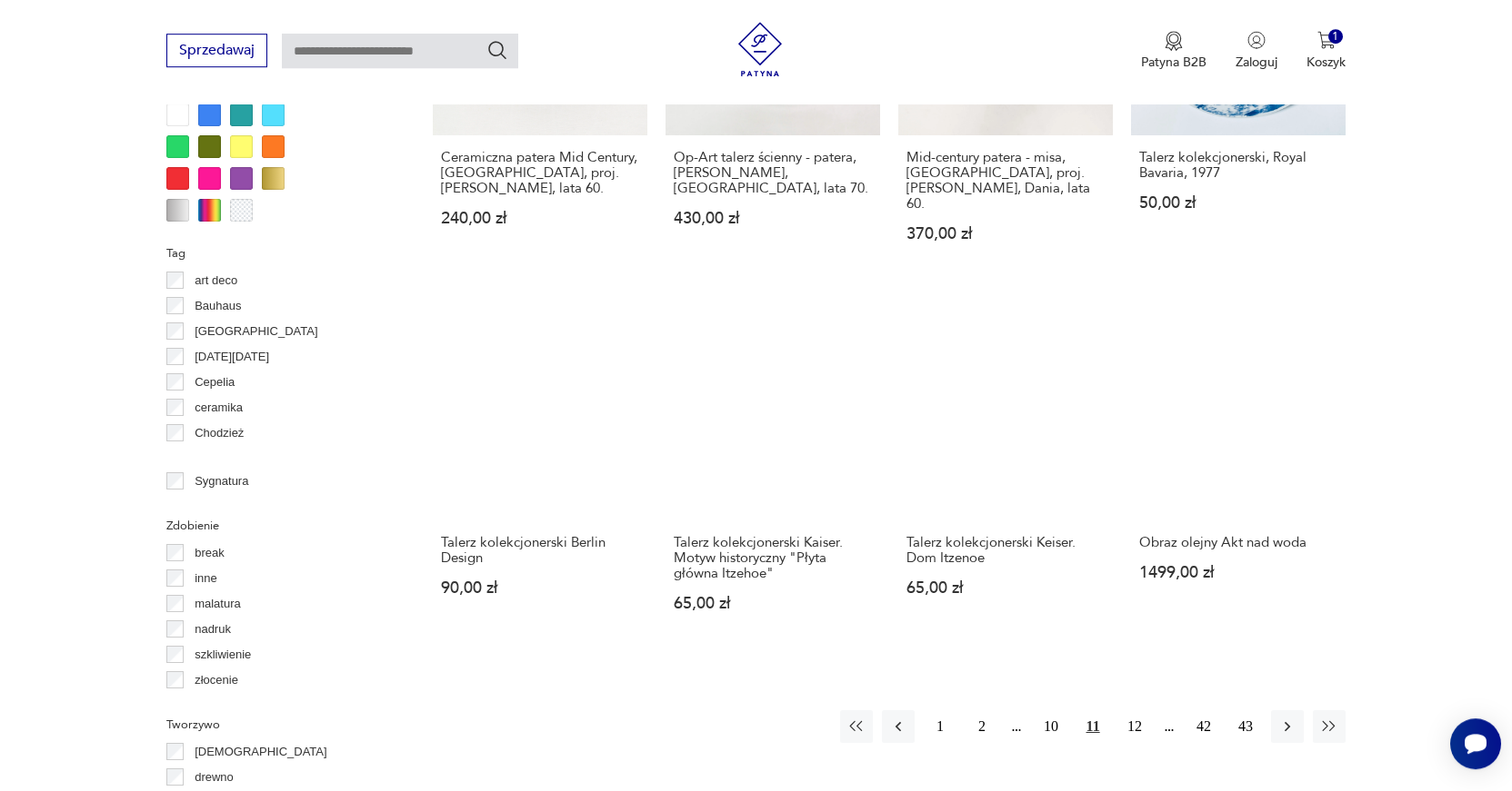
scroll to position [1711, 0]
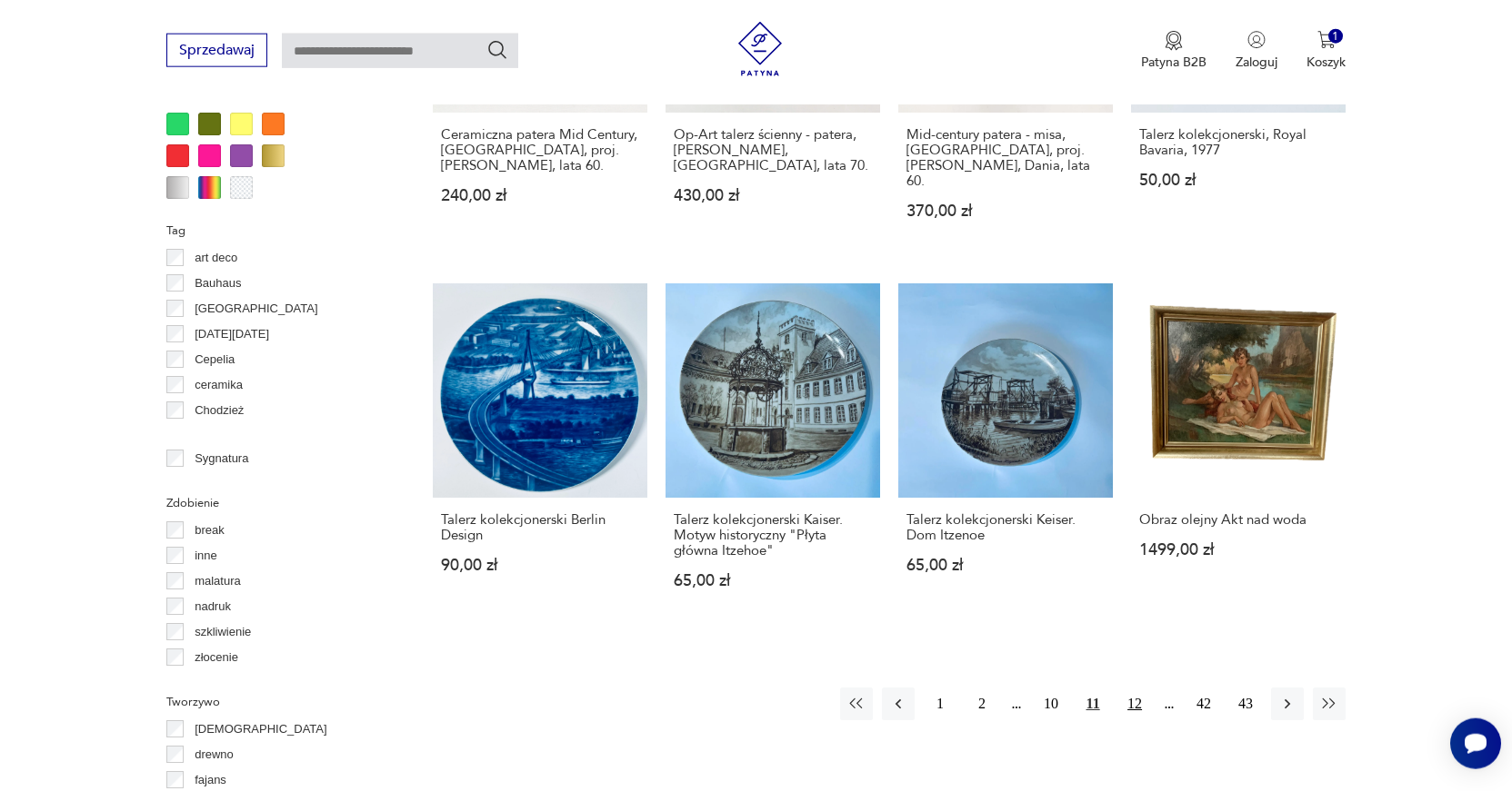
click at [1136, 695] on button "12" at bounding box center [1134, 704] width 32 height 32
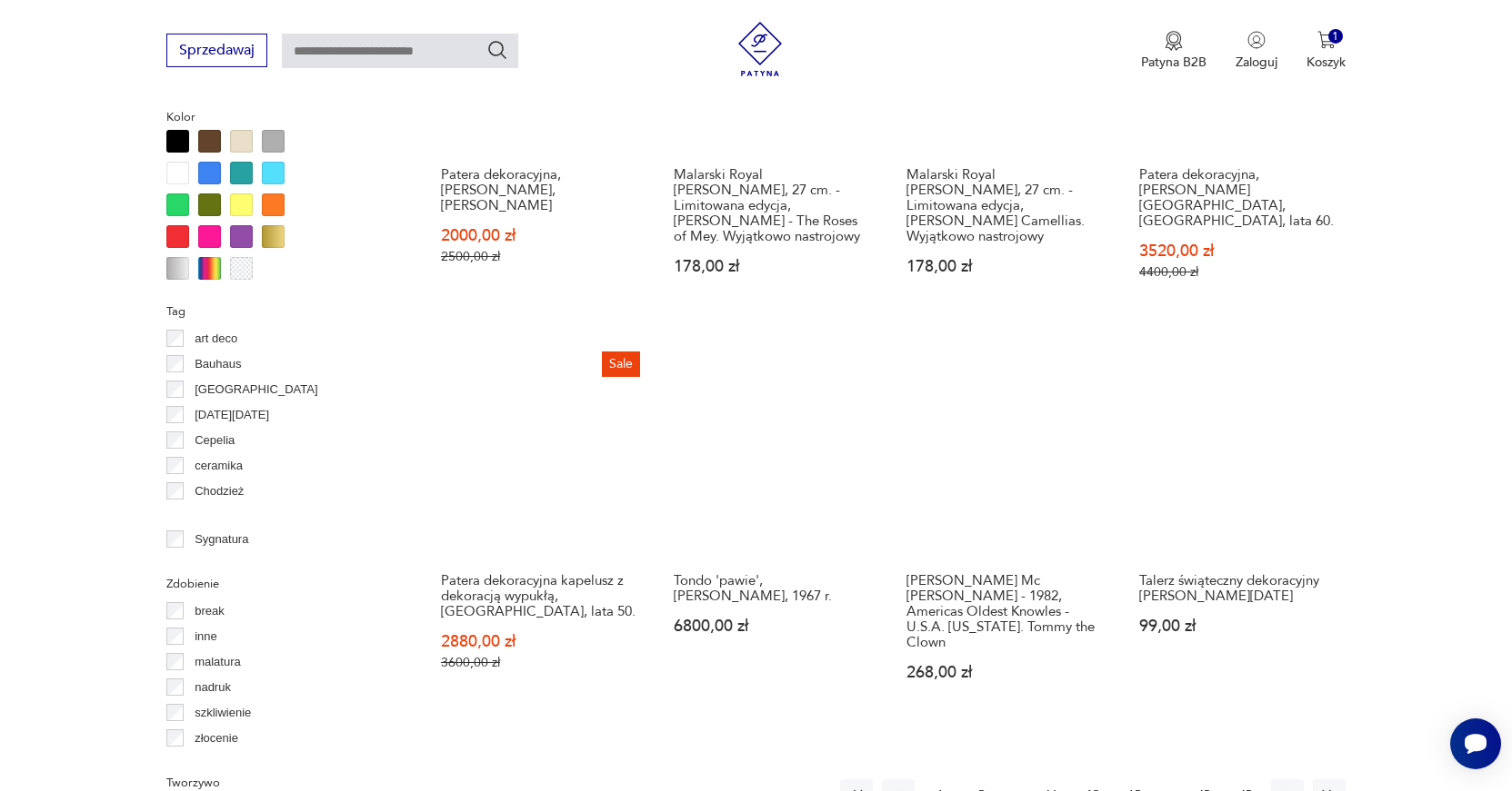
scroll to position [1685, 0]
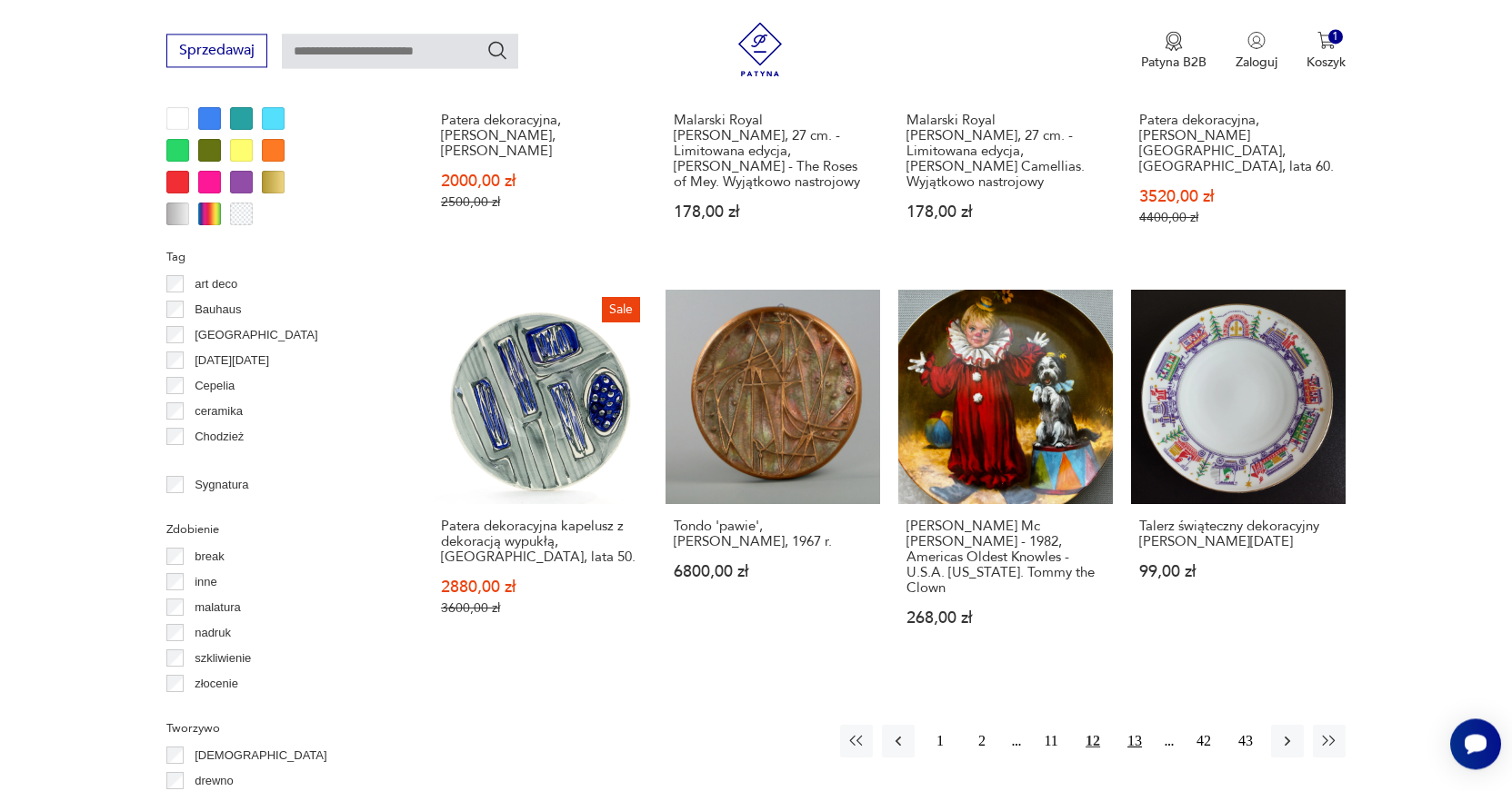
click at [1134, 725] on button "13" at bounding box center [1134, 741] width 32 height 32
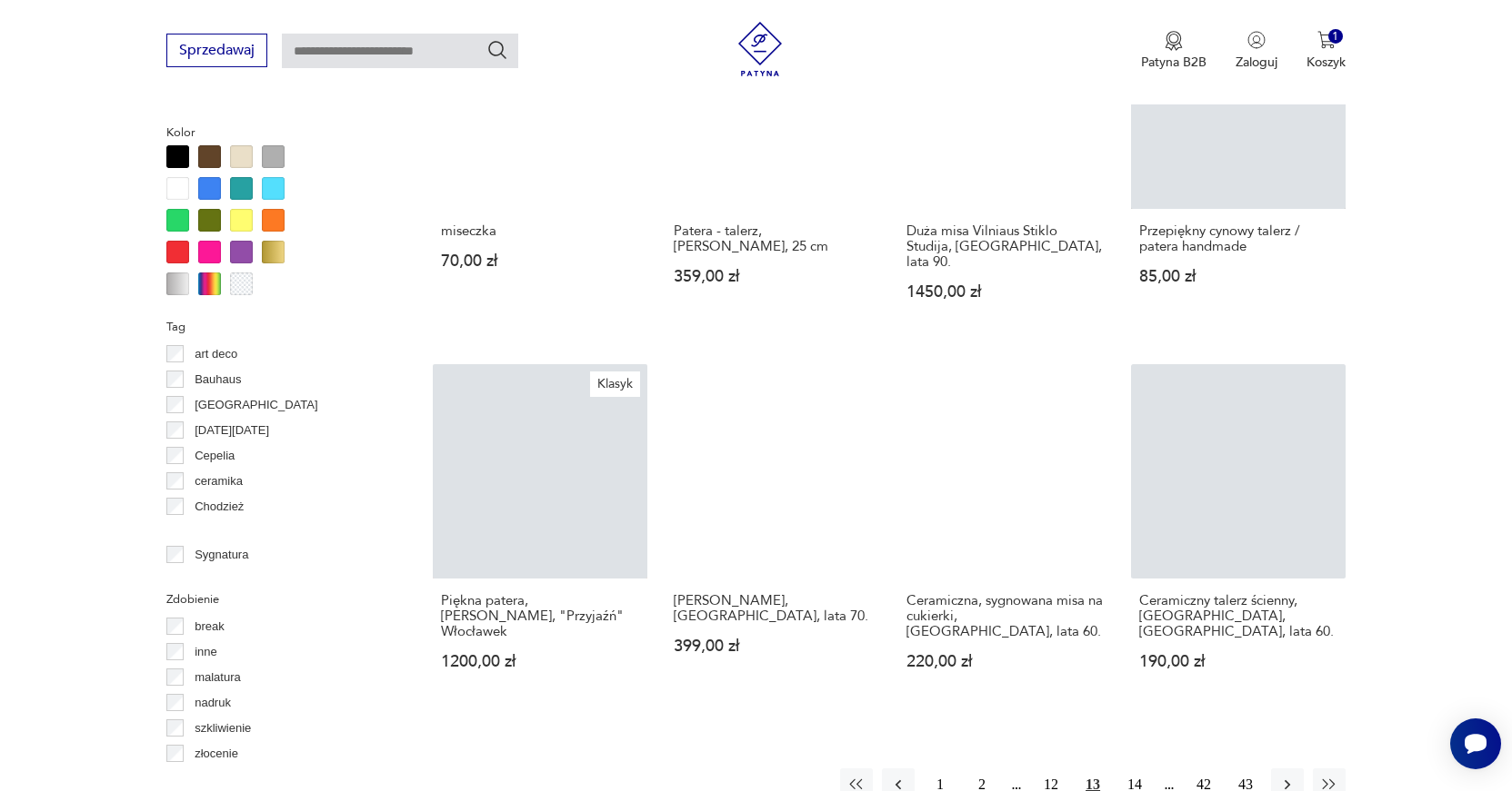
scroll to position [1607, 0]
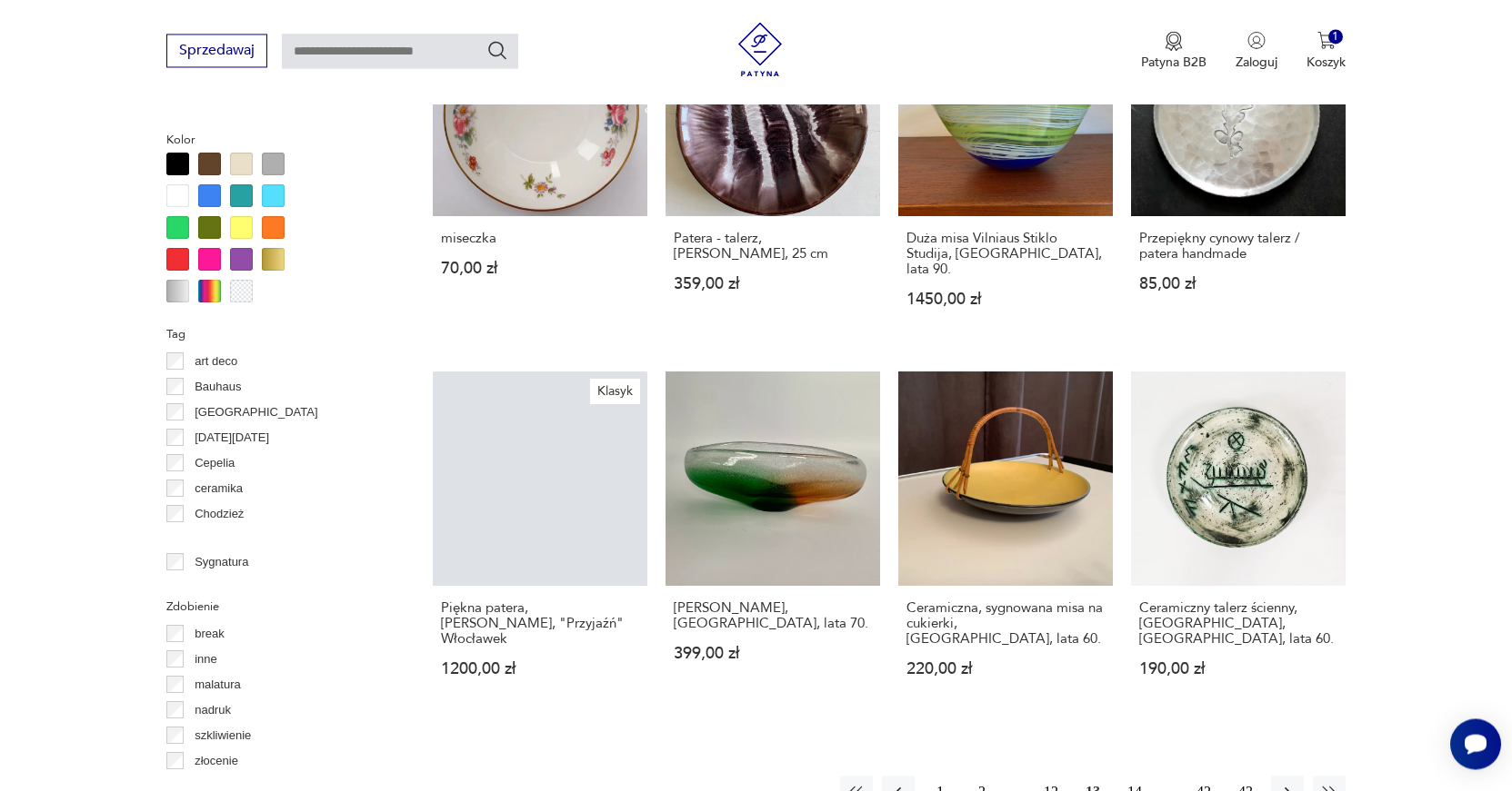
click at [1138, 776] on button "14" at bounding box center [1134, 792] width 32 height 32
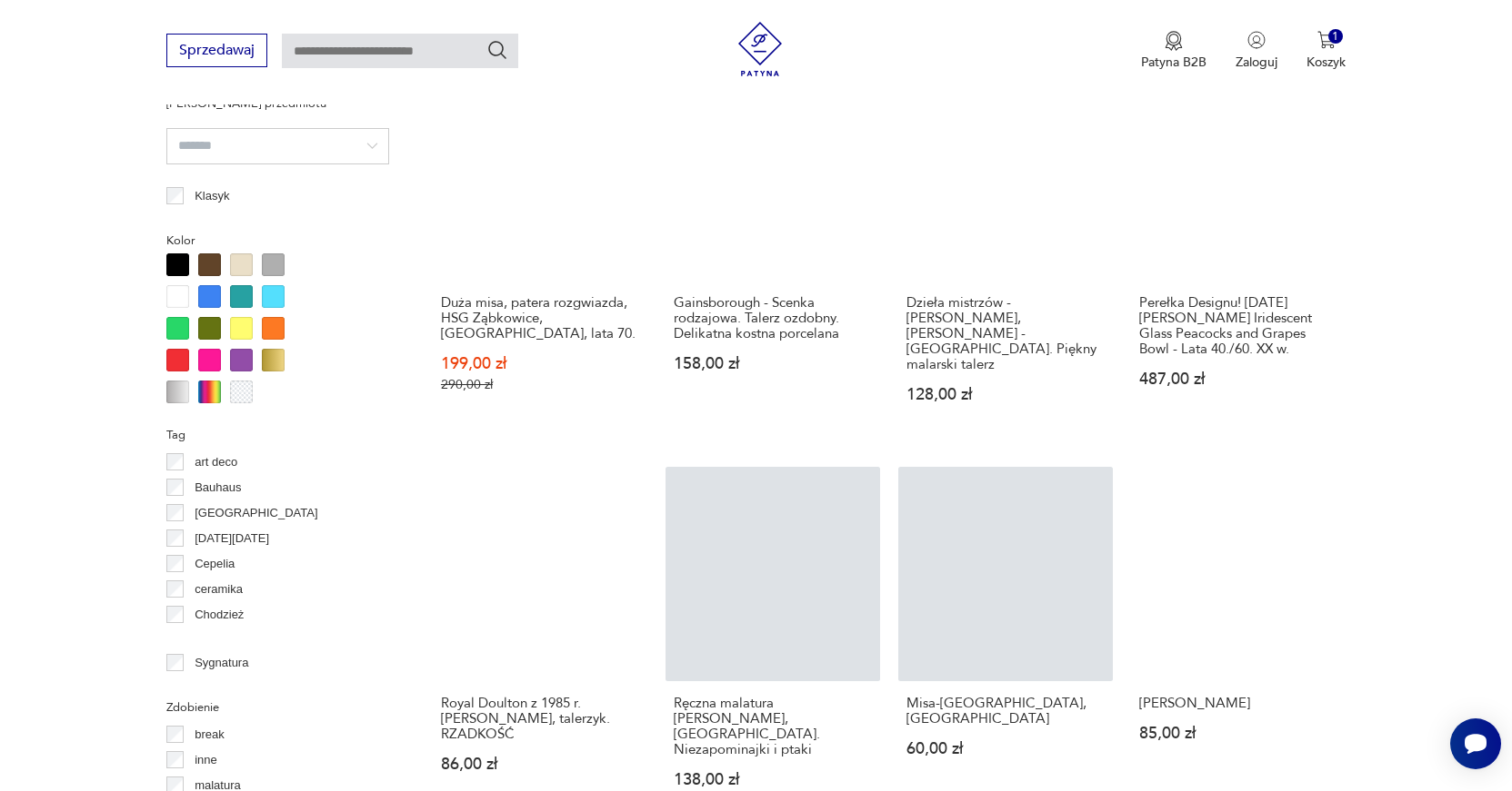
scroll to position [1537, 0]
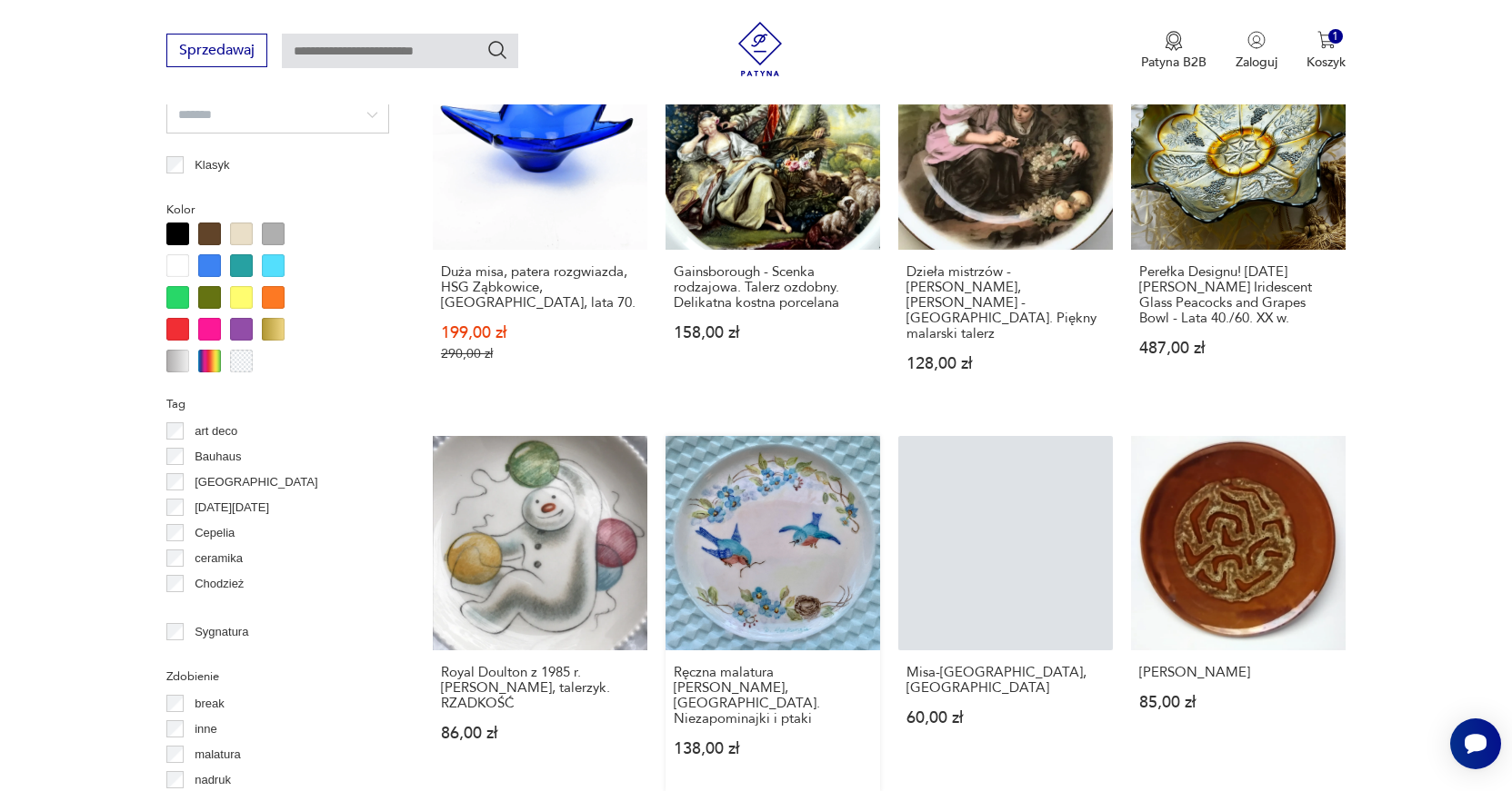
click at [800, 505] on link "Ręczna malatura [PERSON_NAME], [GEOGRAPHIC_DATA]. Niezapominajki i ptaki 138,00…" at bounding box center [772, 614] width 214 height 356
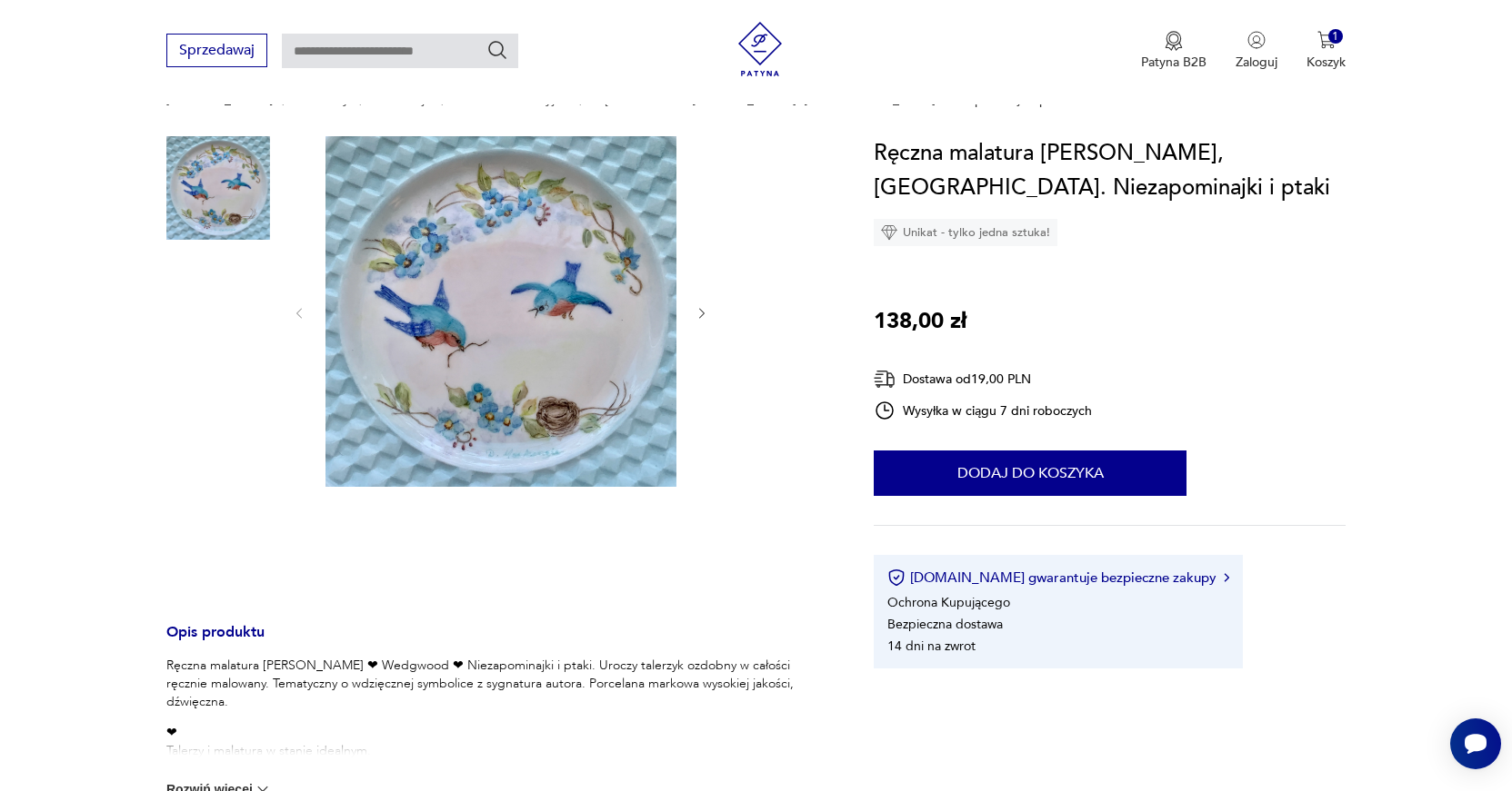
click at [518, 379] on img at bounding box center [501, 312] width 351 height 351
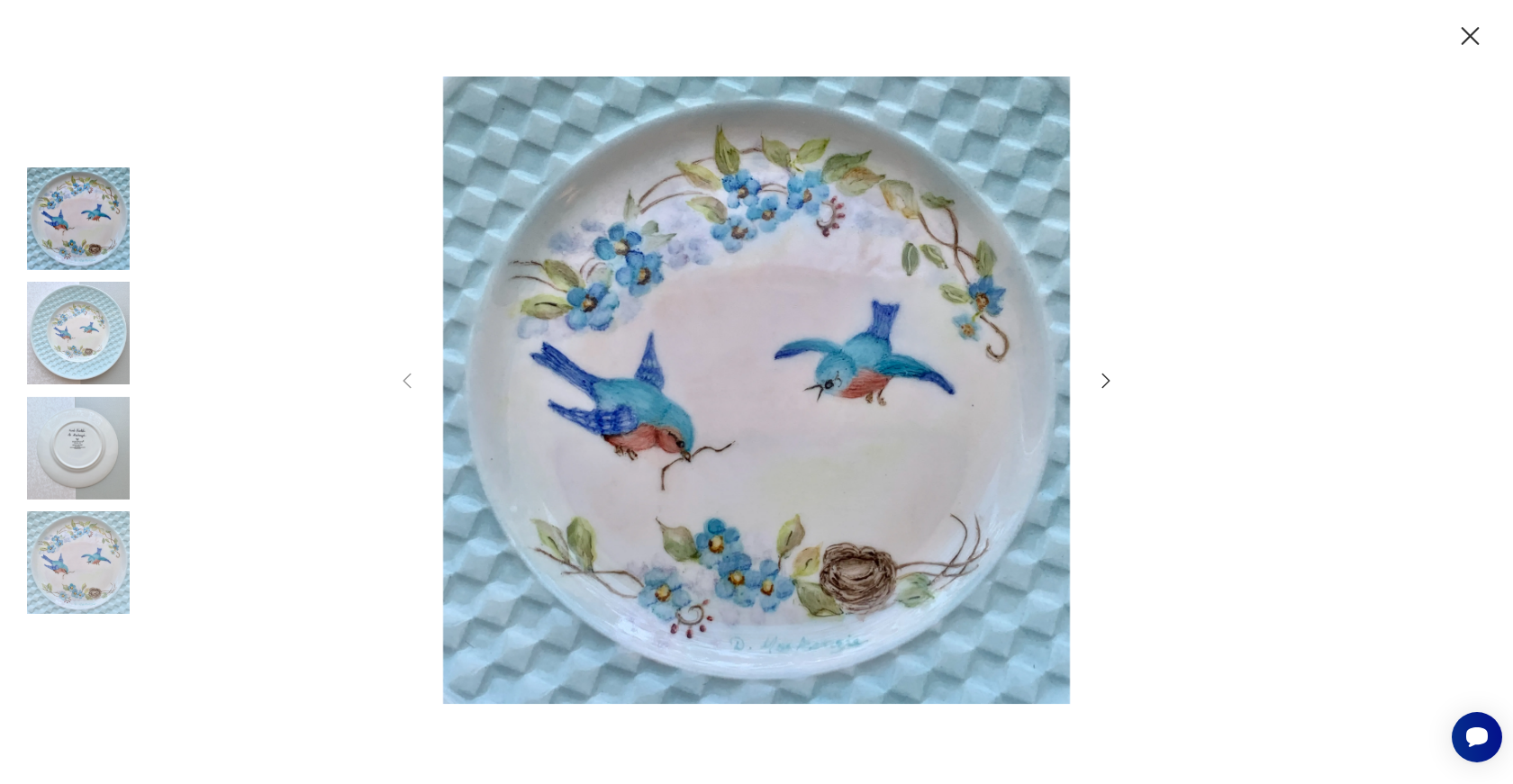
click at [1106, 381] on icon "button" at bounding box center [1107, 381] width 22 height 22
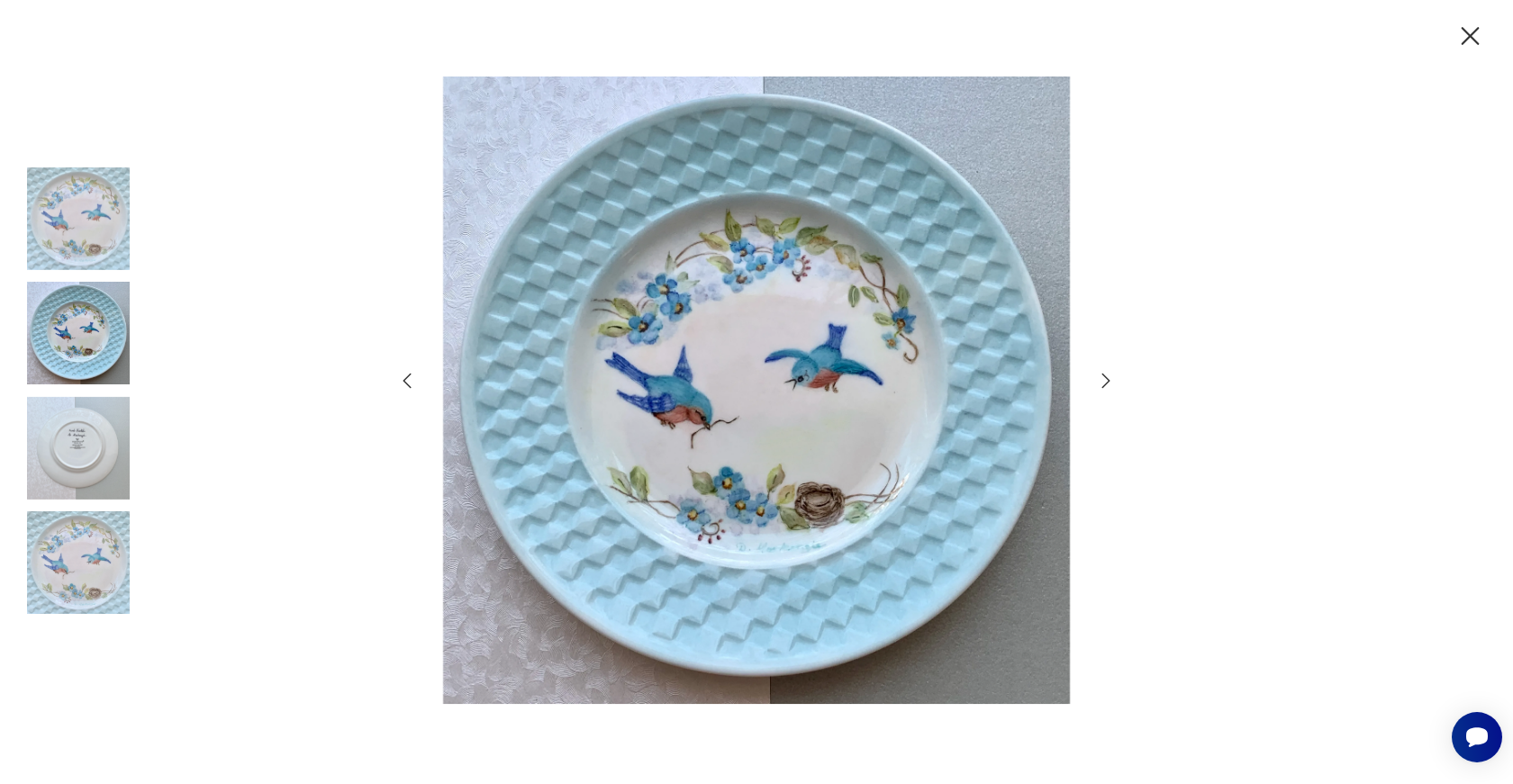
drag, startPoint x: 1476, startPoint y: 26, endPoint x: 1444, endPoint y: 44, distance: 36.7
click at [1473, 28] on icon "button" at bounding box center [1470, 37] width 31 height 31
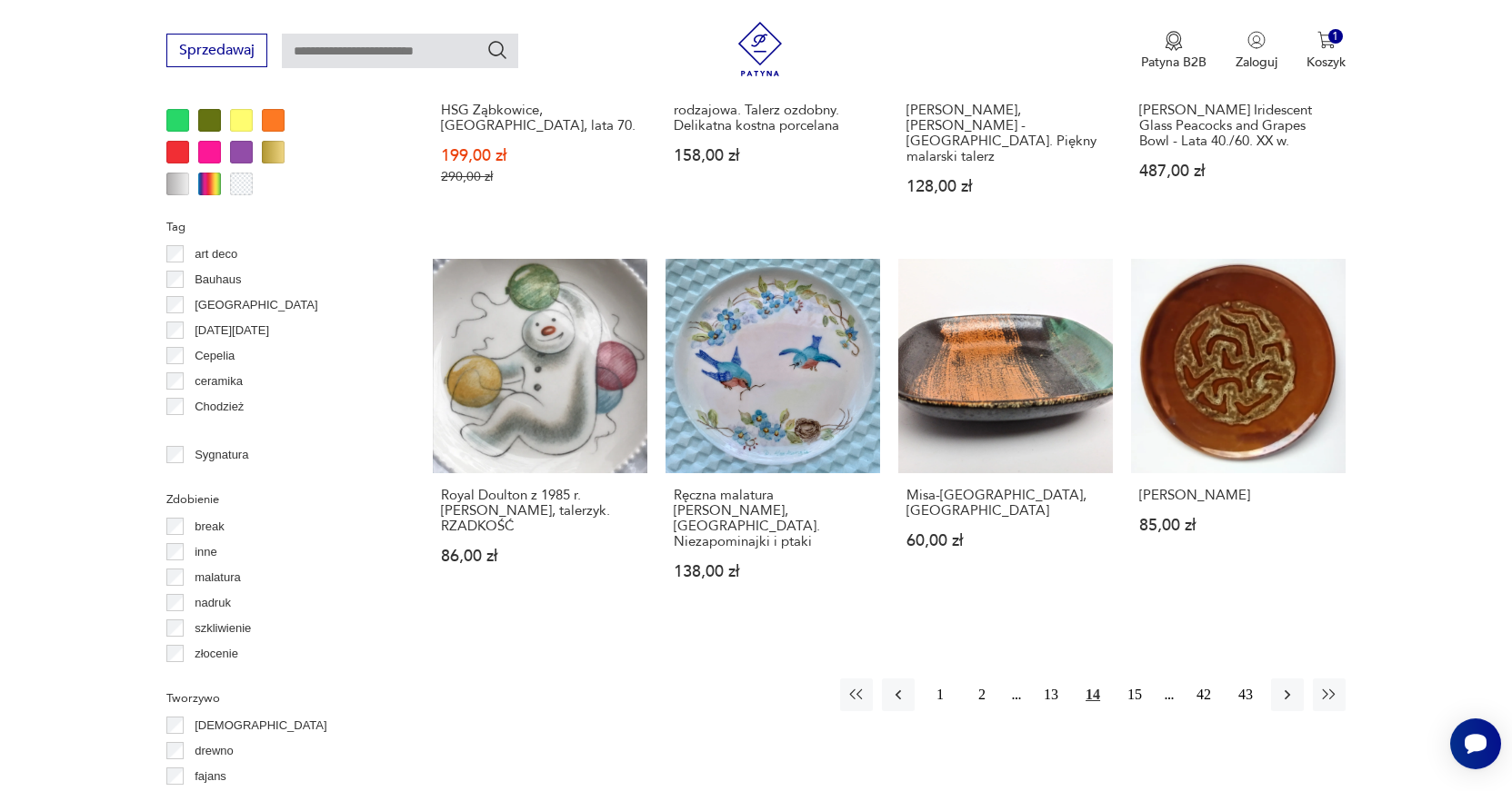
scroll to position [1857, 0]
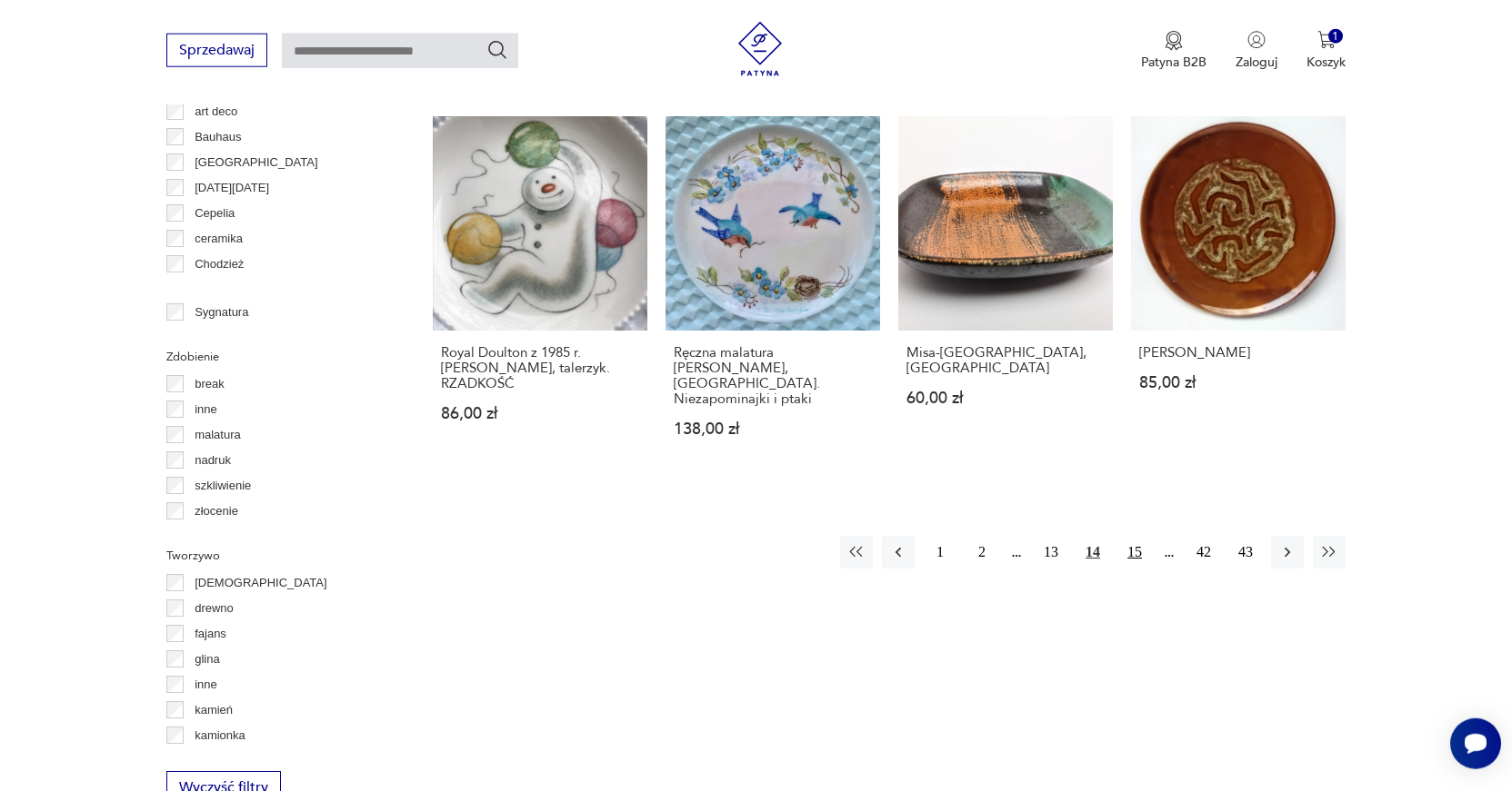
click at [1126, 536] on button "15" at bounding box center [1134, 552] width 32 height 32
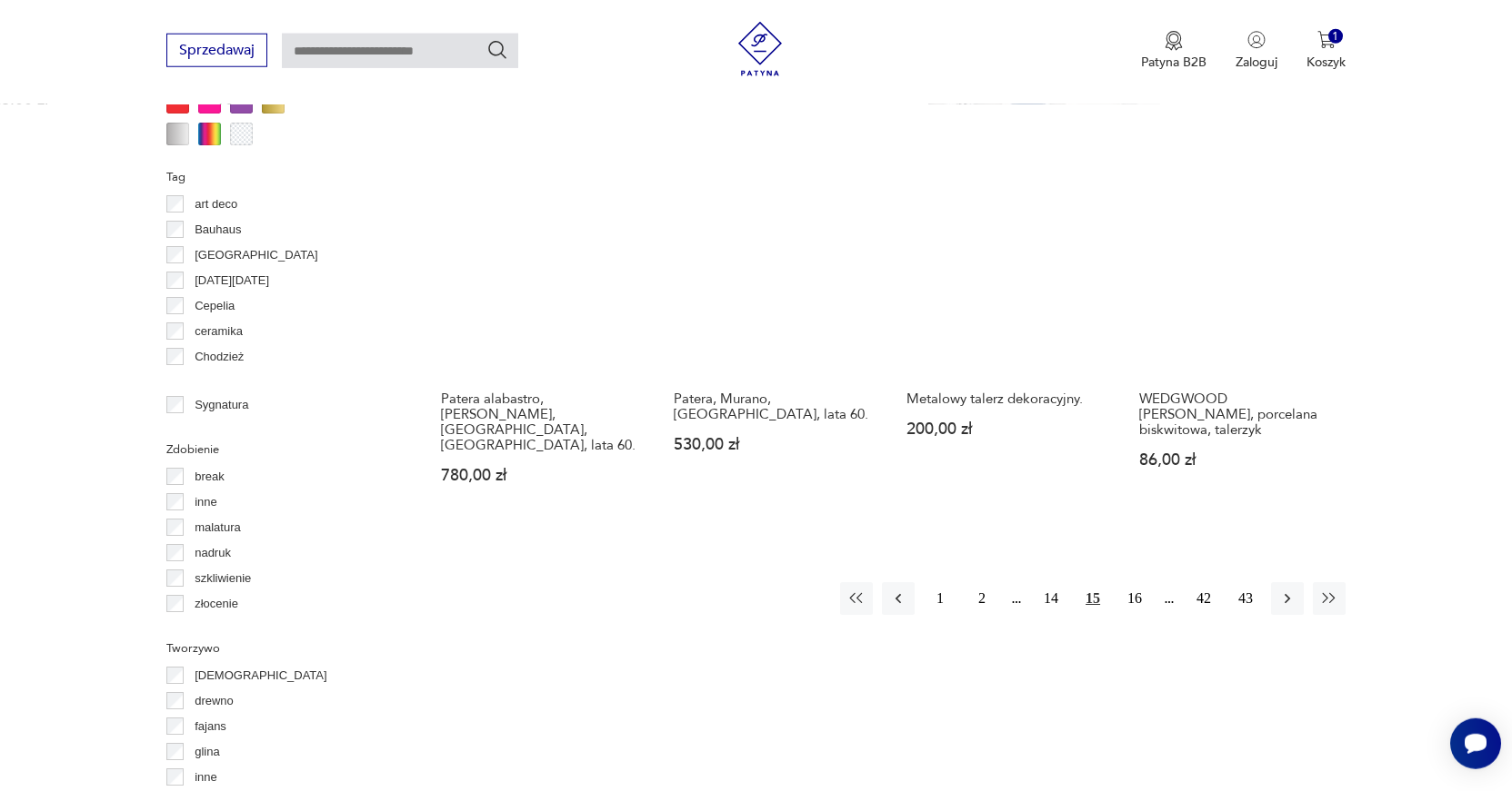
scroll to position [1780, 0]
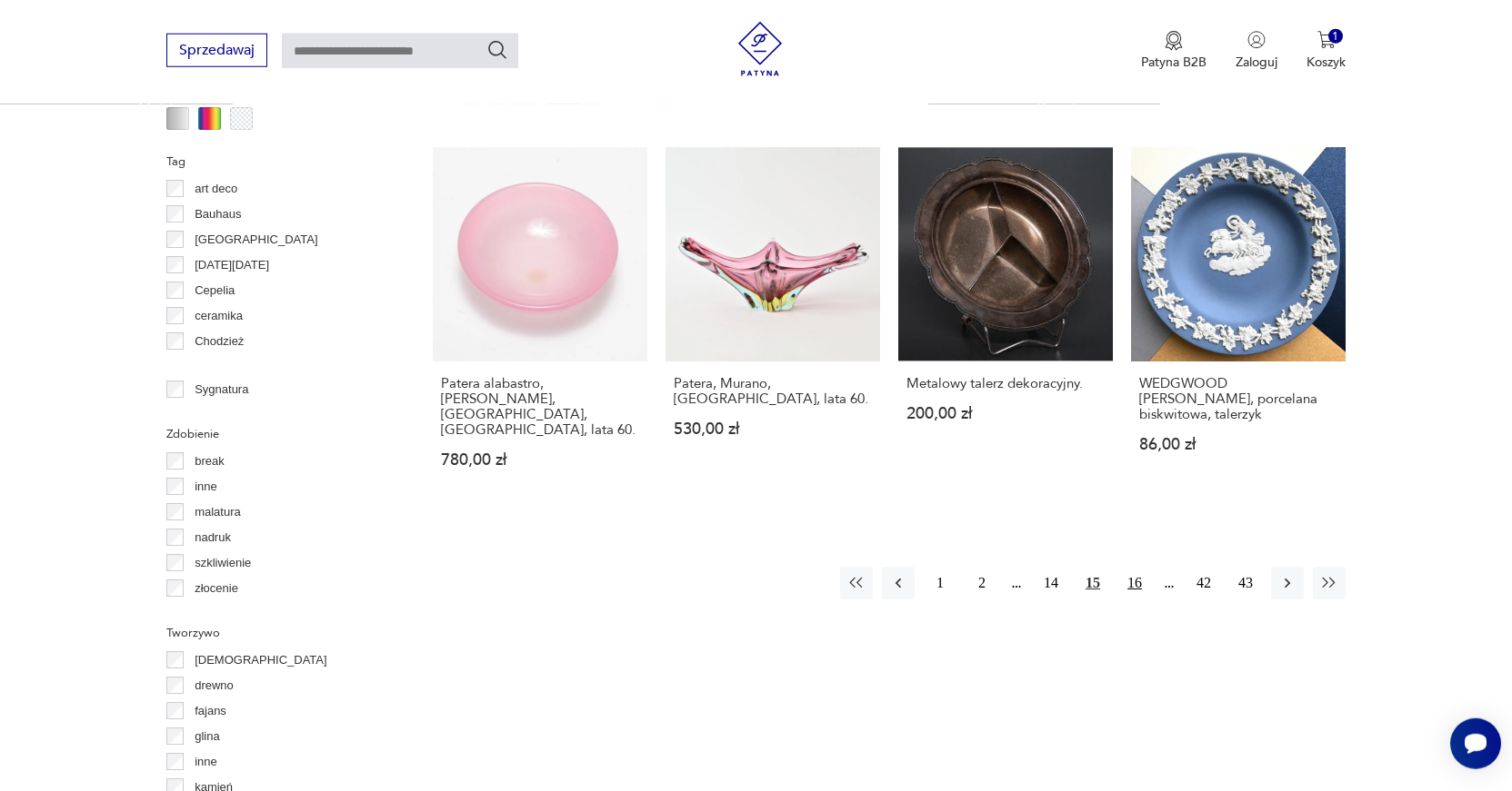
click at [1130, 567] on button "16" at bounding box center [1134, 582] width 32 height 32
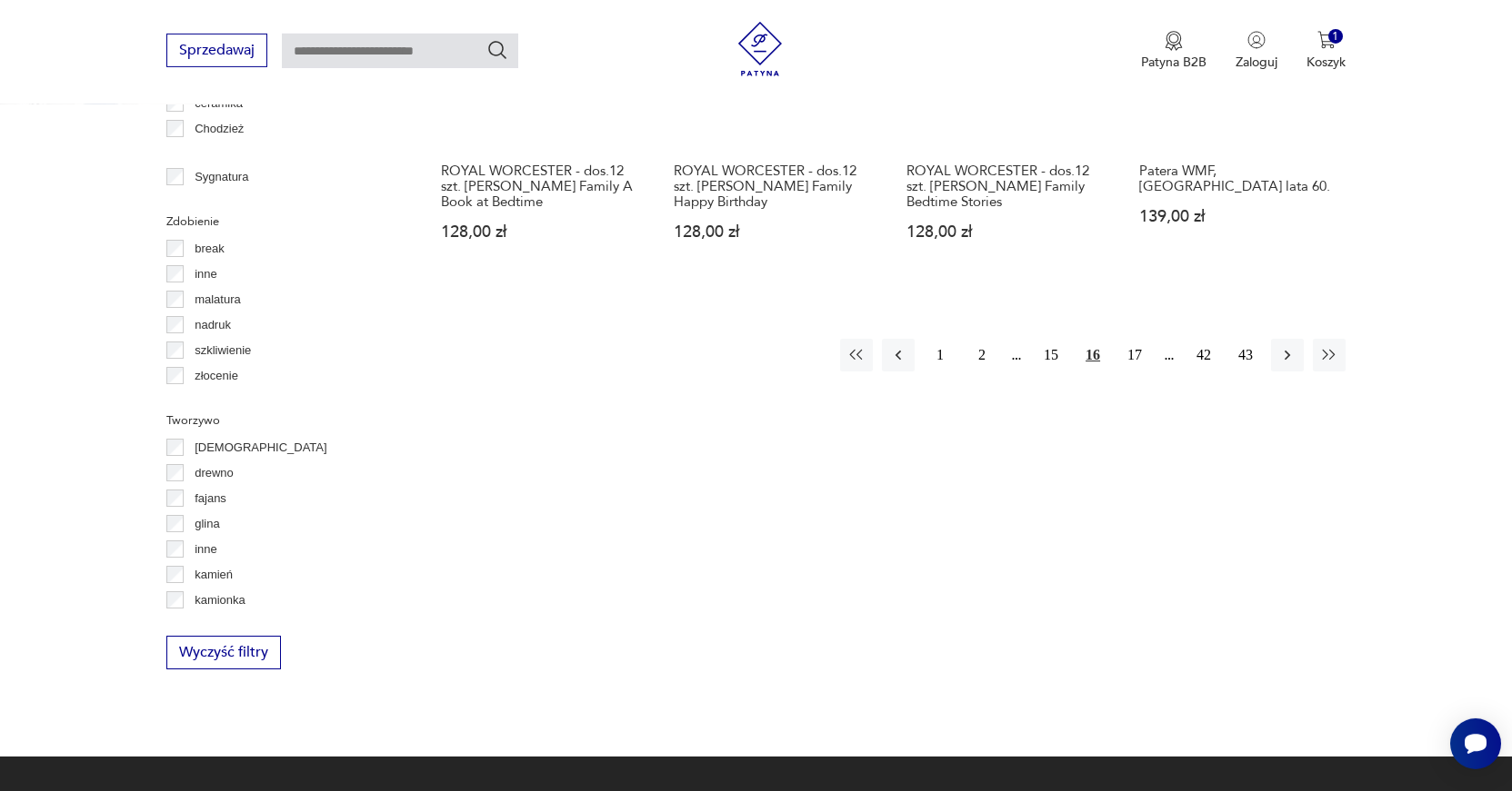
scroll to position [2073, 0]
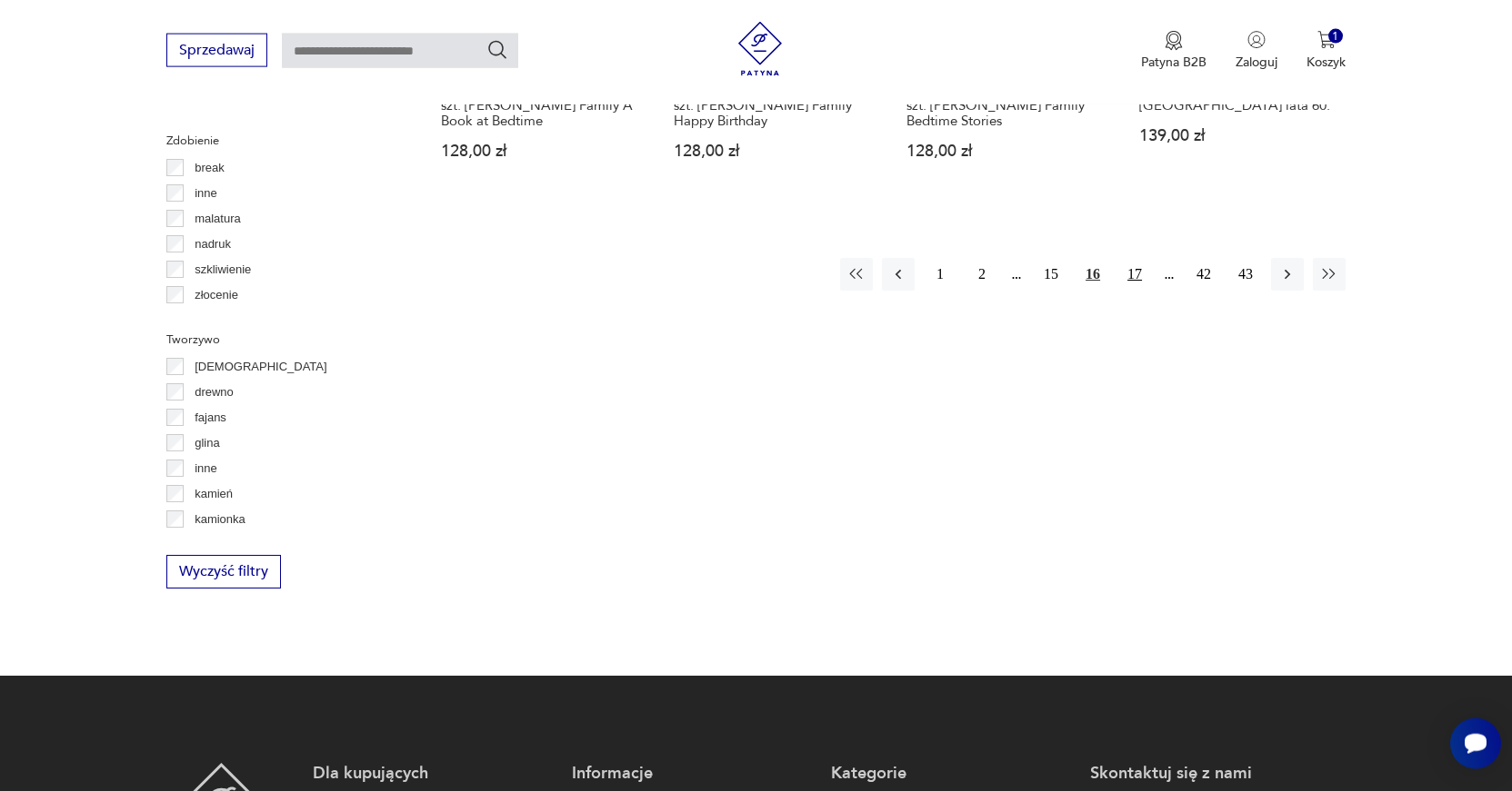
click at [1127, 270] on button "17" at bounding box center [1134, 274] width 32 height 32
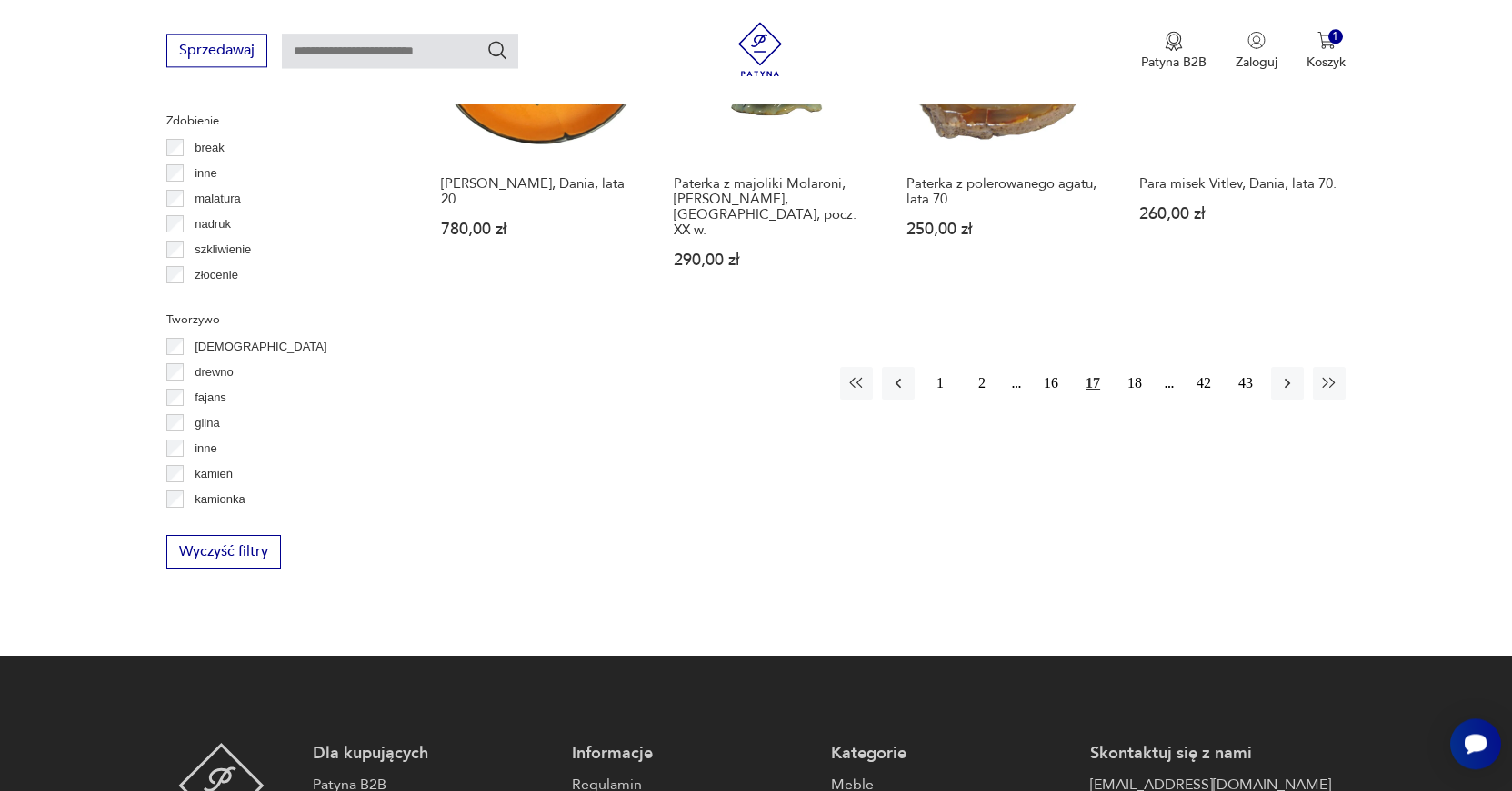
scroll to position [2128, 0]
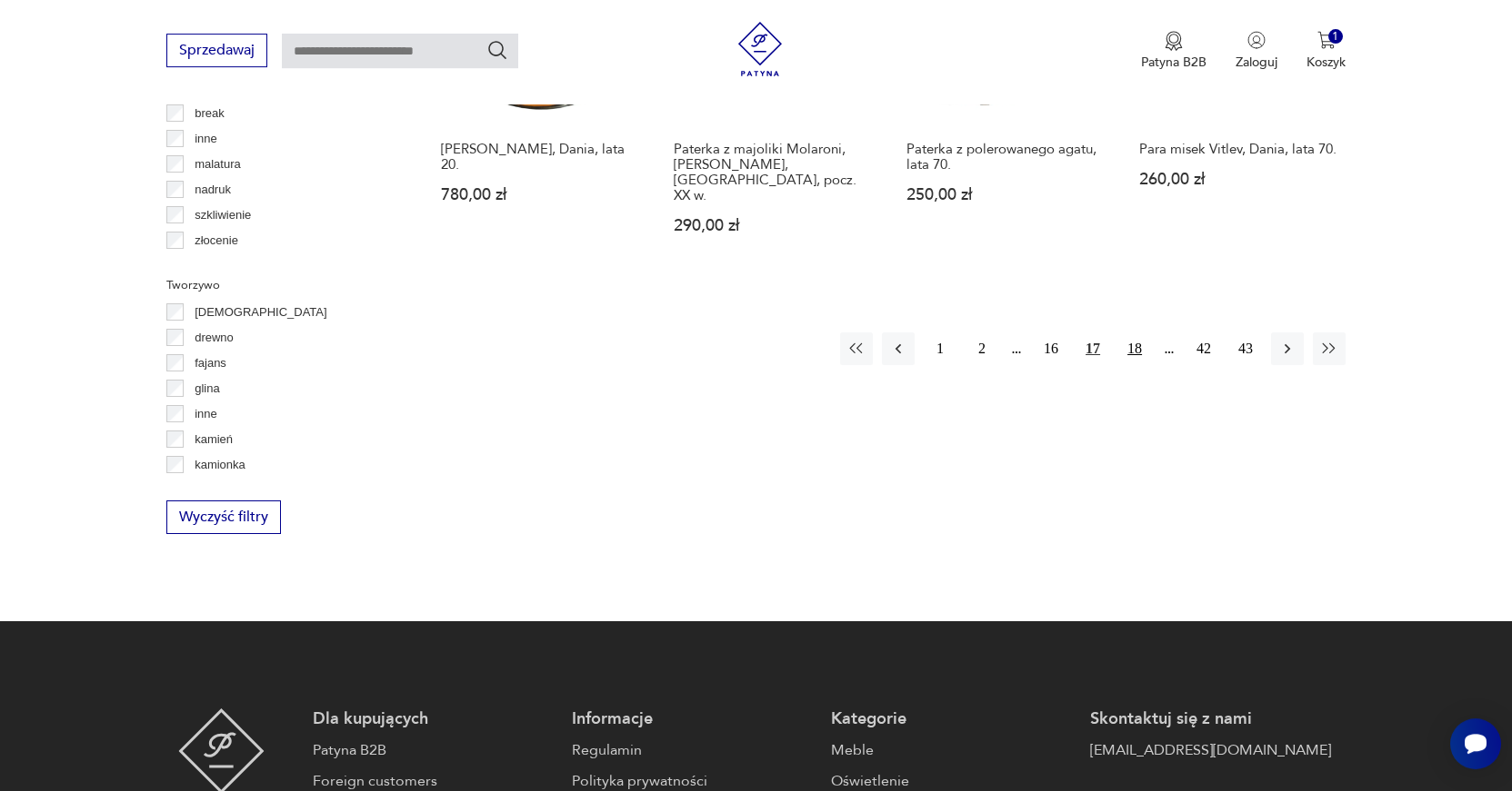
click at [1141, 333] on button "18" at bounding box center [1134, 349] width 32 height 32
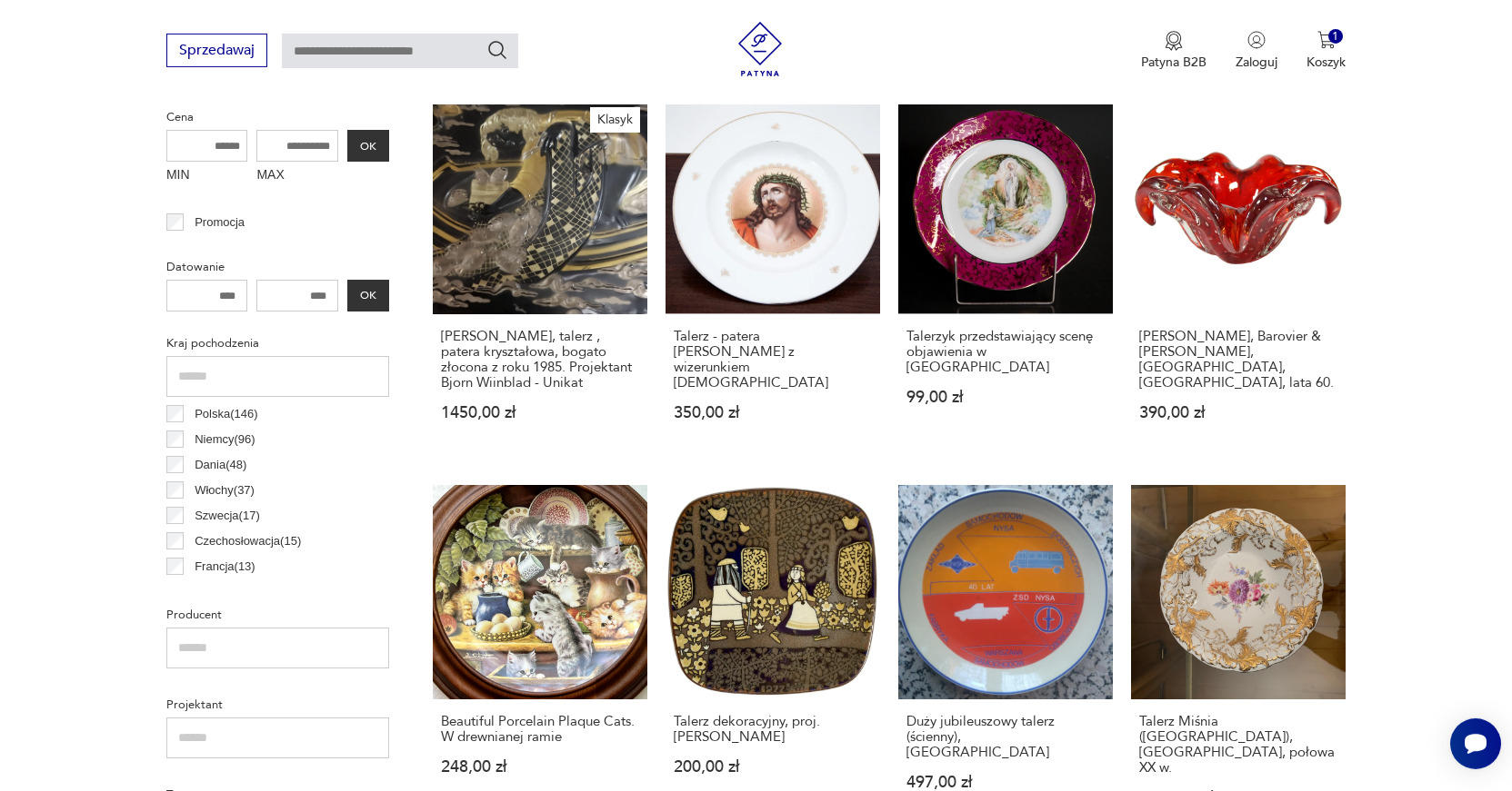
scroll to position [803, 0]
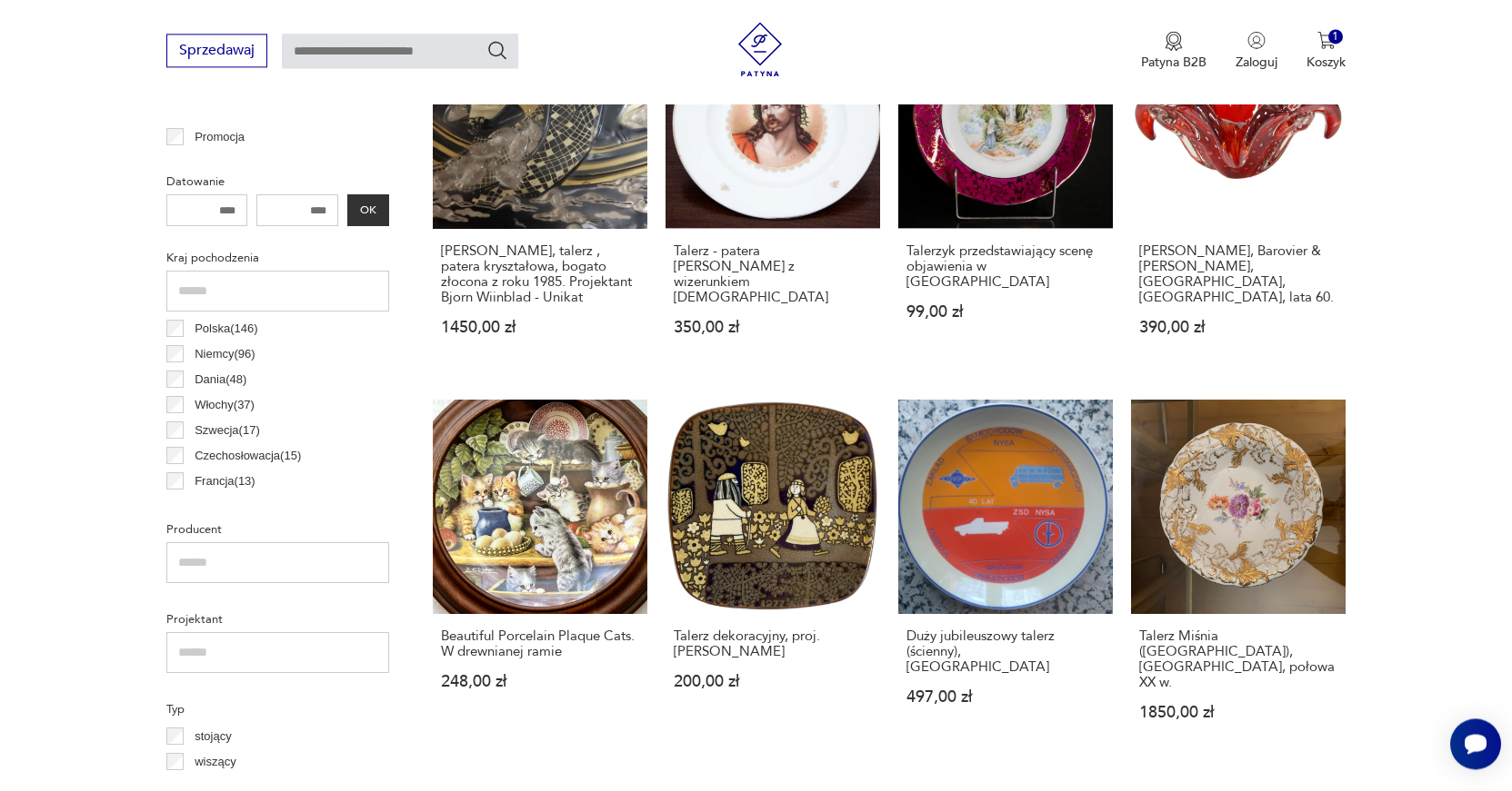
drag, startPoint x: 1514, startPoint y: 153, endPoint x: 1526, endPoint y: 236, distance: 83.9
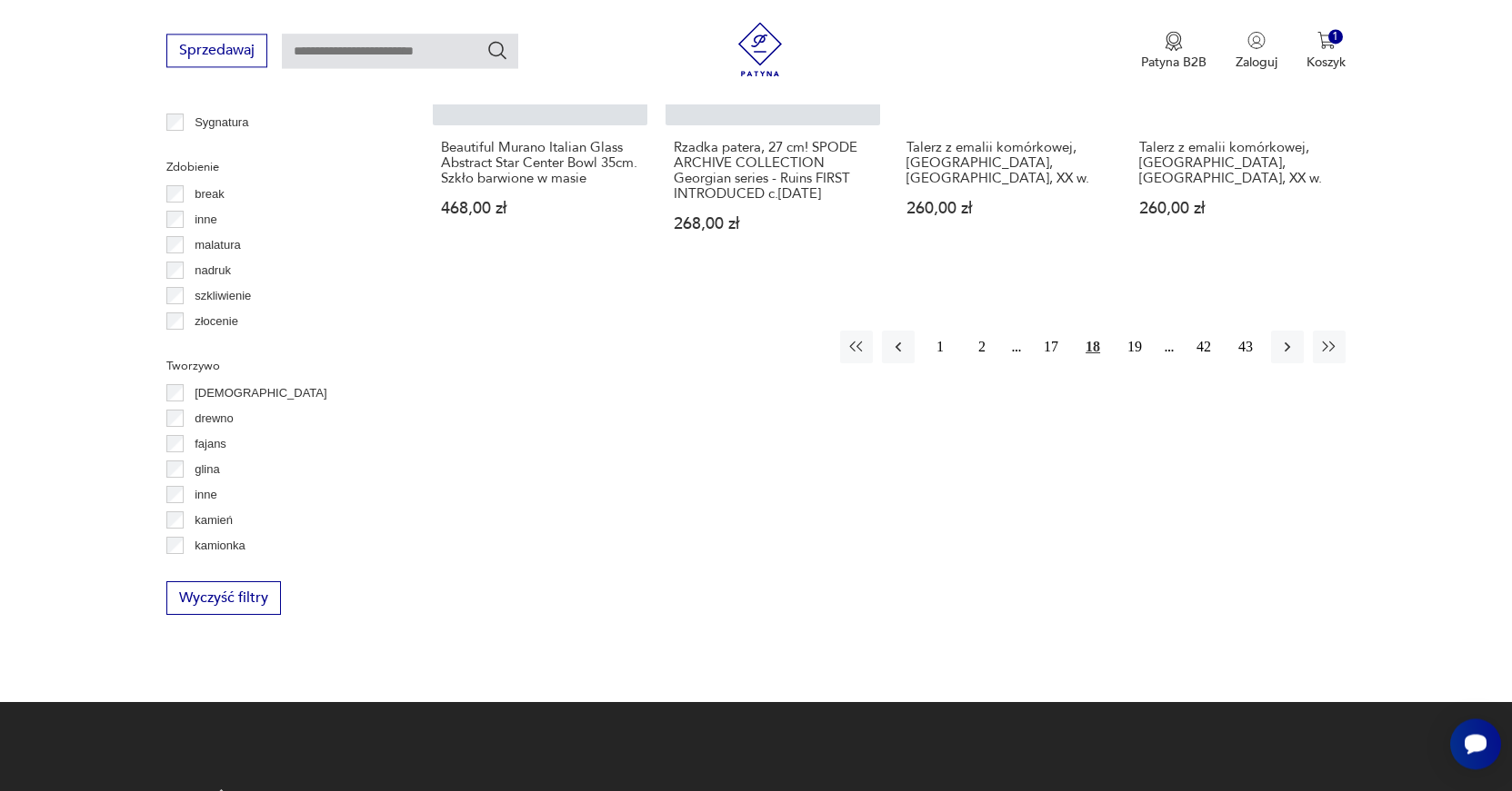
scroll to position [1993, 0]
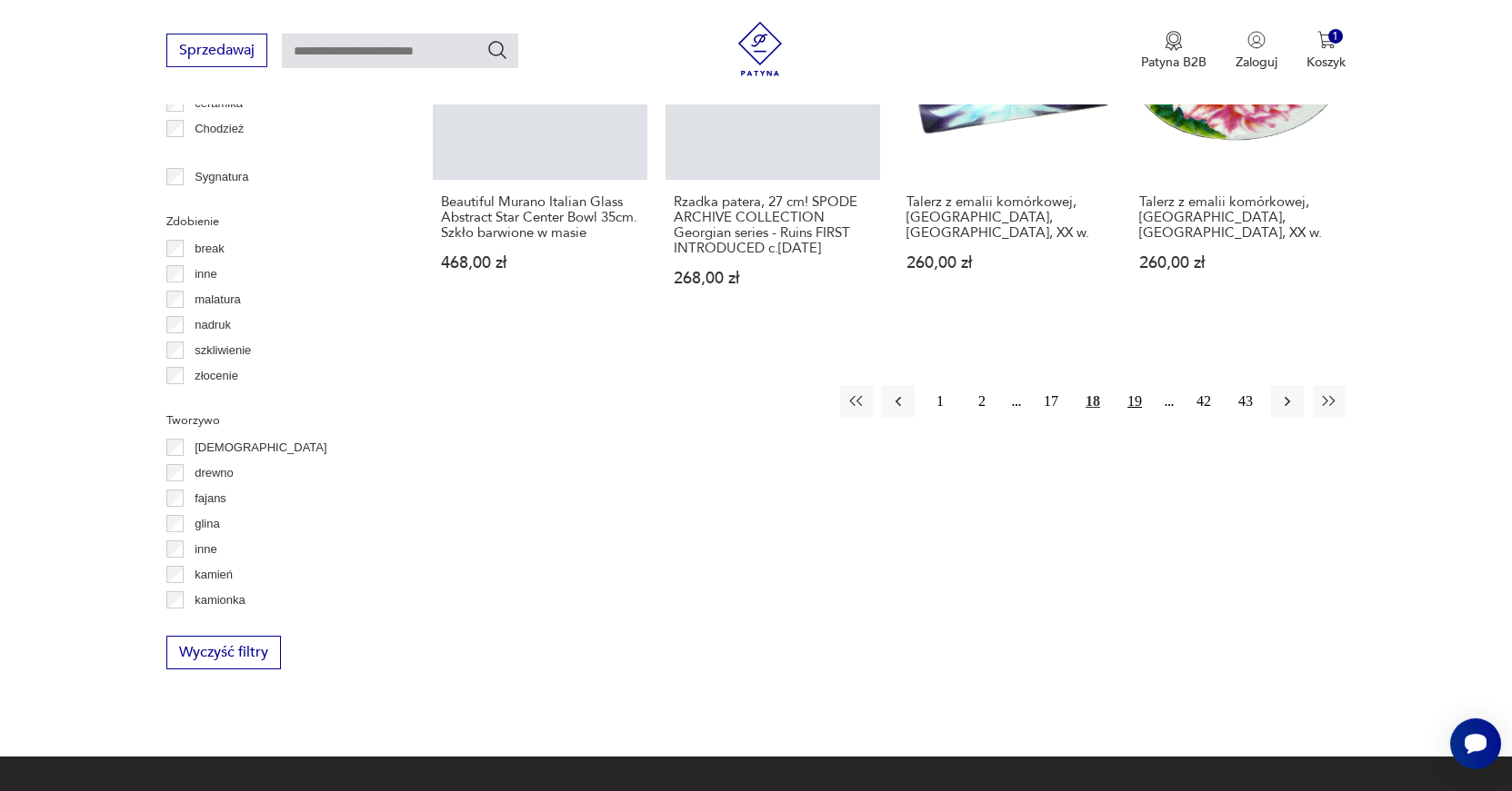
click at [1141, 385] on button "19" at bounding box center [1134, 401] width 32 height 32
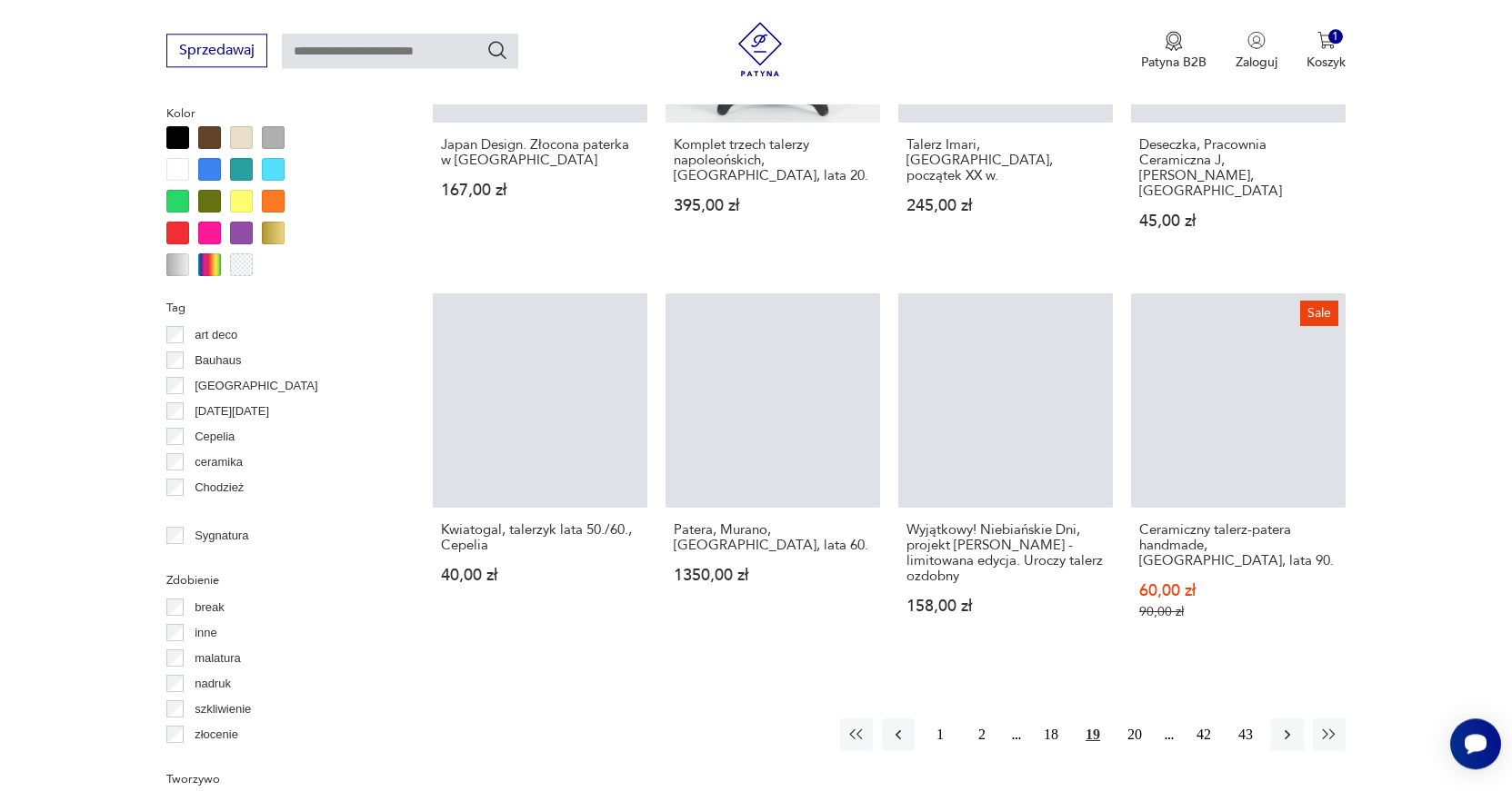
scroll to position [1862, 0]
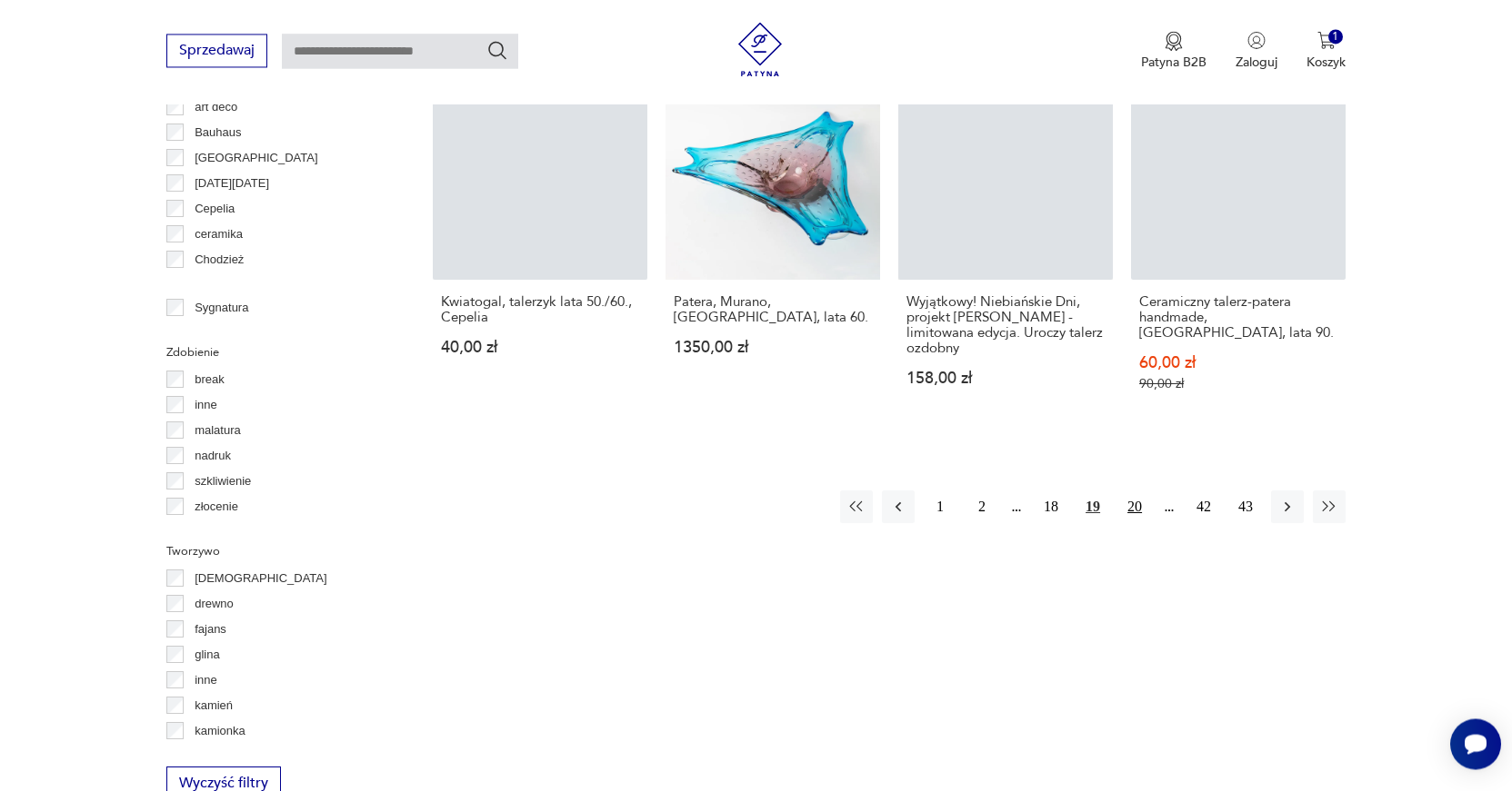
click at [1132, 491] on button "20" at bounding box center [1134, 506] width 32 height 32
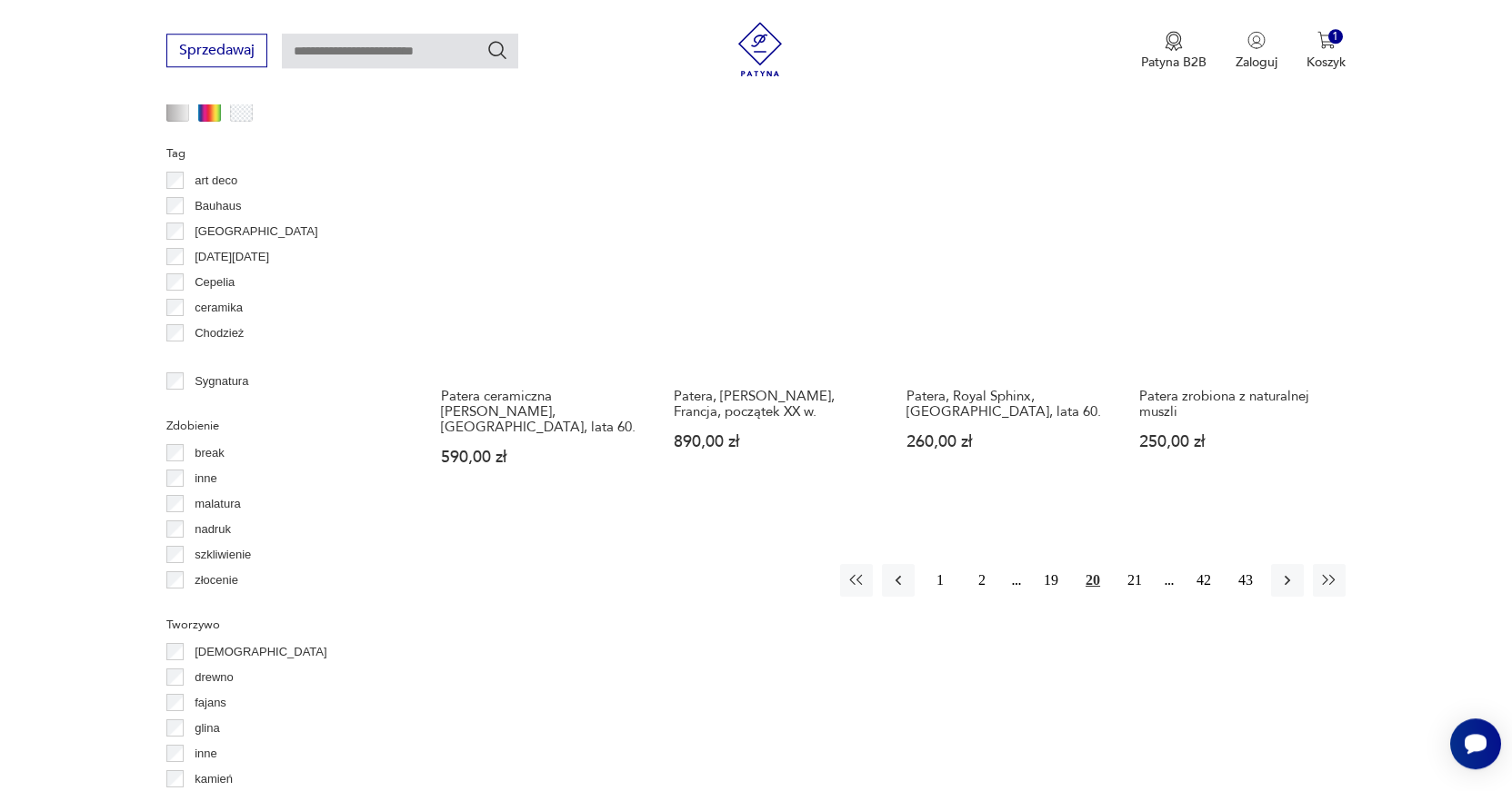
scroll to position [1792, 0]
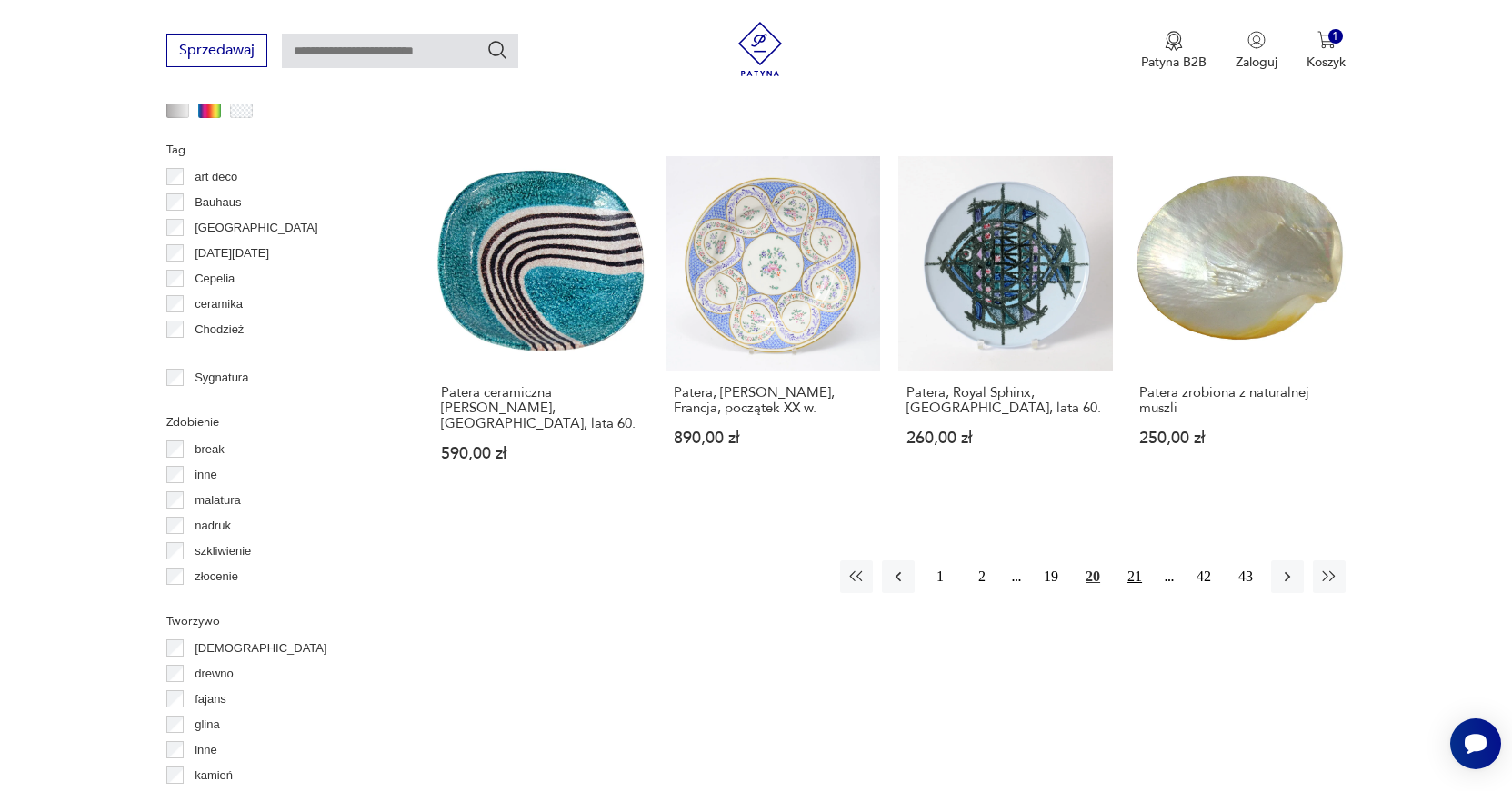
click at [1140, 561] on button "21" at bounding box center [1134, 577] width 32 height 32
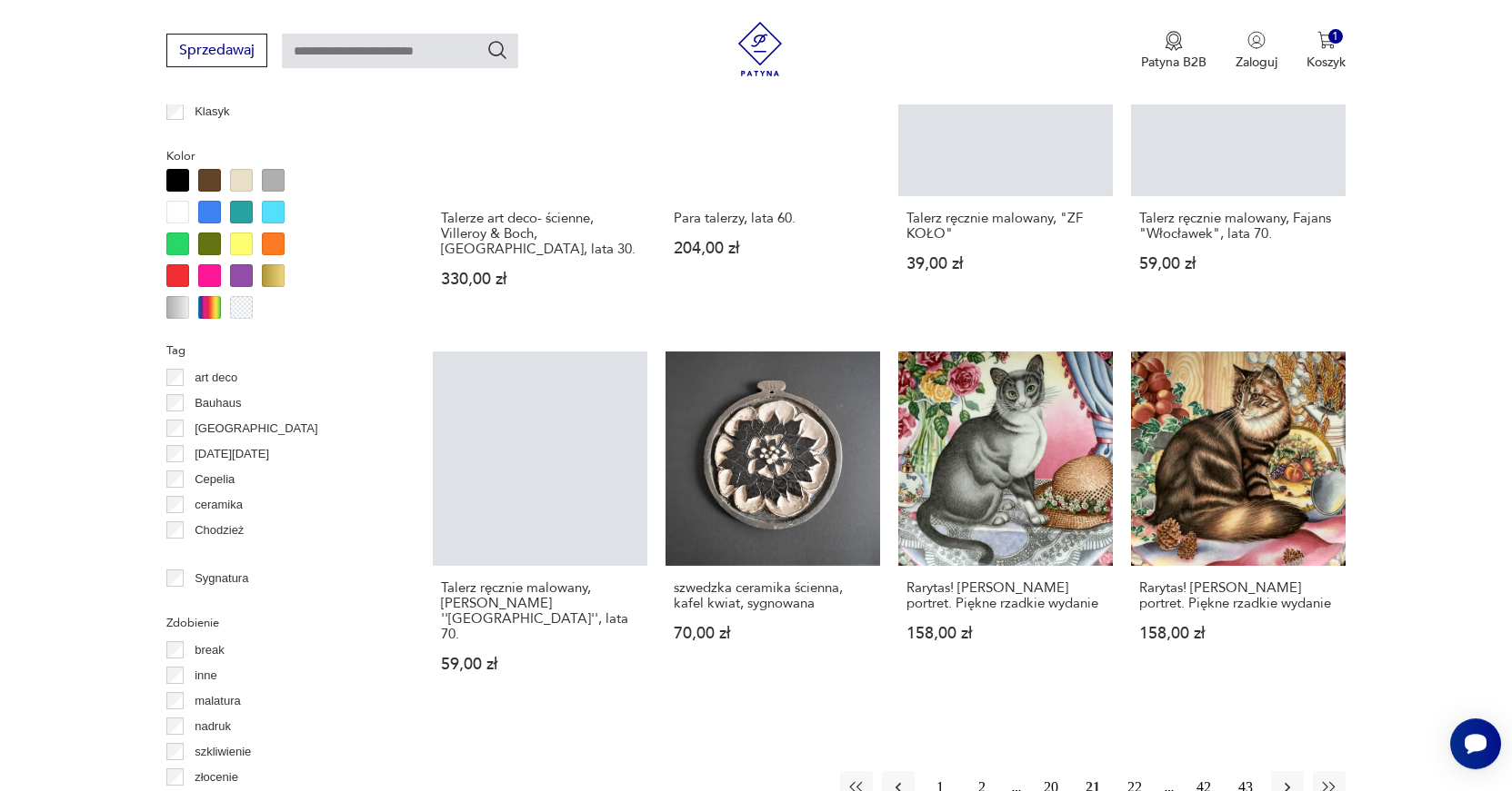
scroll to position [1595, 0]
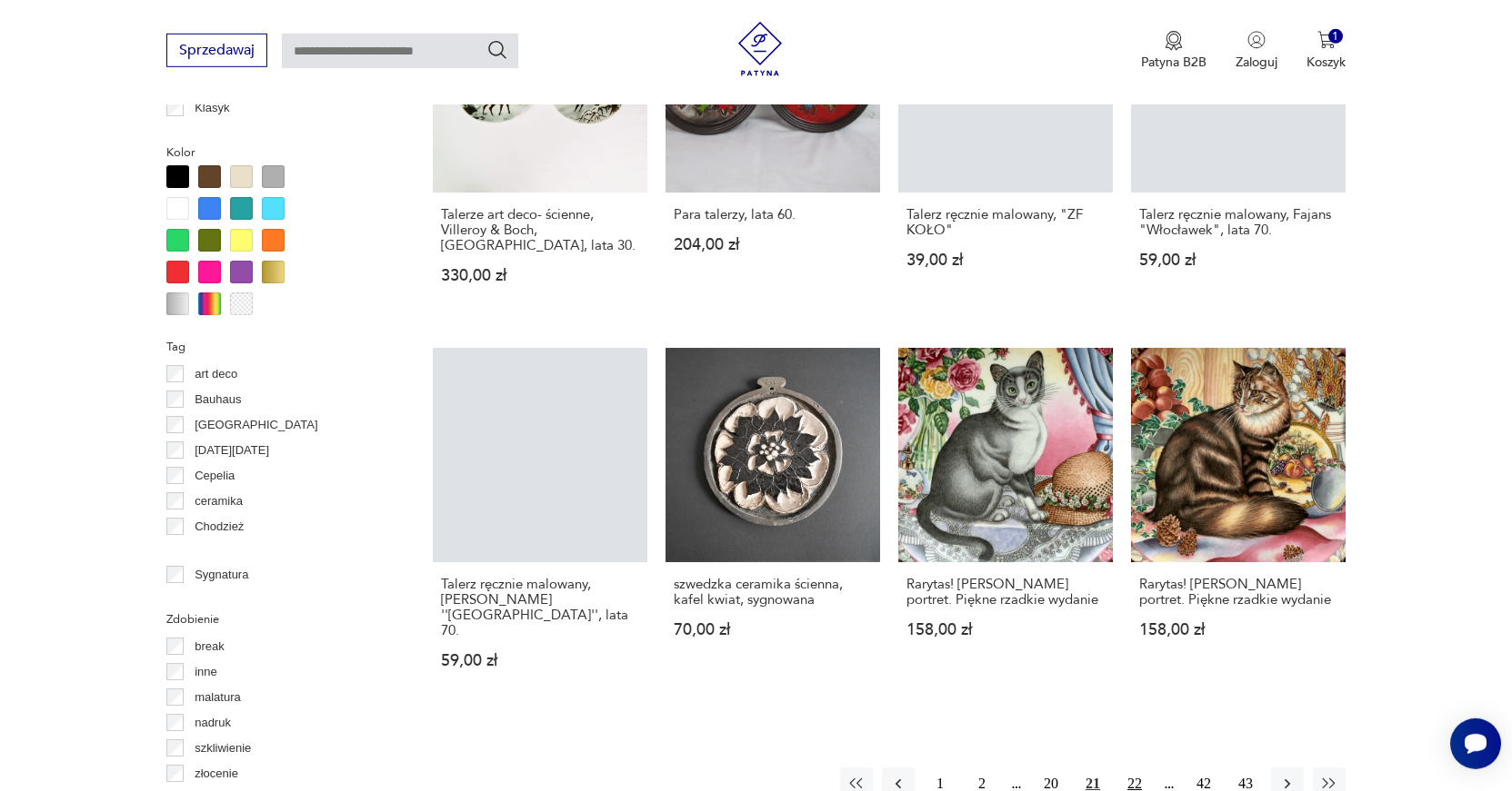
click at [1140, 768] on button "22" at bounding box center [1134, 784] width 32 height 32
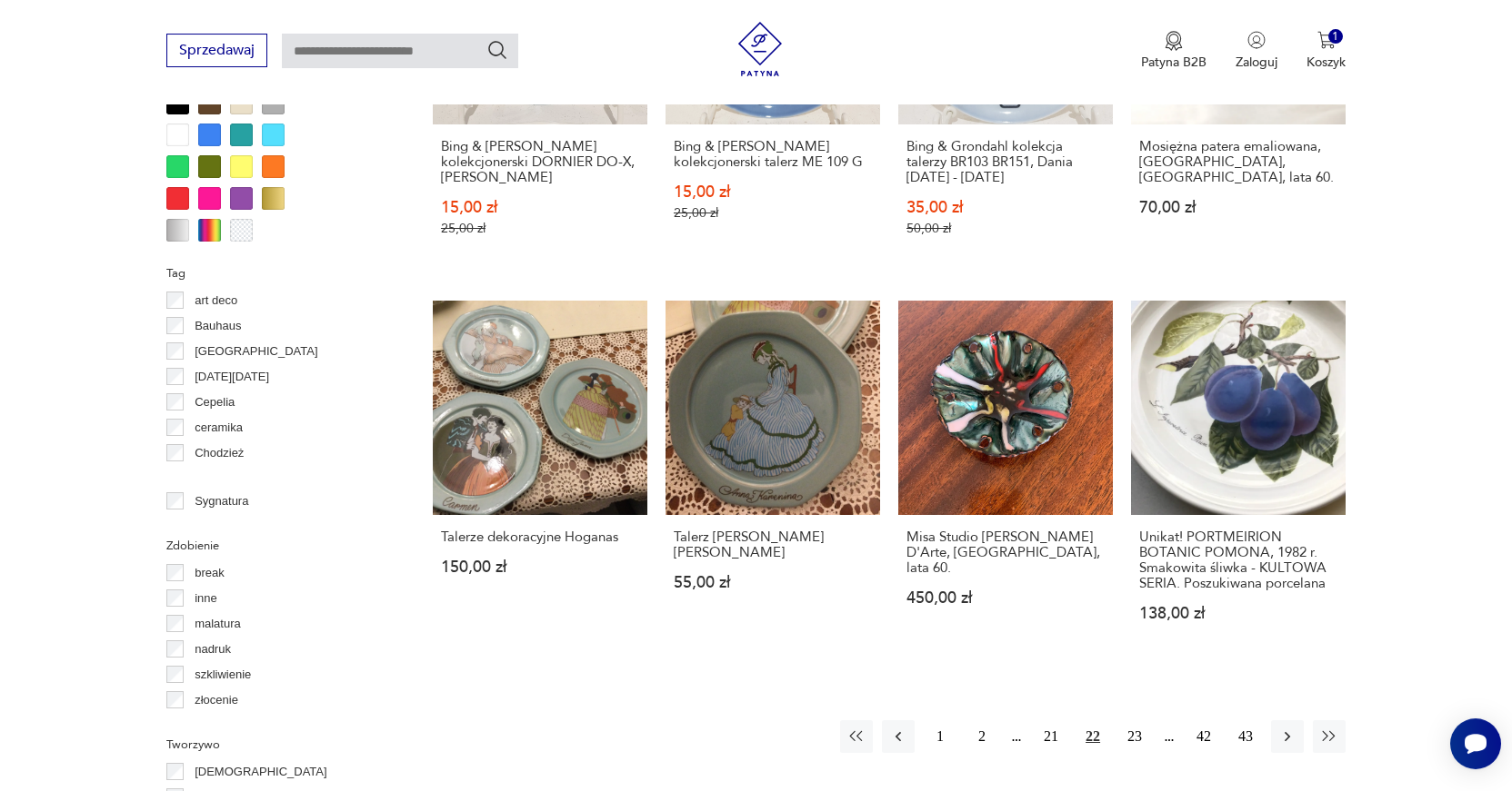
scroll to position [1676, 0]
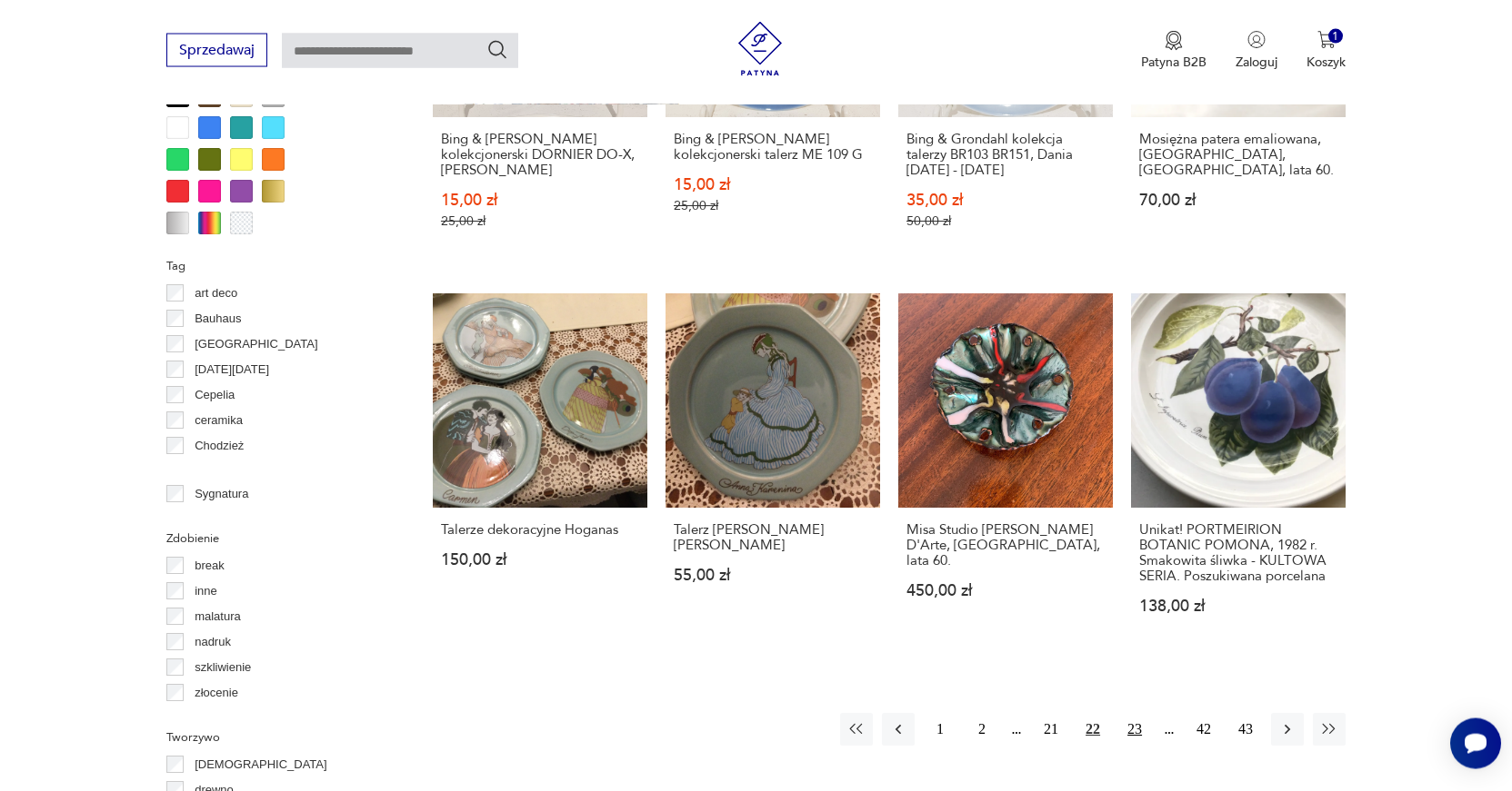
click at [1135, 734] on button "23" at bounding box center [1134, 729] width 32 height 32
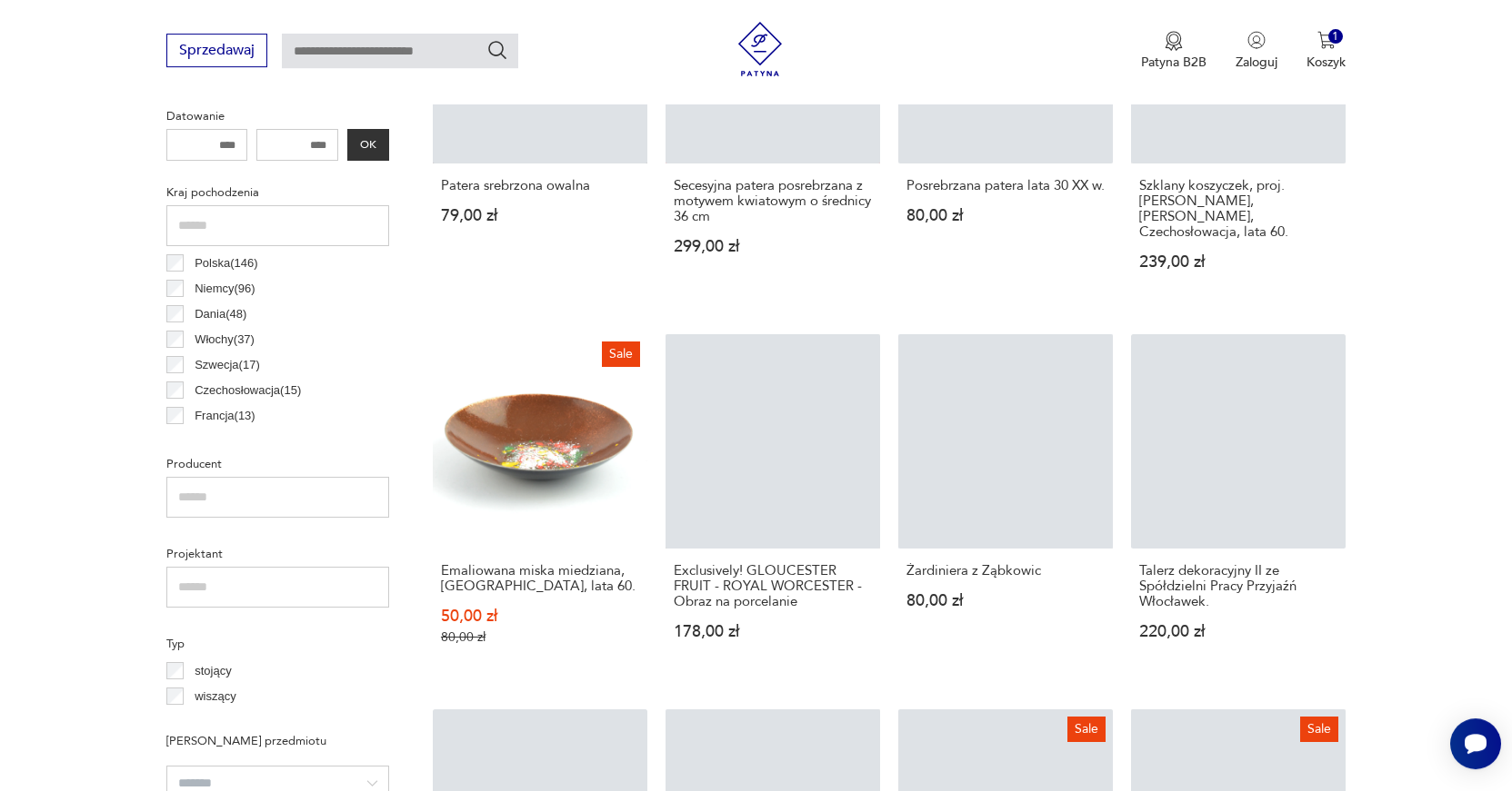
scroll to position [745, 0]
